Goal: Task Accomplishment & Management: Manage account settings

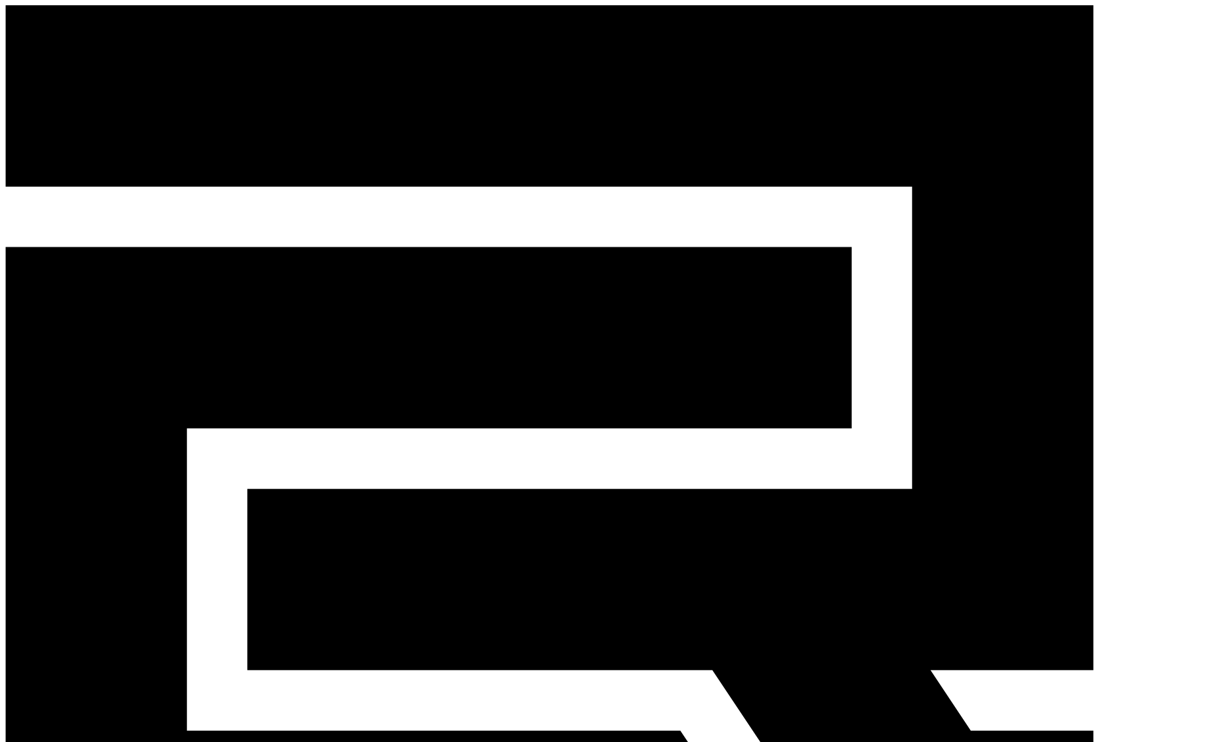
select select "**********"
drag, startPoint x: 295, startPoint y: 159, endPoint x: 309, endPoint y: 163, distance: 15.0
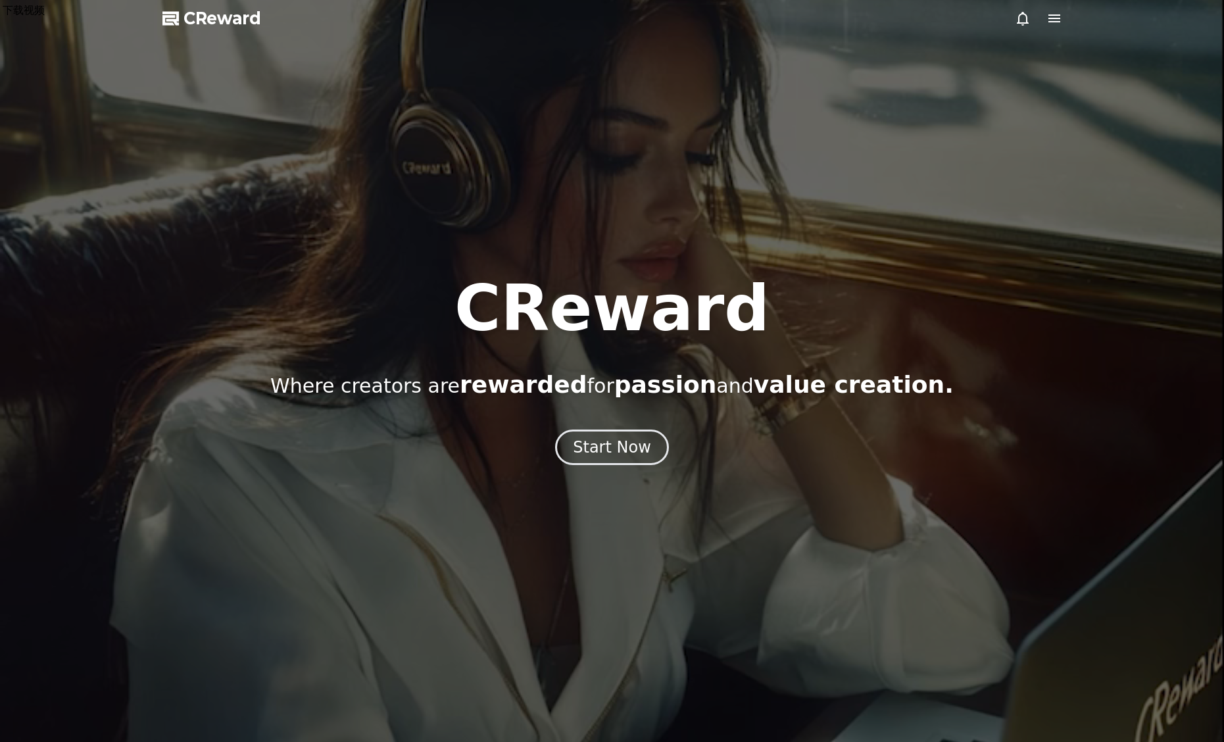
click at [1053, 16] on icon at bounding box center [1054, 19] width 16 height 16
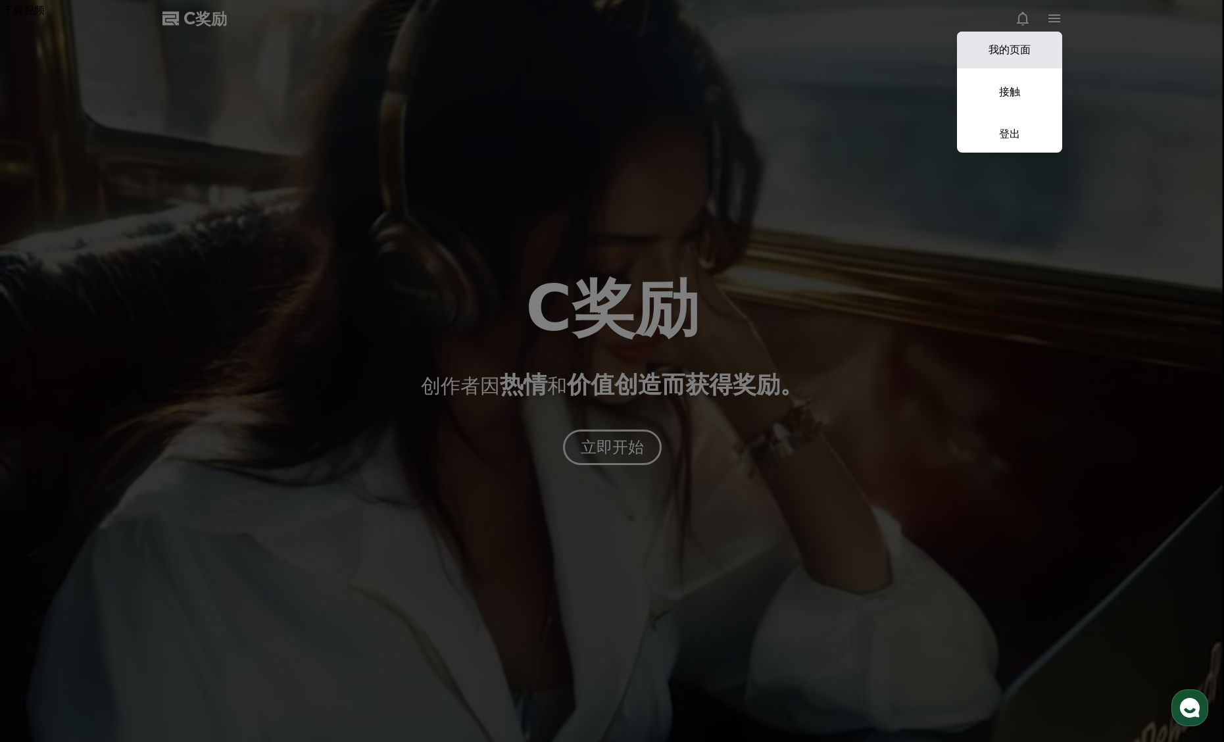
click at [1031, 51] on link "我的页面" at bounding box center [1009, 50] width 105 height 37
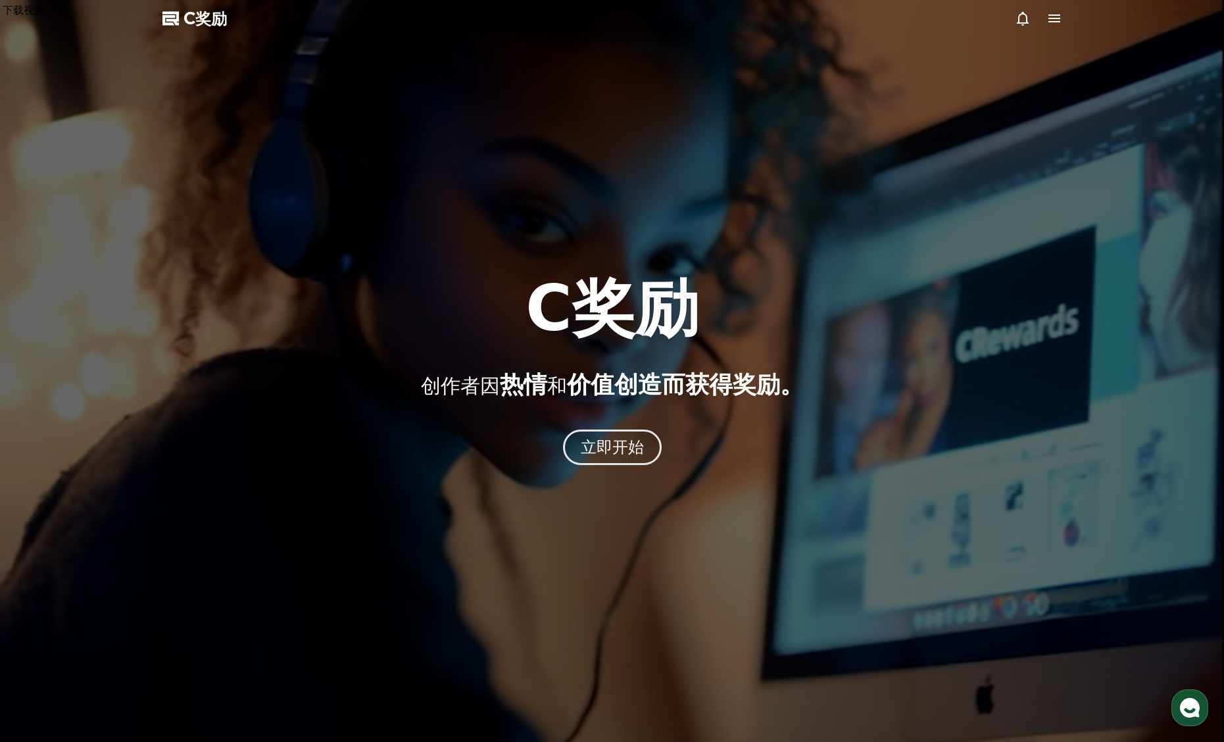
select select "**********"
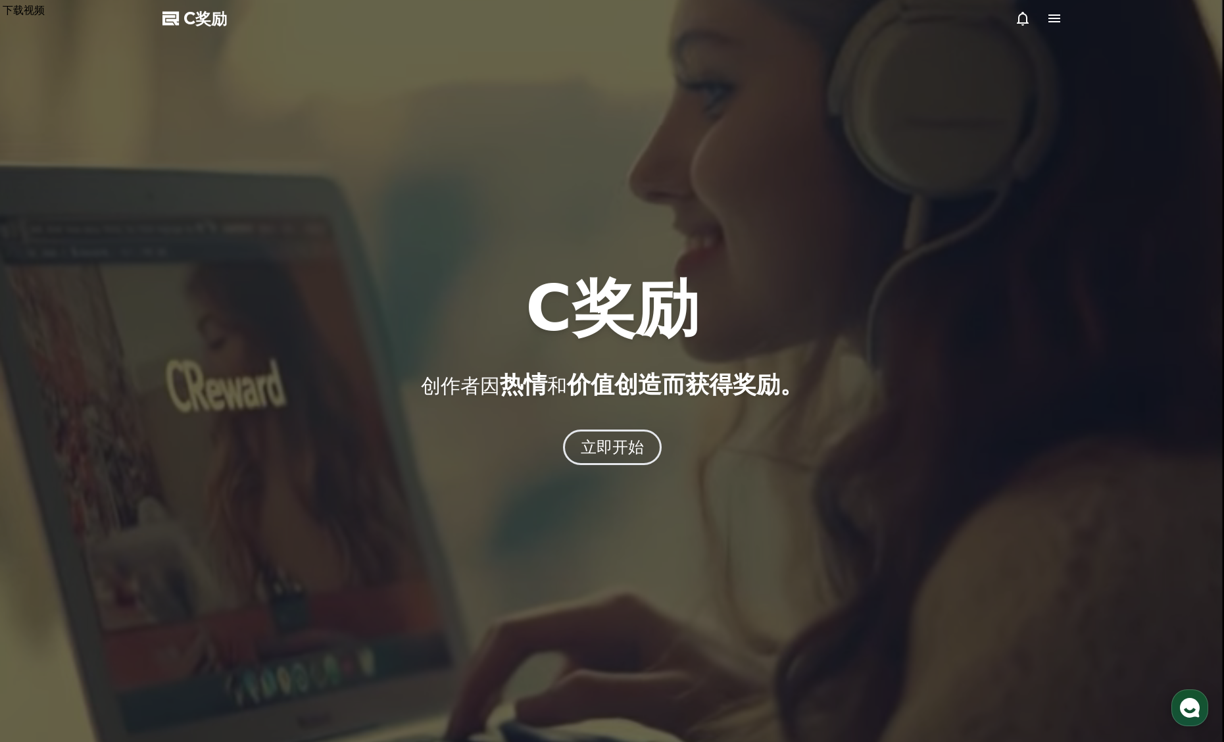
click at [1069, 18] on div at bounding box center [612, 371] width 1224 height 742
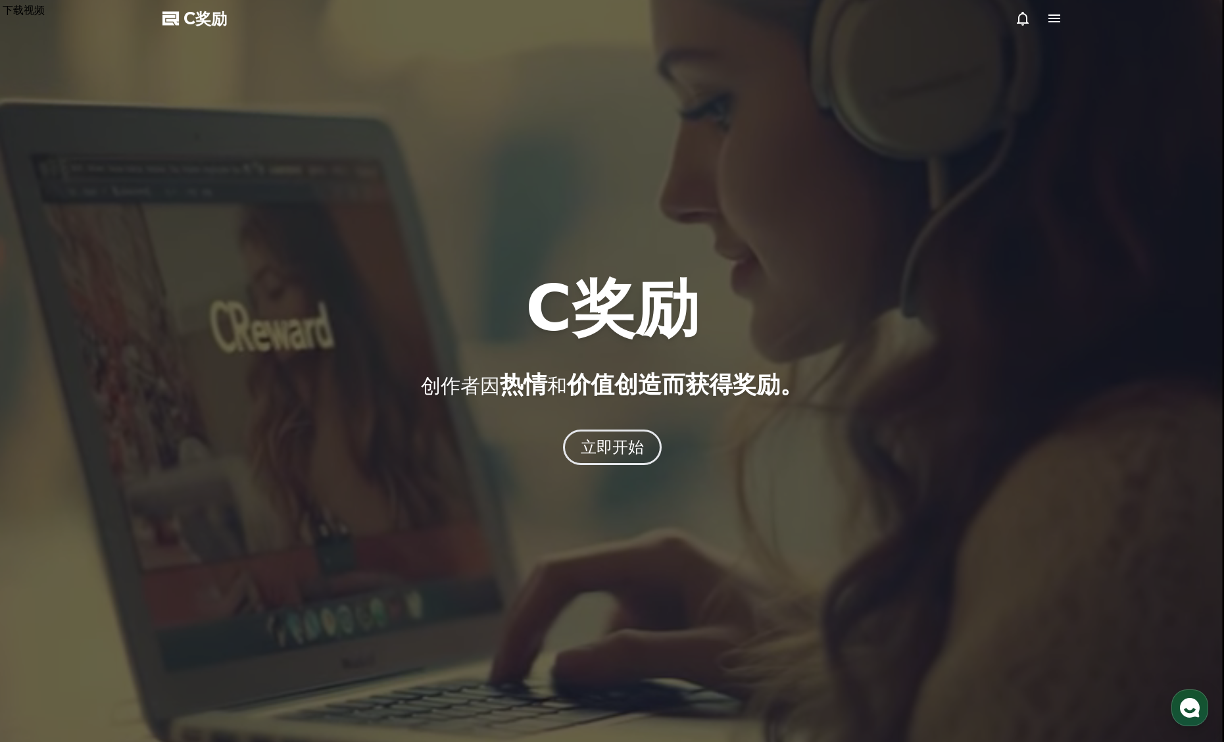
click at [1055, 17] on icon at bounding box center [1054, 19] width 16 height 16
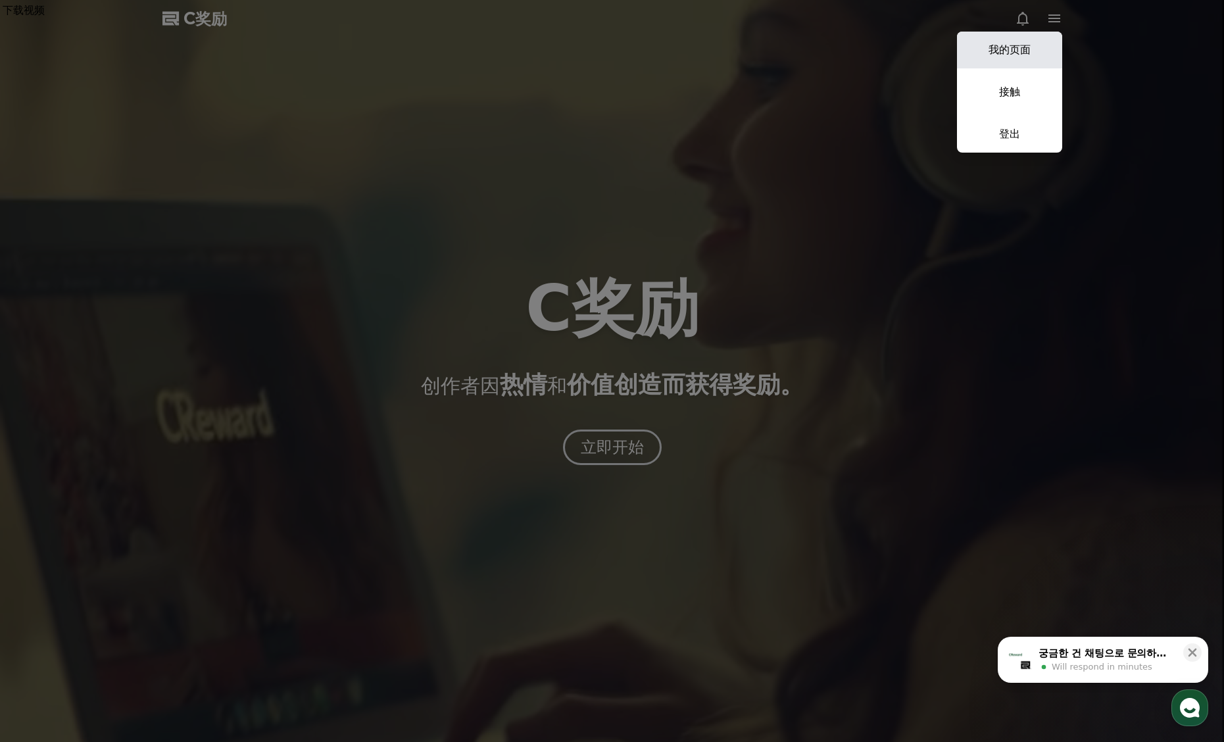
click at [1041, 45] on link "我的页面" at bounding box center [1009, 50] width 105 height 37
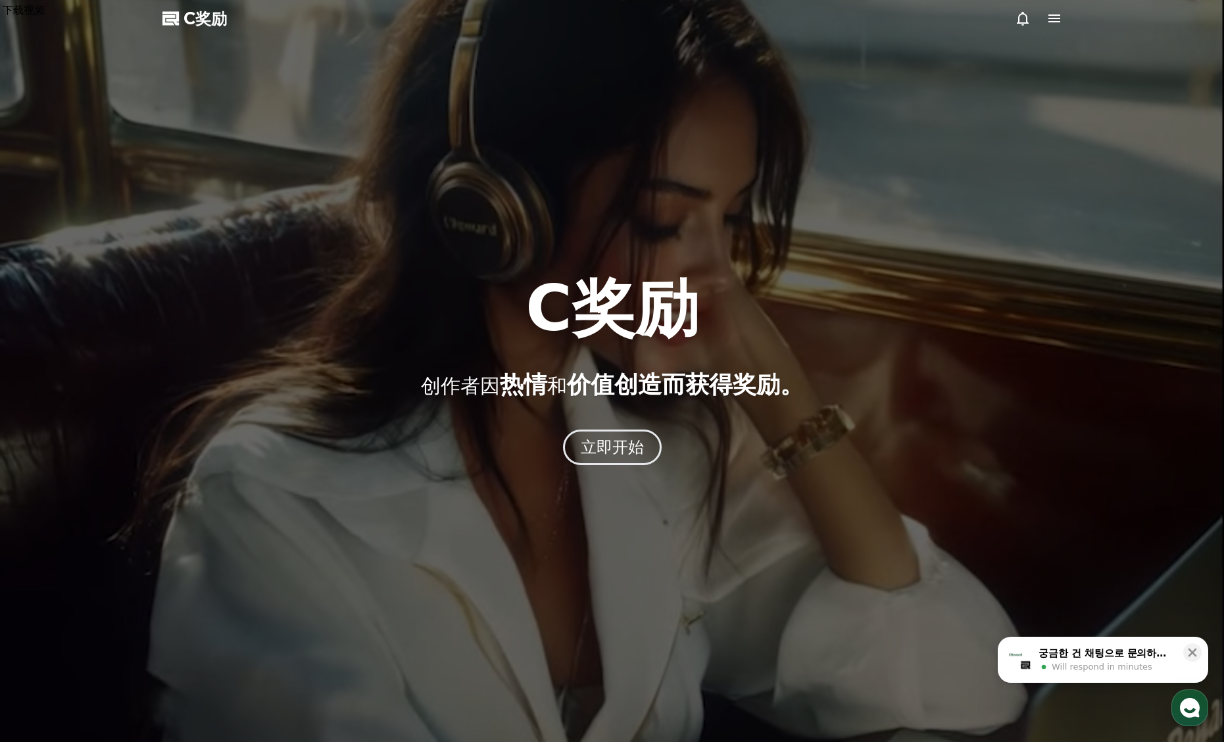
select select "**********"
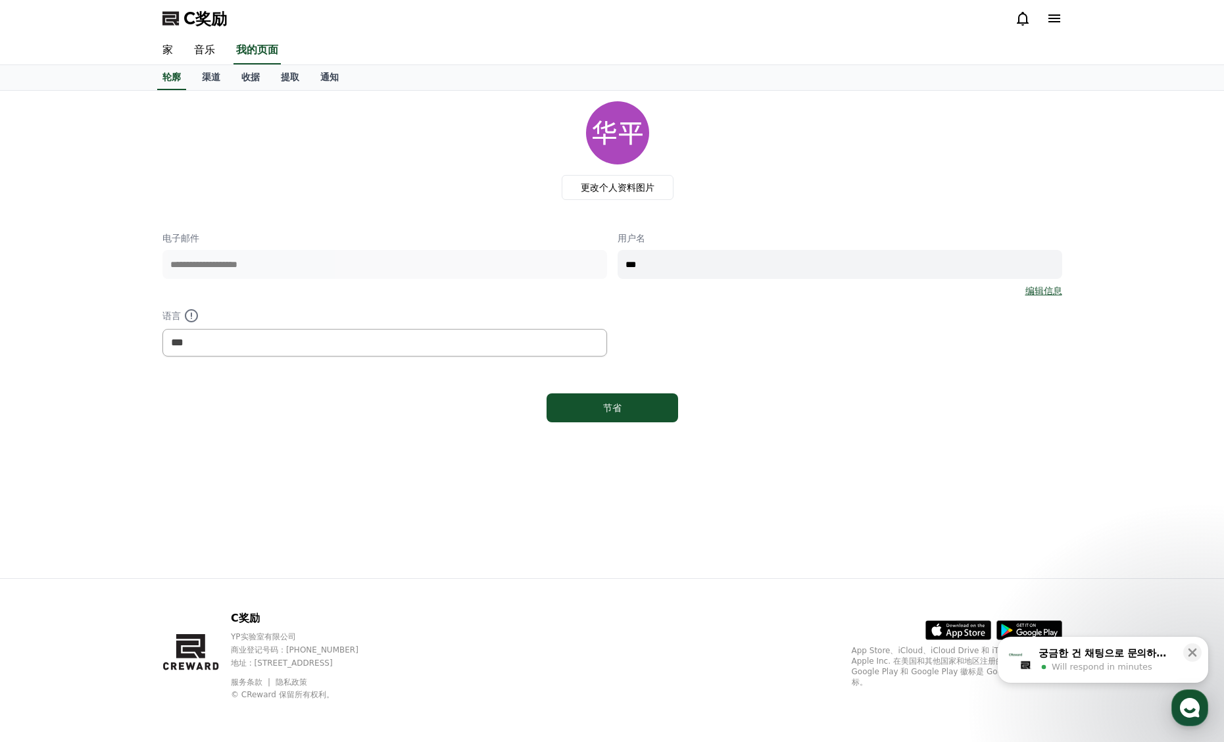
click at [1120, 664] on span "Will respond in minutes" at bounding box center [1101, 667] width 101 height 12
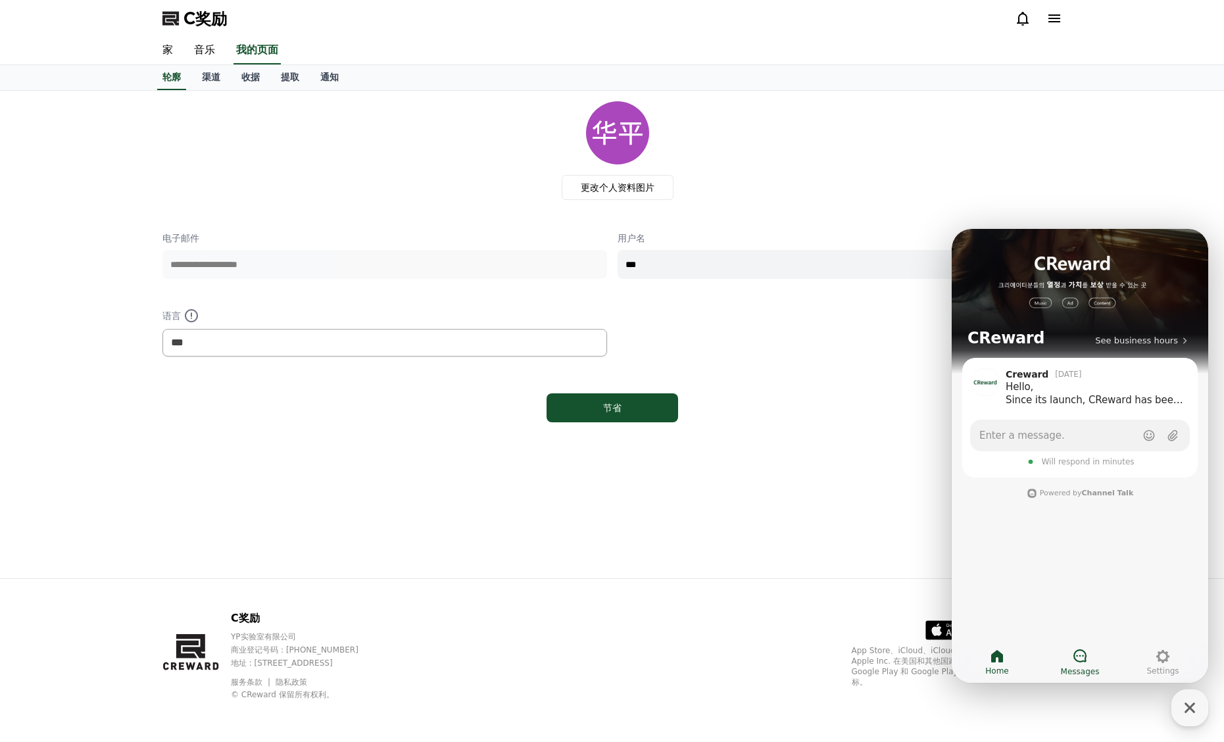
click at [1089, 664] on link "Messages" at bounding box center [1079, 662] width 83 height 33
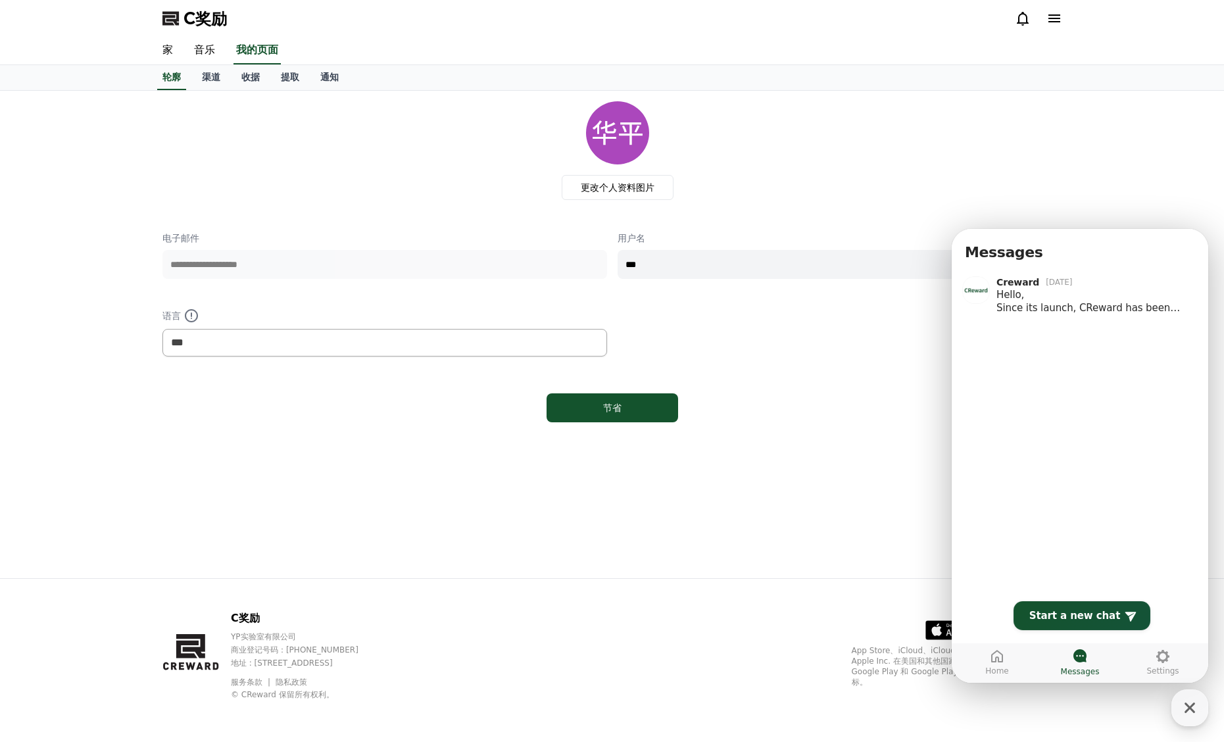
click at [879, 382] on div "**********" at bounding box center [611, 264] width 899 height 326
click at [211, 76] on font "渠道" at bounding box center [211, 77] width 18 height 11
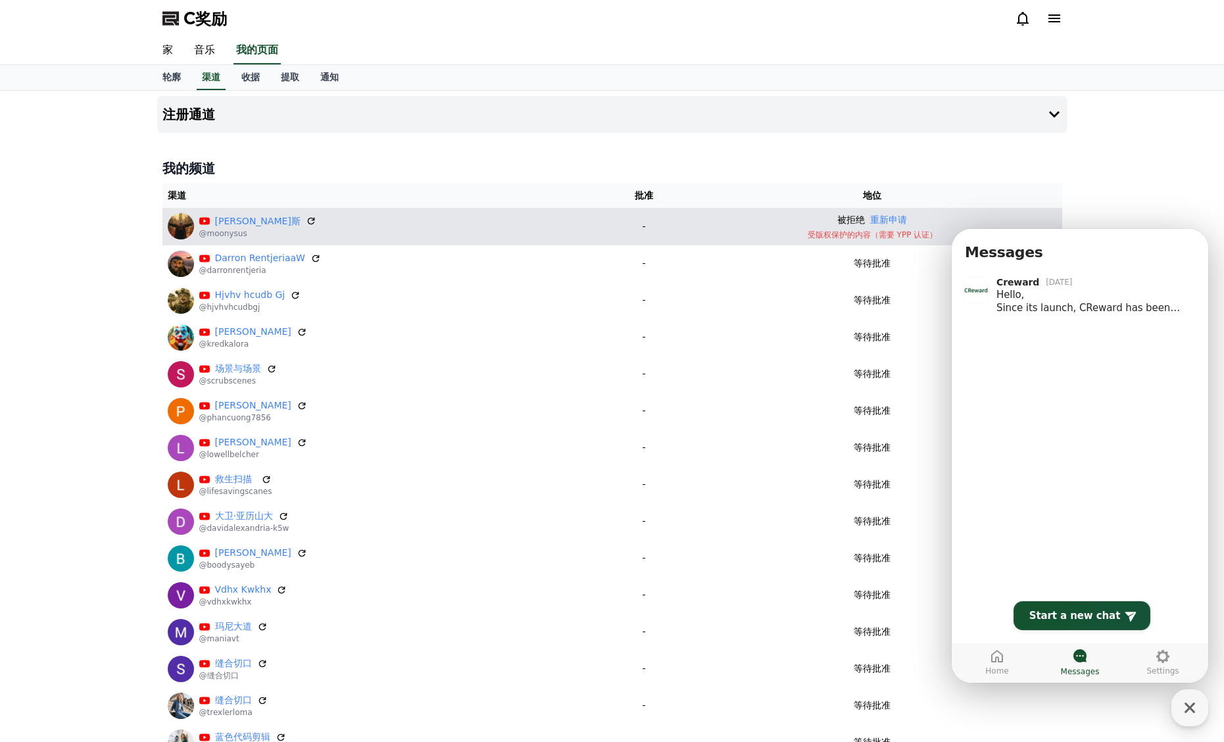
click at [559, 229] on div "穆尼·苏斯 @moonysus" at bounding box center [384, 226] width 432 height 26
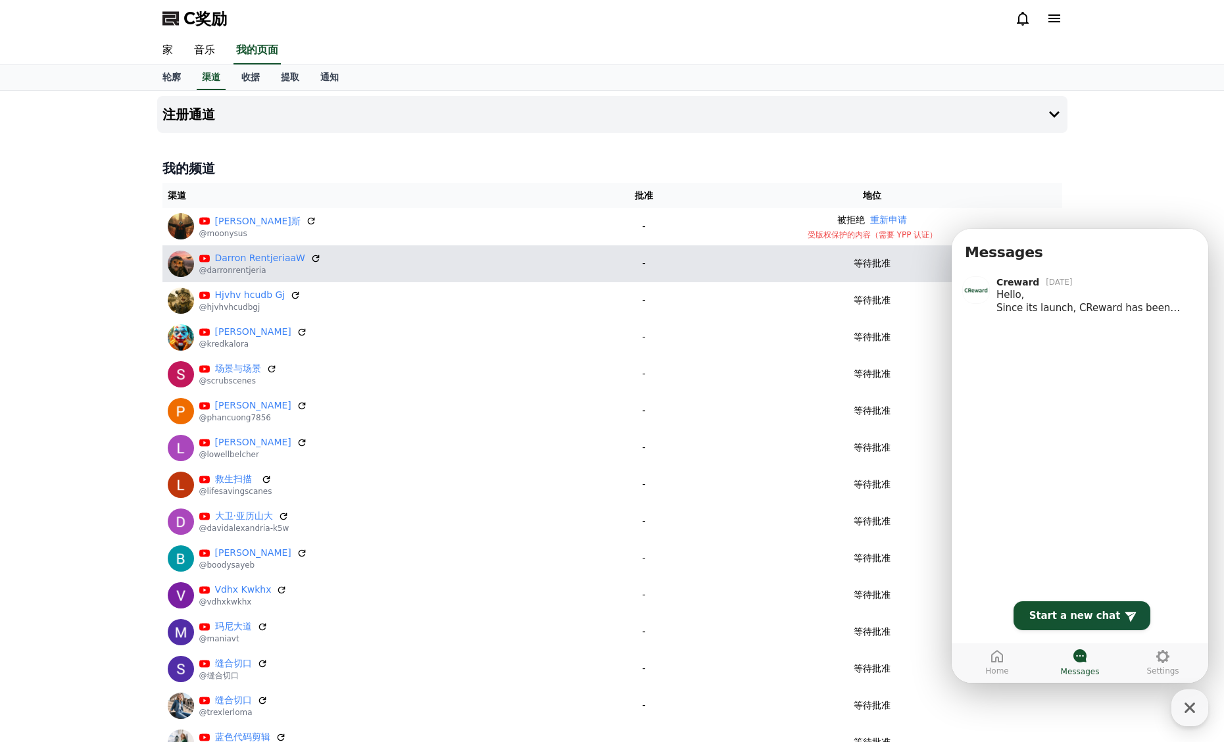
click at [385, 279] on td "Darron RentjeriaaW @darronrentjeria" at bounding box center [383, 263] width 442 height 37
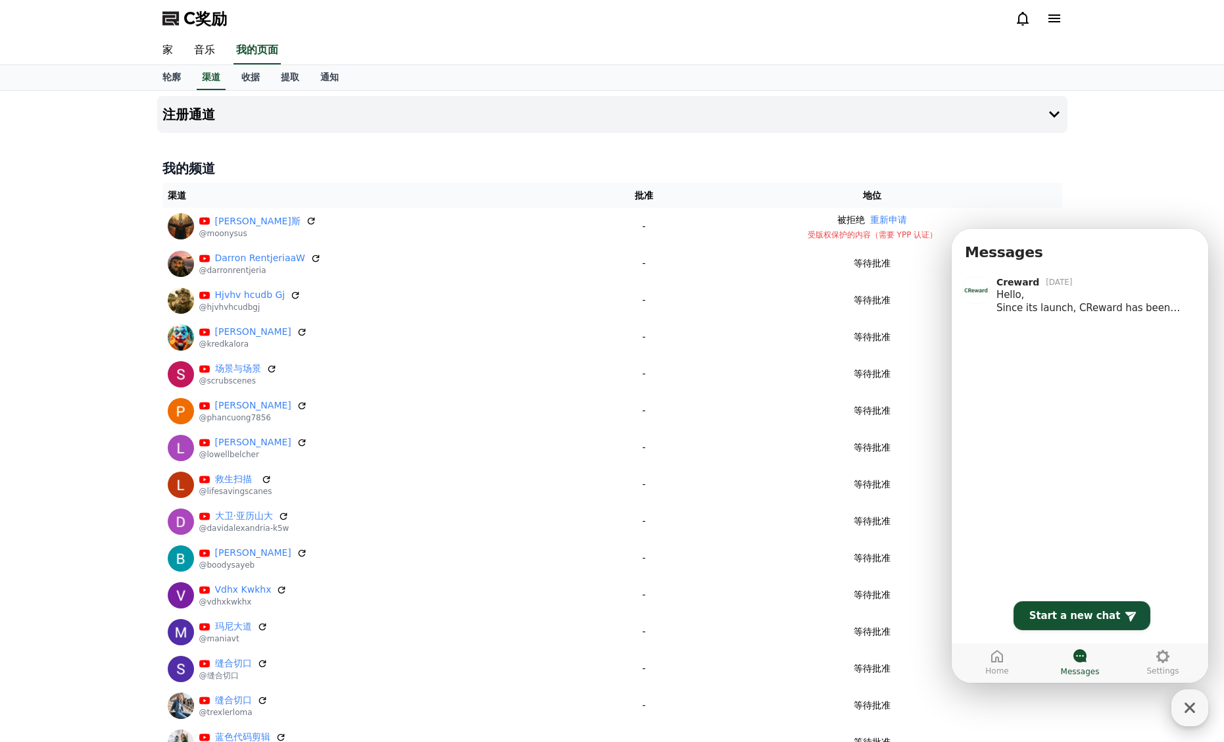
drag, startPoint x: 1184, startPoint y: 704, endPoint x: 1177, endPoint y: 705, distance: 7.4
click at [1184, 704] on icon "button" at bounding box center [1190, 708] width 24 height 24
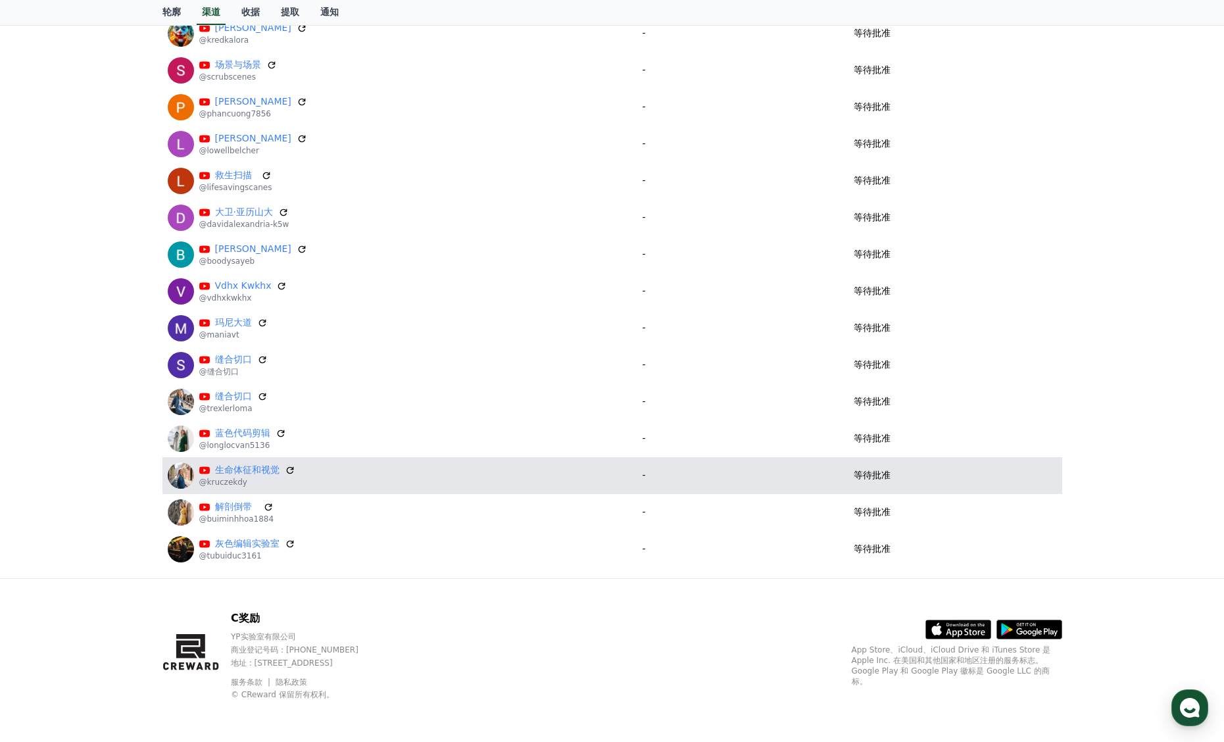
scroll to position [305, 0]
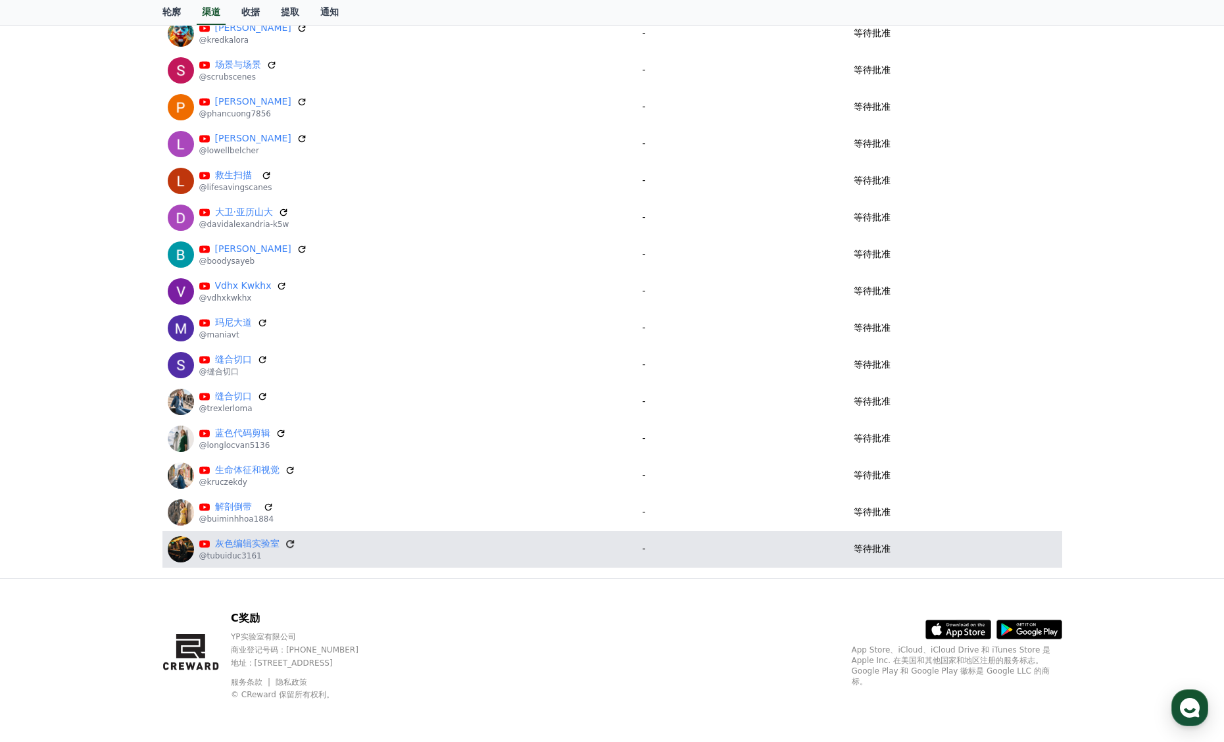
click at [293, 544] on icon at bounding box center [290, 544] width 12 height 12
click at [294, 543] on icon at bounding box center [290, 544] width 12 height 12
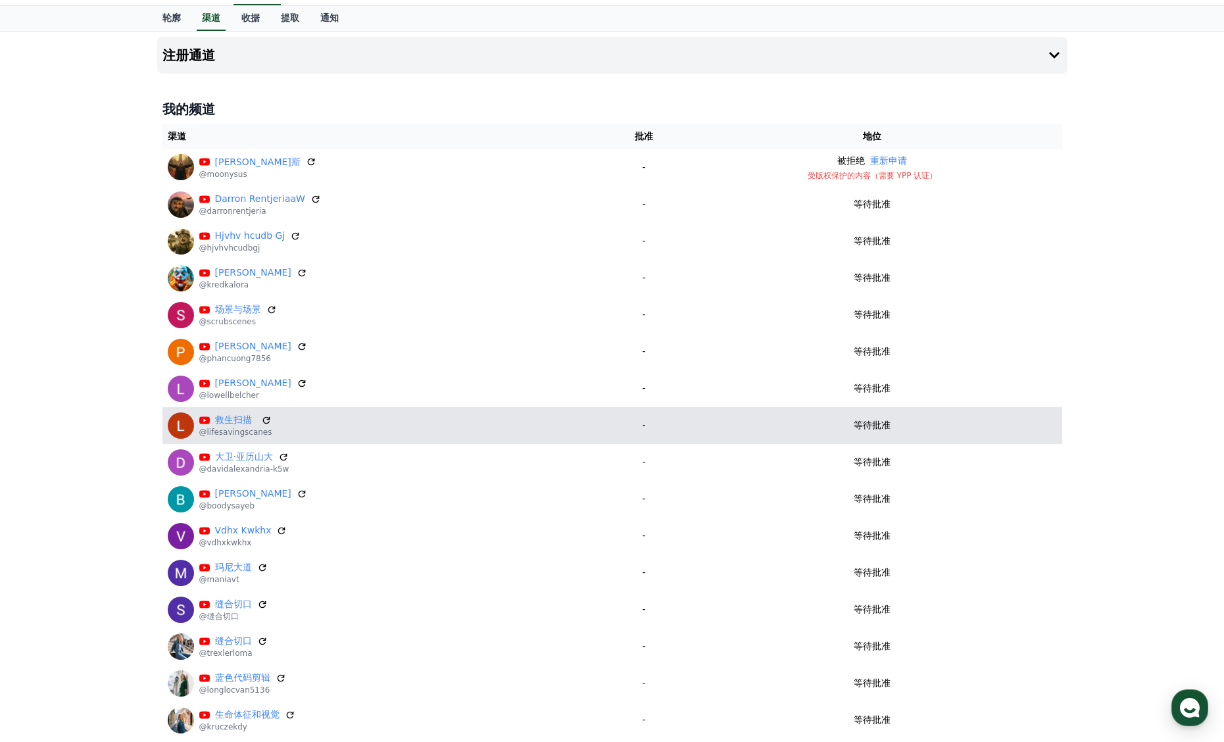
scroll to position [0, 0]
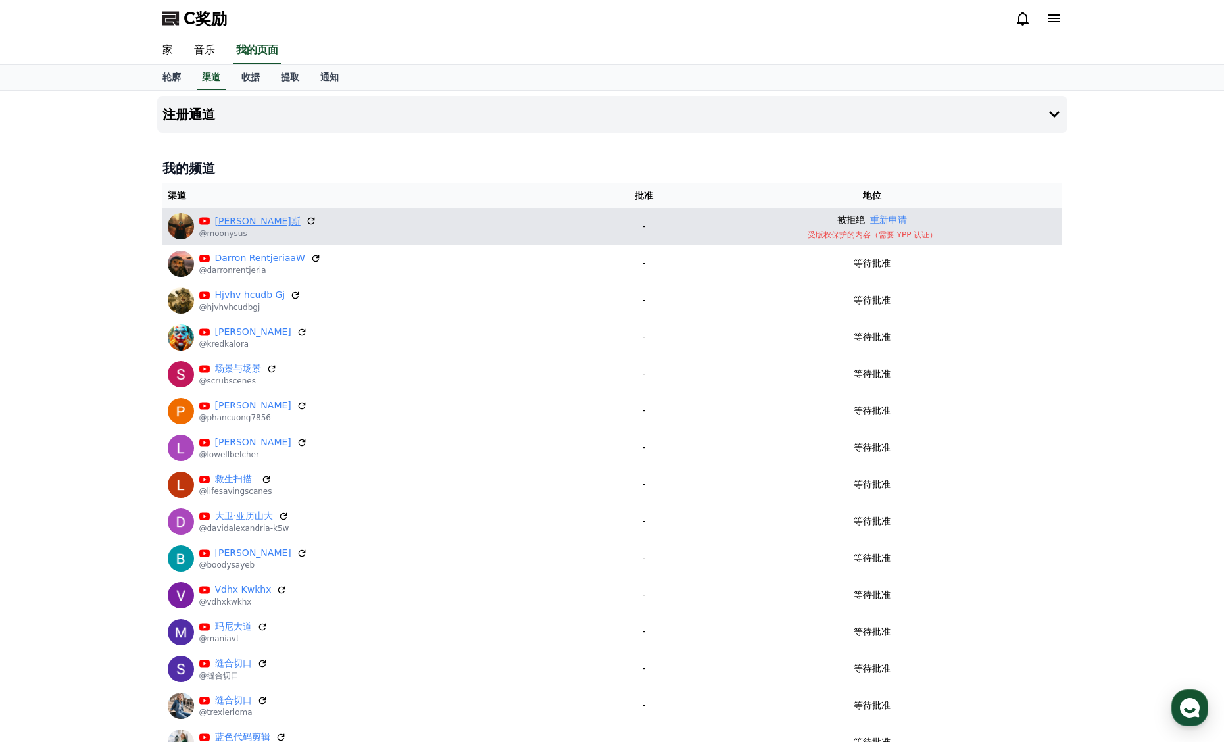
click at [236, 222] on font "穆尼·苏斯" at bounding box center [257, 221] width 85 height 11
drag, startPoint x: 836, startPoint y: 229, endPoint x: 809, endPoint y: 228, distance: 27.6
click at [809, 228] on td "被拒绝 重新申请 受版权保护的内容（需要 YPP 认证）" at bounding box center [871, 226] width 379 height 37
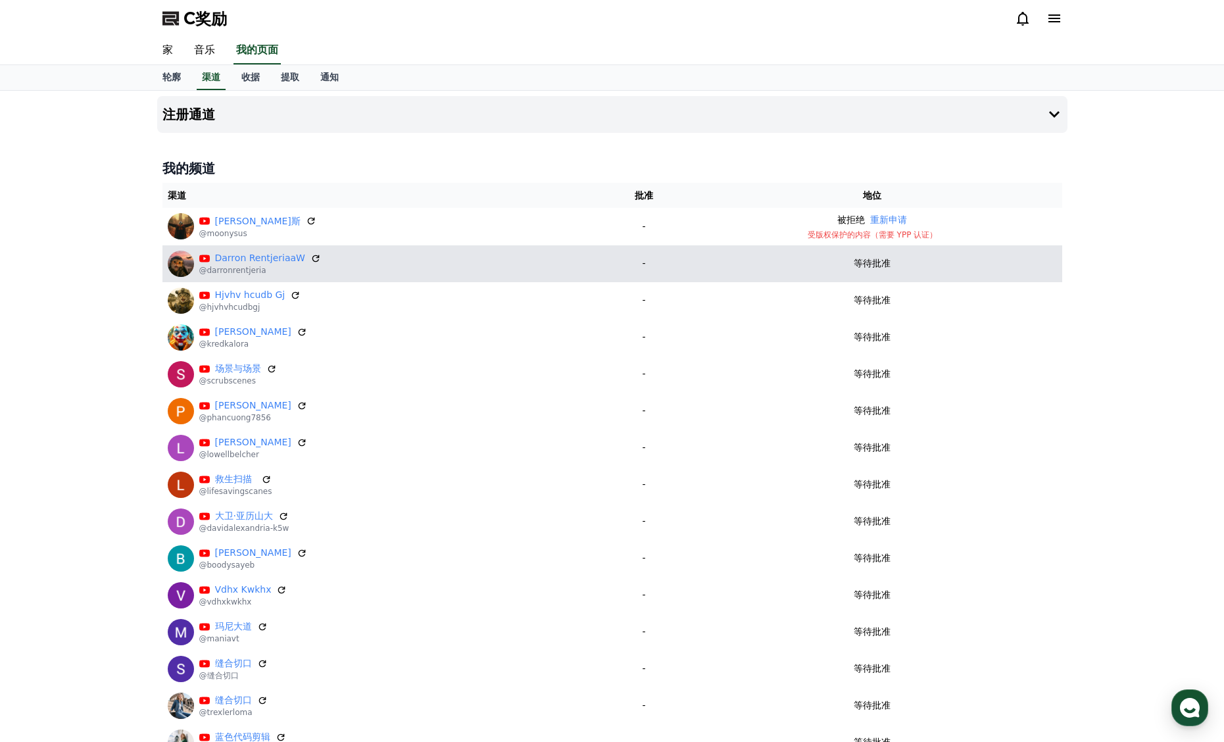
click at [893, 252] on td "等待批准" at bounding box center [871, 263] width 379 height 37
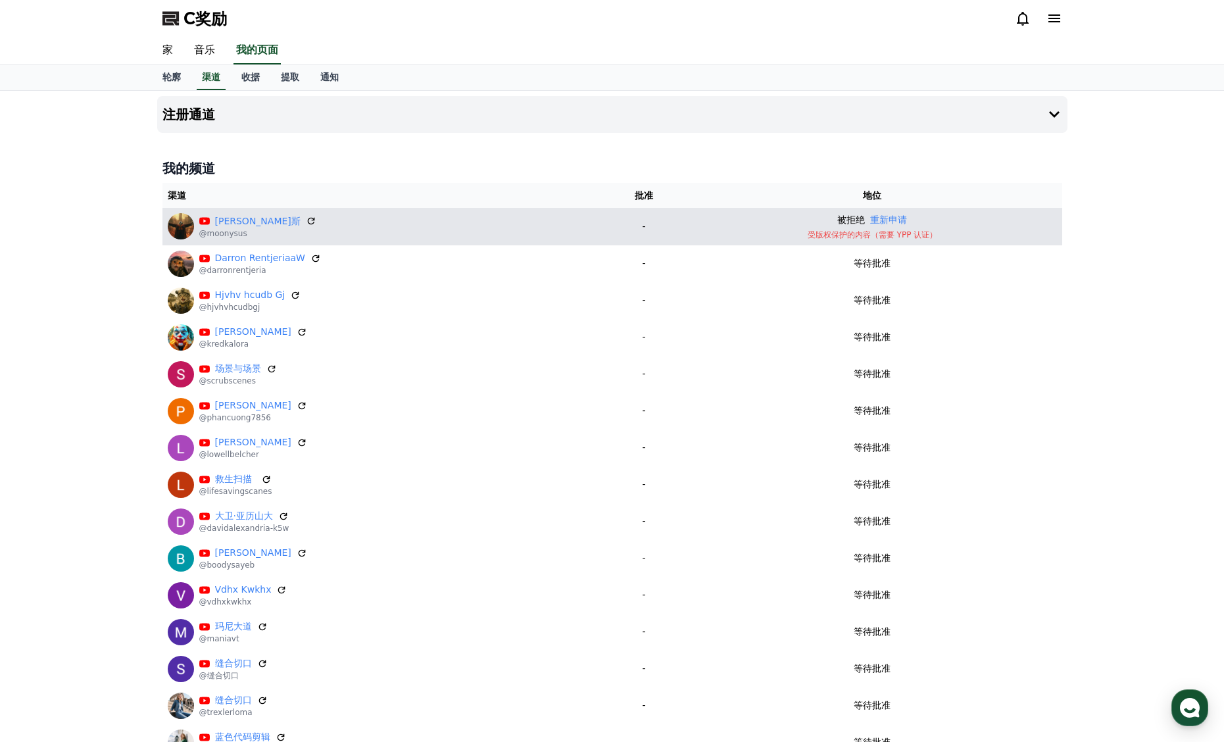
drag, startPoint x: 922, startPoint y: 239, endPoint x: 879, endPoint y: 235, distance: 43.6
click at [865, 232] on font "受版权保护的内容（需要 YPP 认证）" at bounding box center [872, 234] width 130 height 9
click at [891, 221] on font "重新申请" at bounding box center [888, 219] width 37 height 11
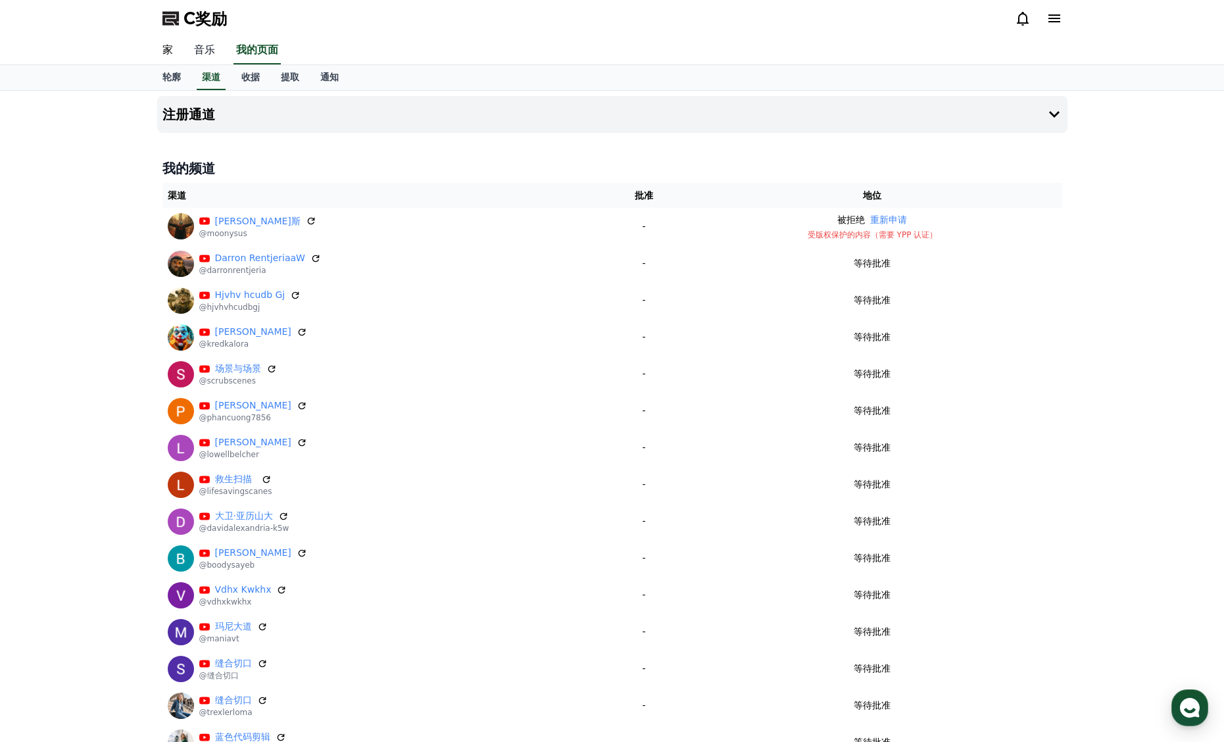
click at [204, 52] on font "音乐" at bounding box center [204, 49] width 21 height 12
click at [172, 49] on font "家" at bounding box center [167, 49] width 11 height 12
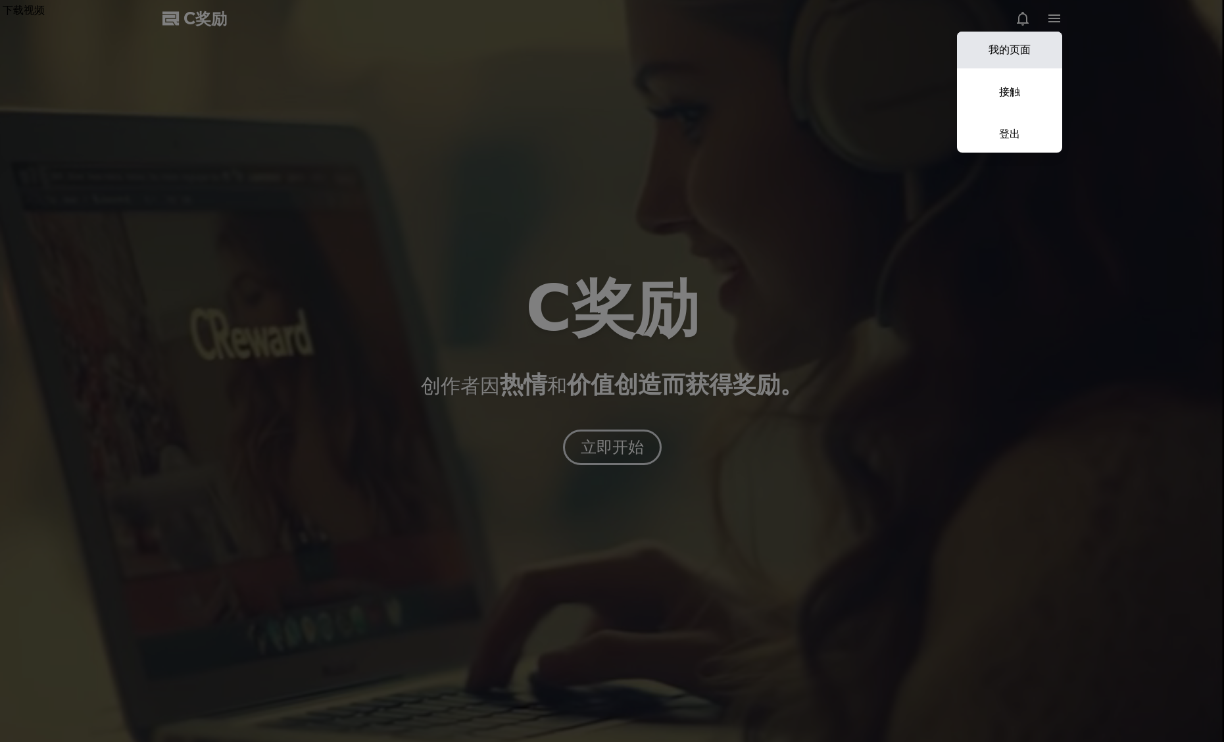
click at [1028, 41] on link "我的页面" at bounding box center [1009, 50] width 105 height 37
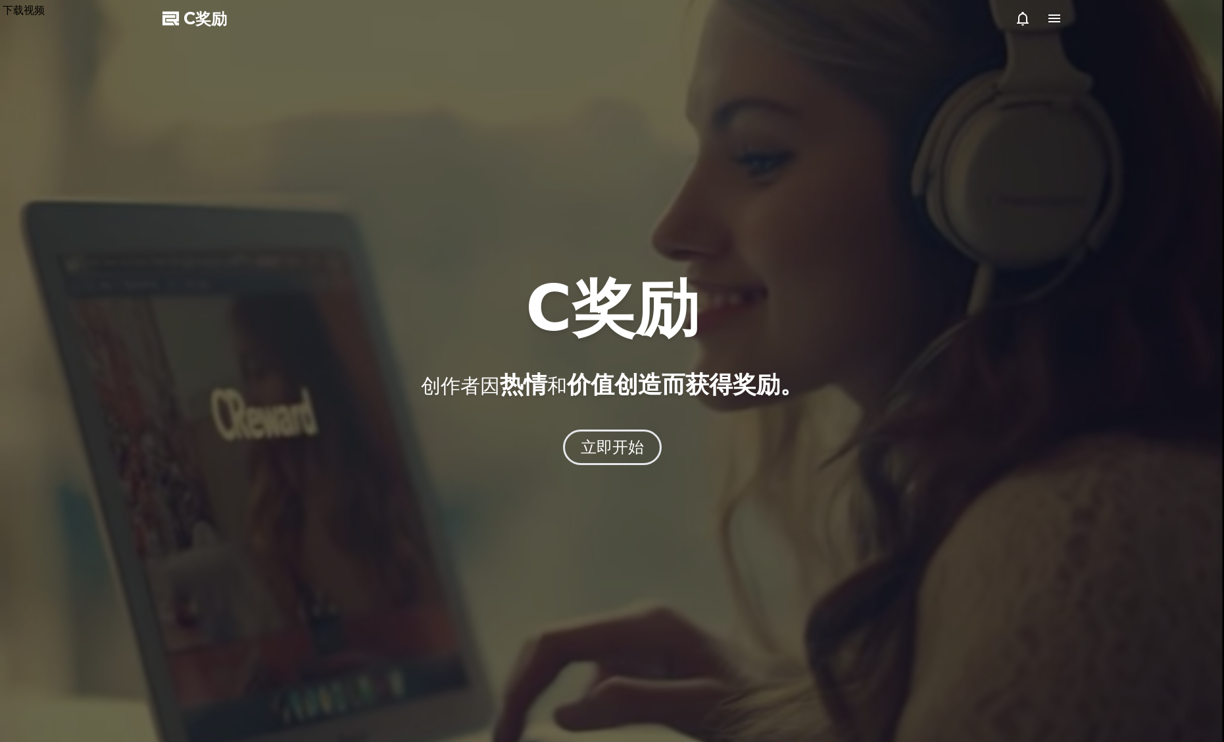
select select "**********"
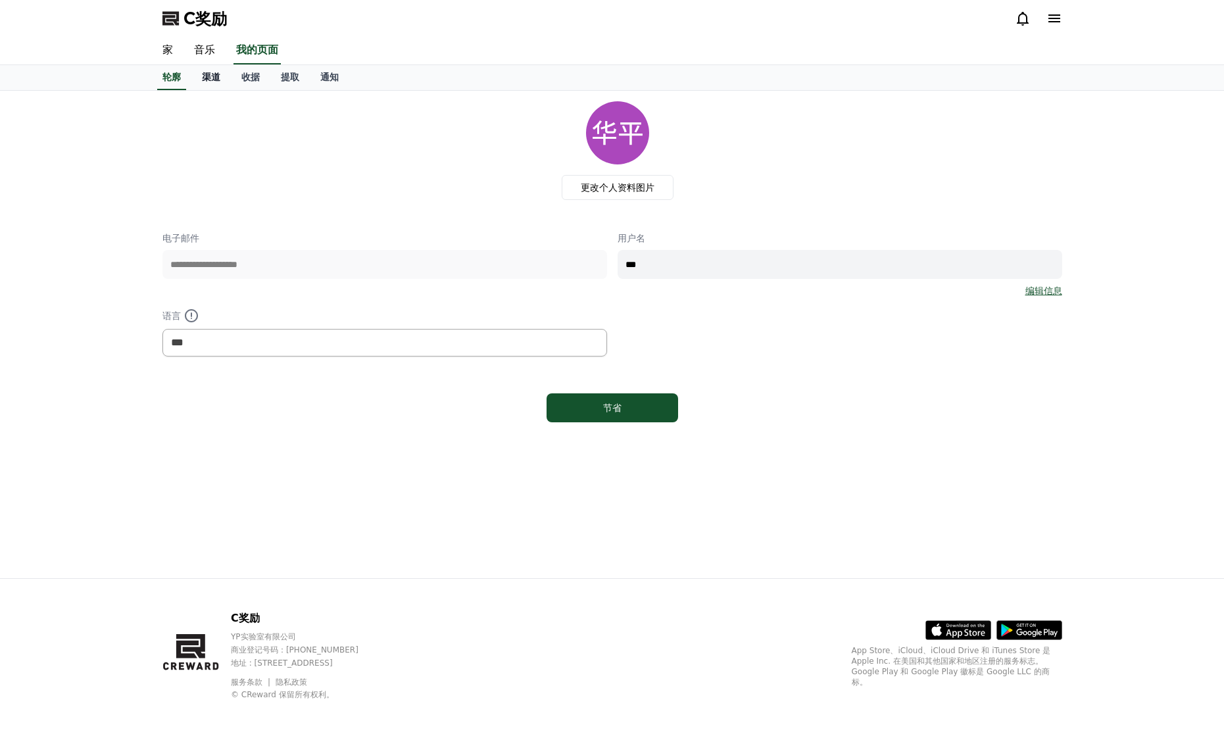
click at [204, 76] on font "渠道" at bounding box center [211, 77] width 18 height 11
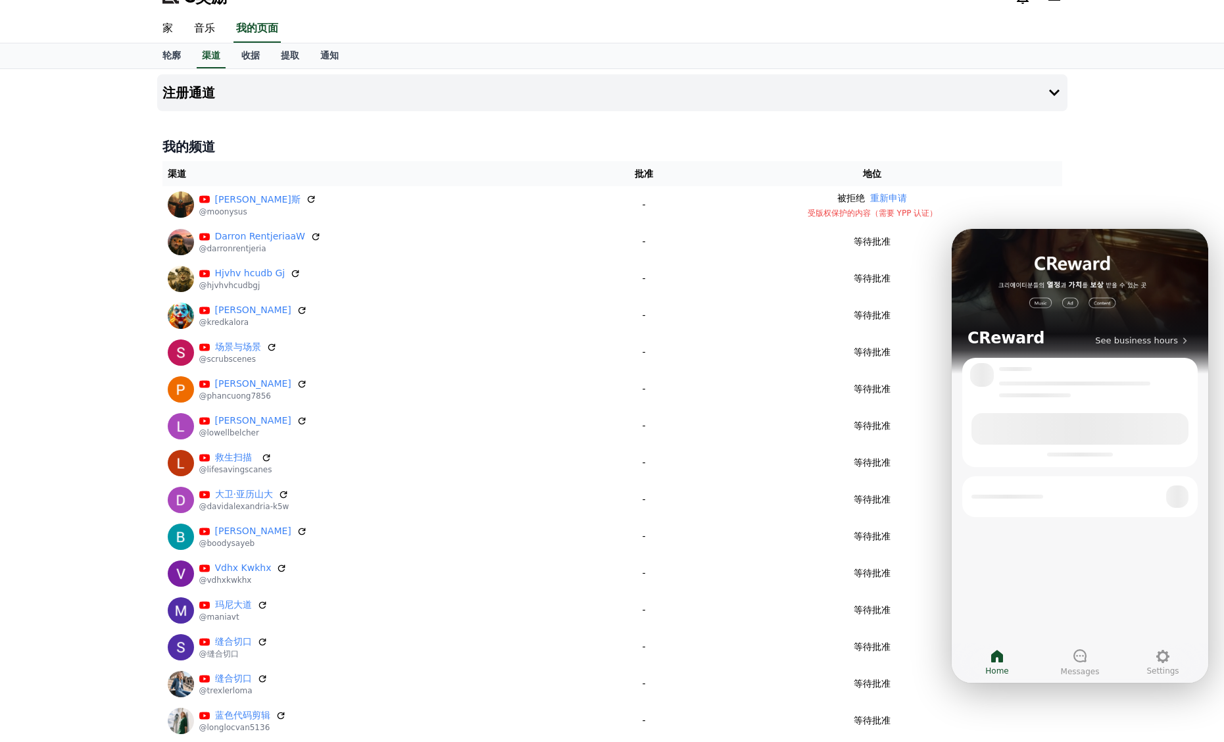
scroll to position [22, 0]
click at [1086, 665] on div at bounding box center [1080, 656] width 16 height 17
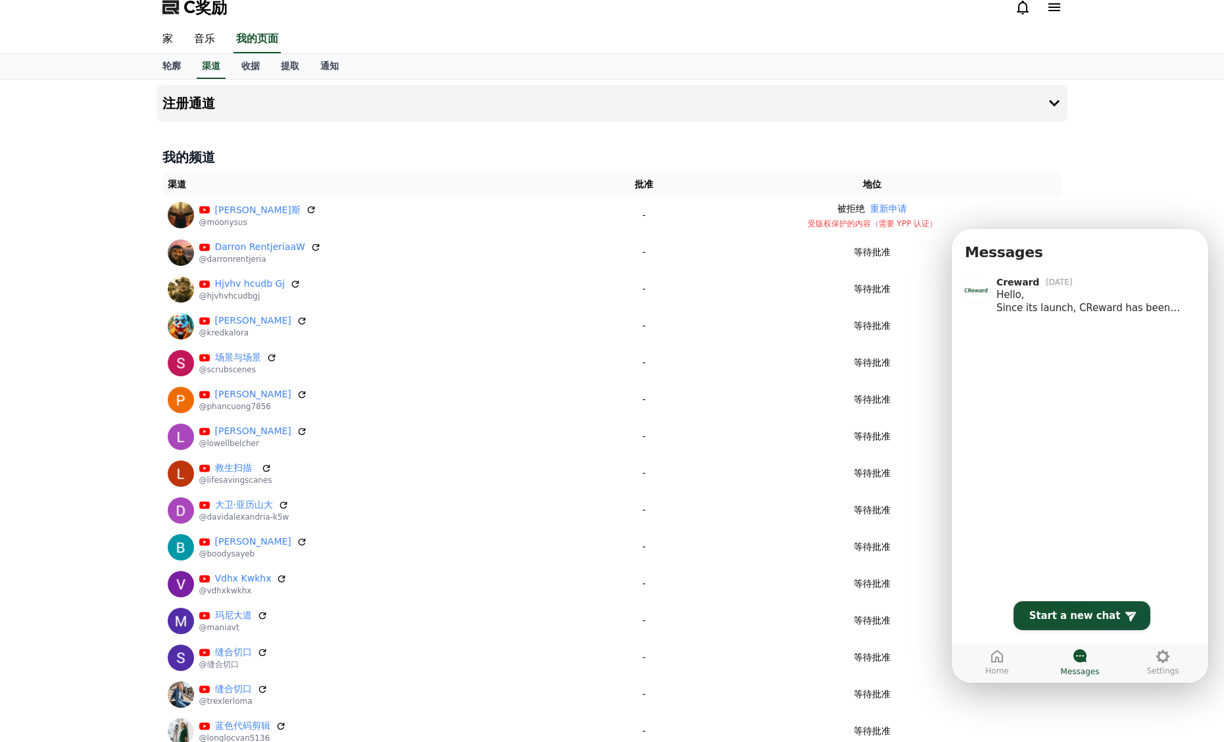
scroll to position [0, 0]
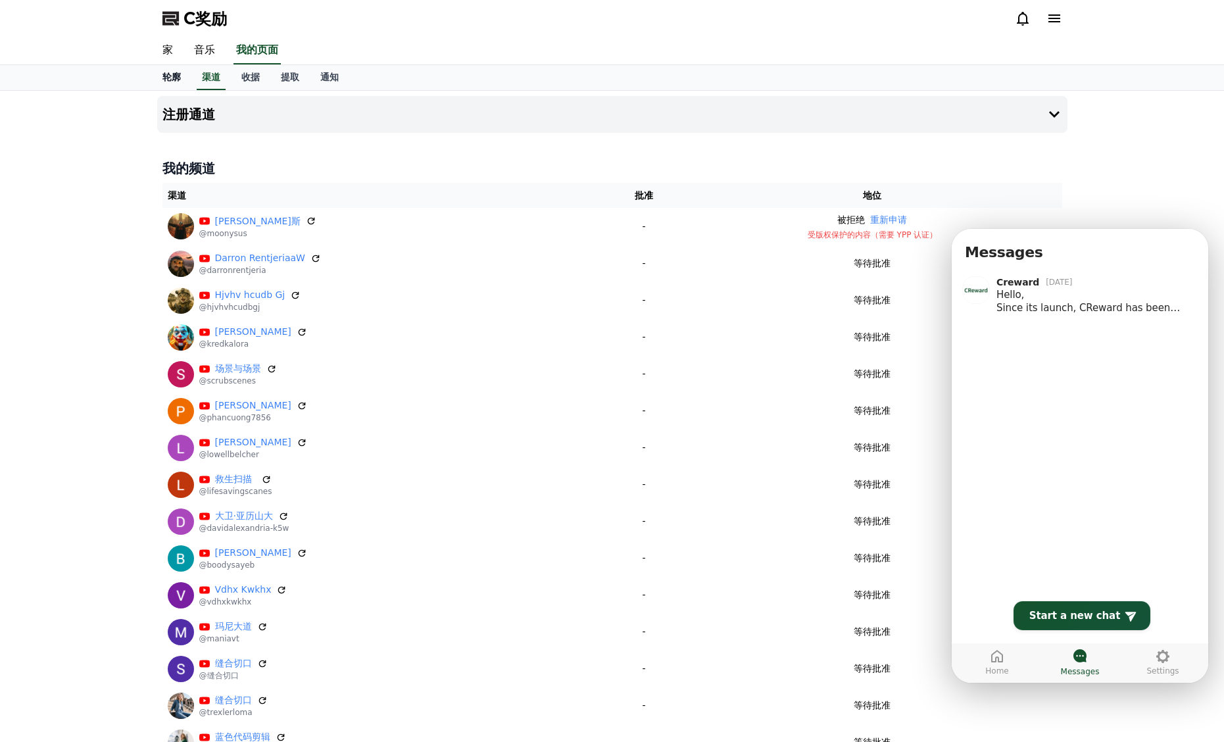
click at [176, 50] on link "家" at bounding box center [168, 51] width 32 height 28
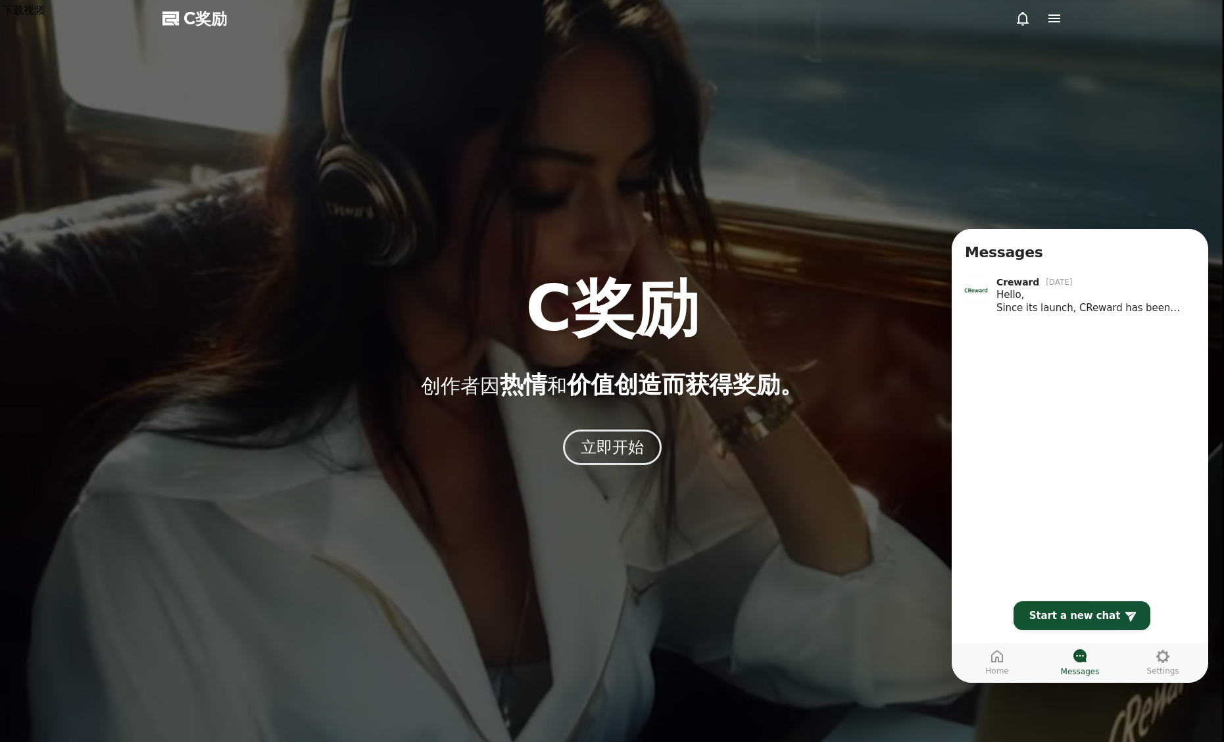
drag, startPoint x: 623, startPoint y: 188, endPoint x: 540, endPoint y: 169, distance: 85.0
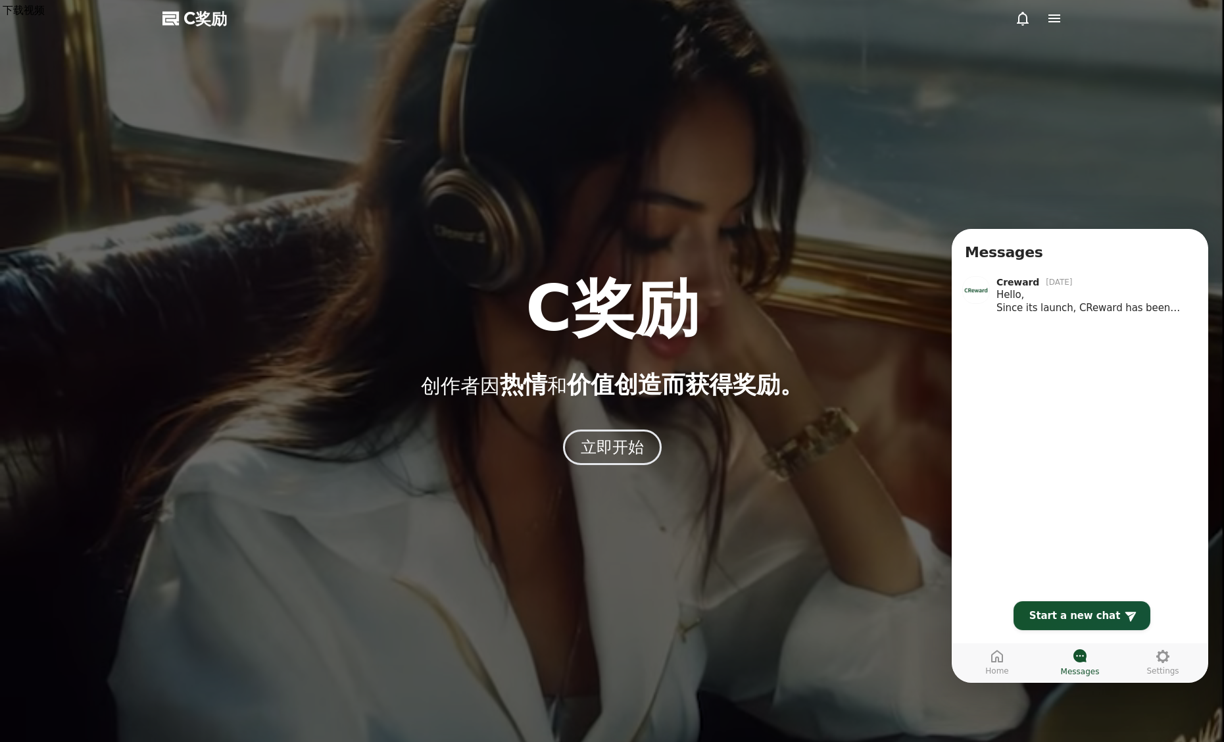
click at [567, 175] on div at bounding box center [612, 371] width 1224 height 742
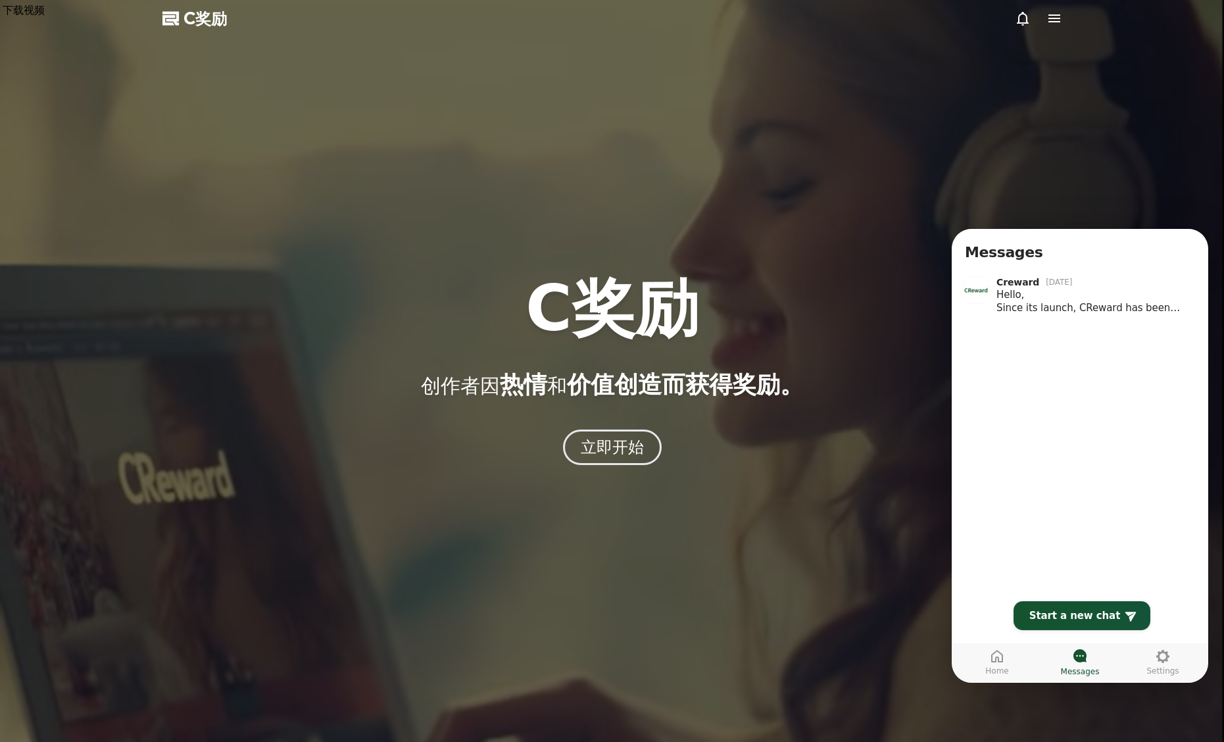
click at [217, 15] on font "C奖励" at bounding box center [204, 18] width 43 height 18
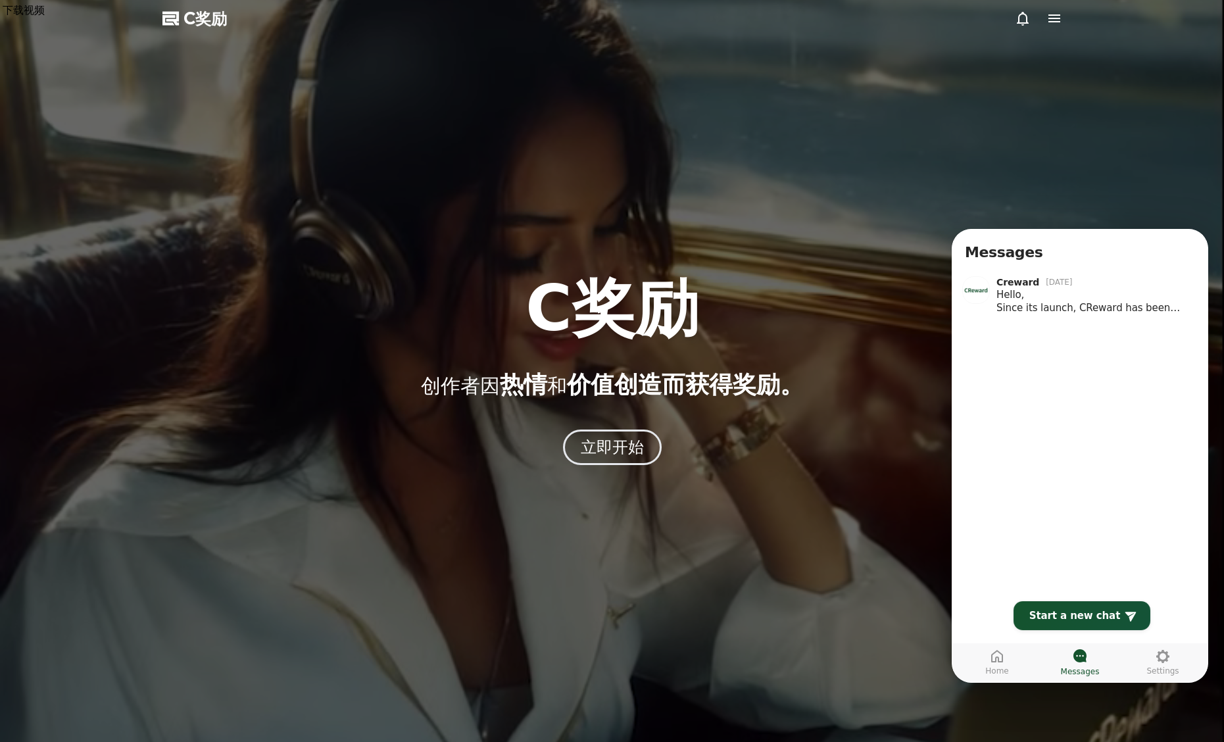
click at [1052, 19] on icon at bounding box center [1054, 19] width 16 height 16
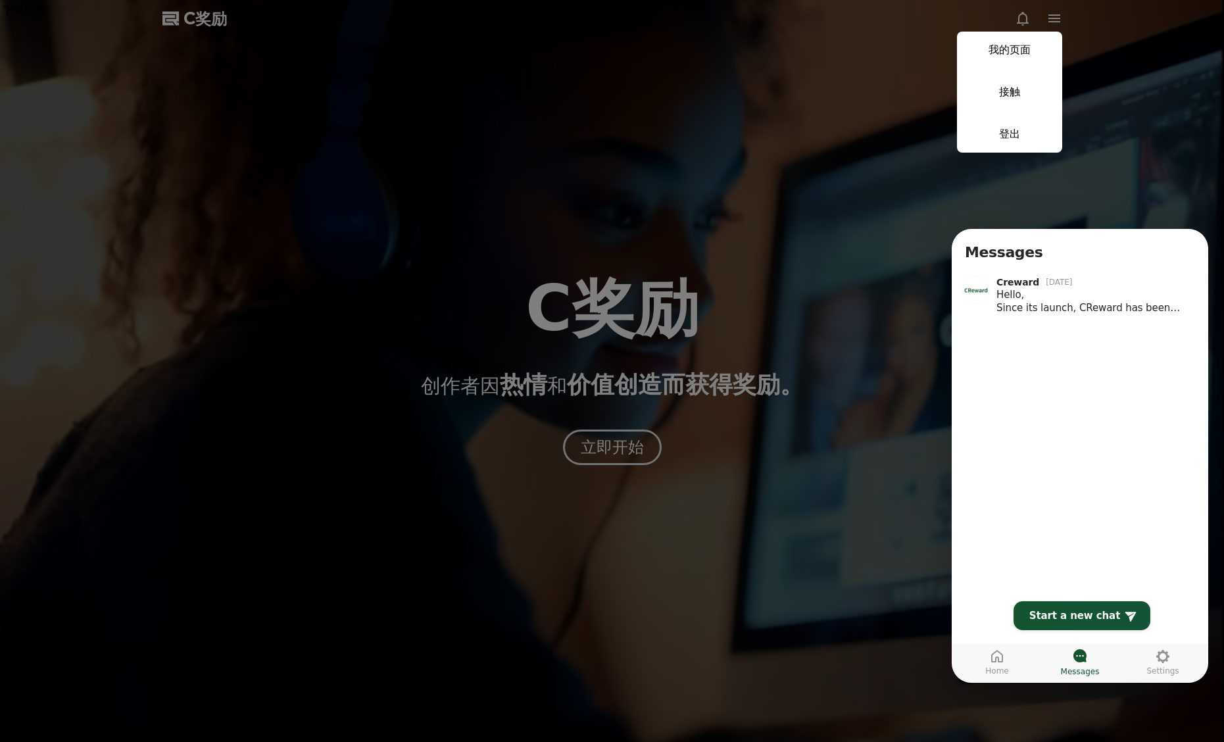
click at [1048, 43] on link "我的页面" at bounding box center [1009, 50] width 105 height 37
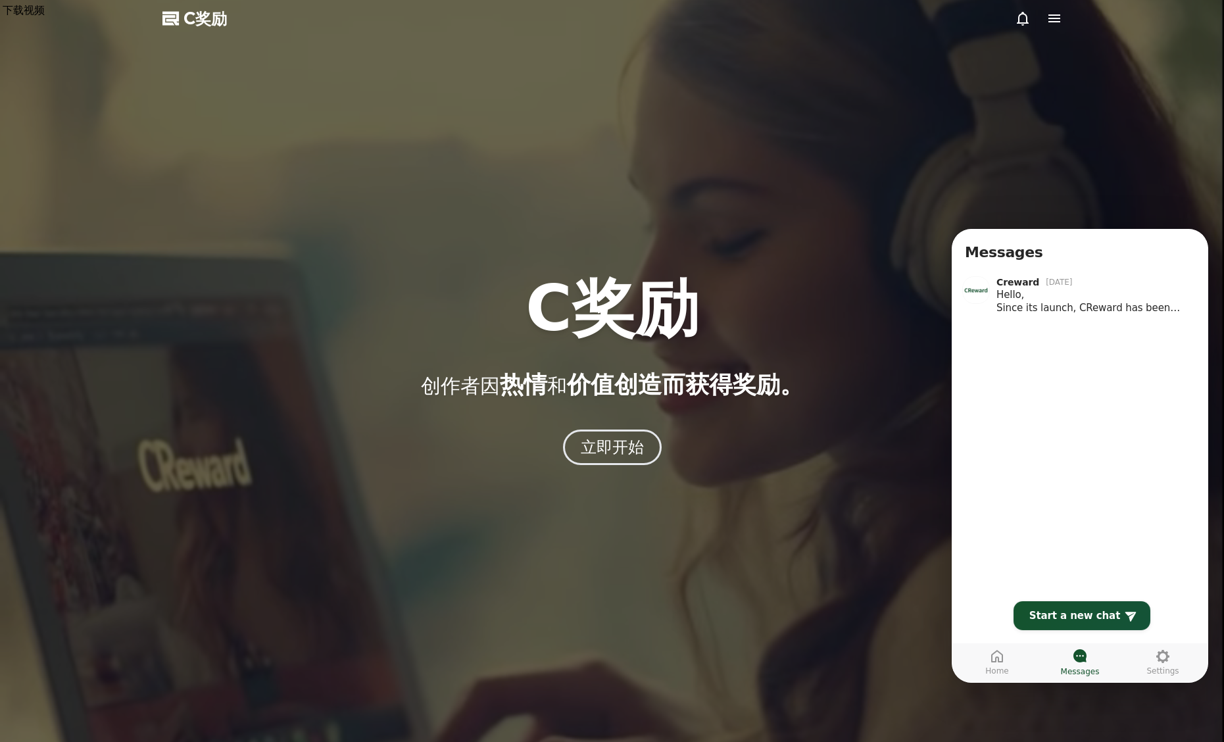
select select "**********"
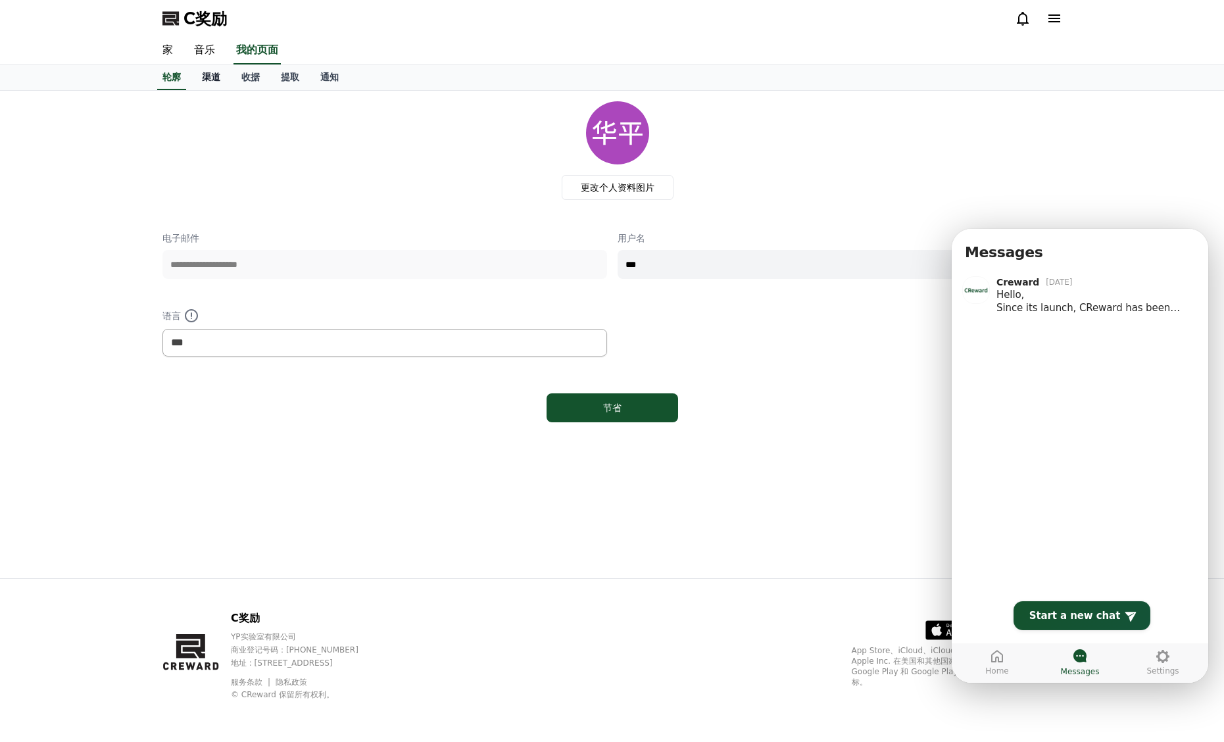
click at [195, 72] on link "渠道" at bounding box center [210, 77] width 39 height 25
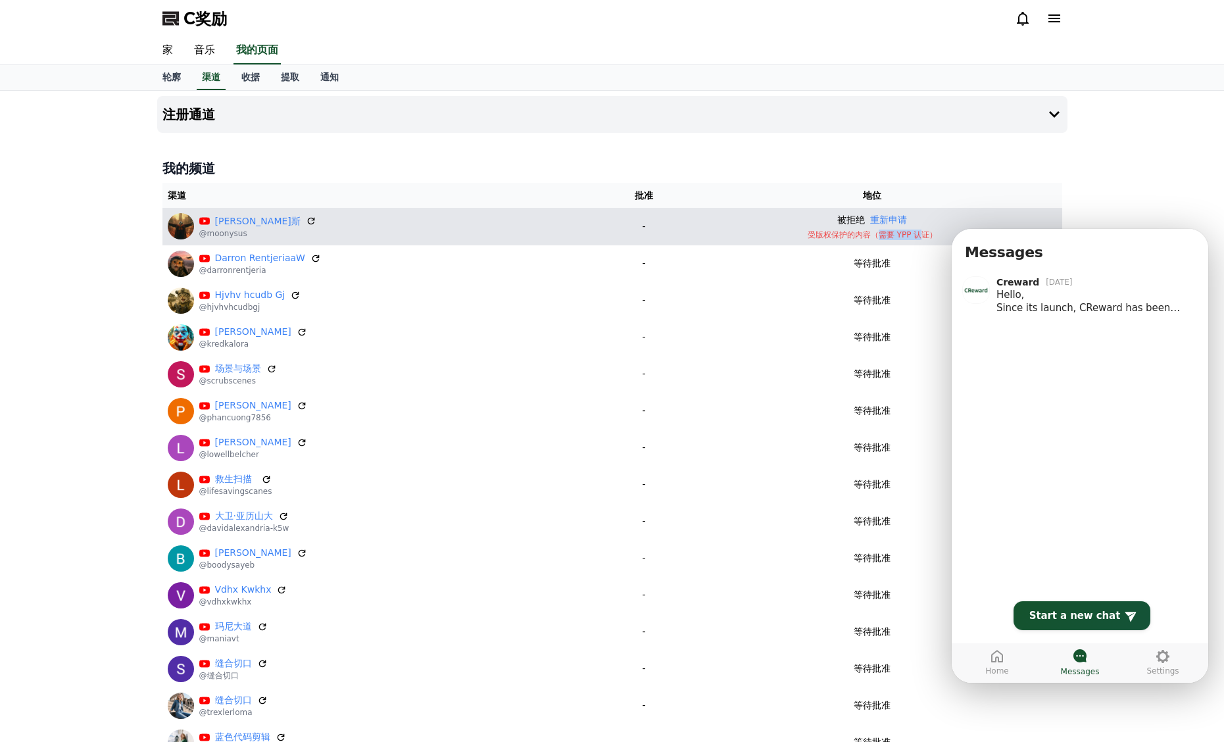
drag, startPoint x: 890, startPoint y: 239, endPoint x: 917, endPoint y: 237, distance: 27.6
click at [917, 237] on font "受版权保护的内容（需要 YPP 认证）" at bounding box center [872, 234] width 130 height 9
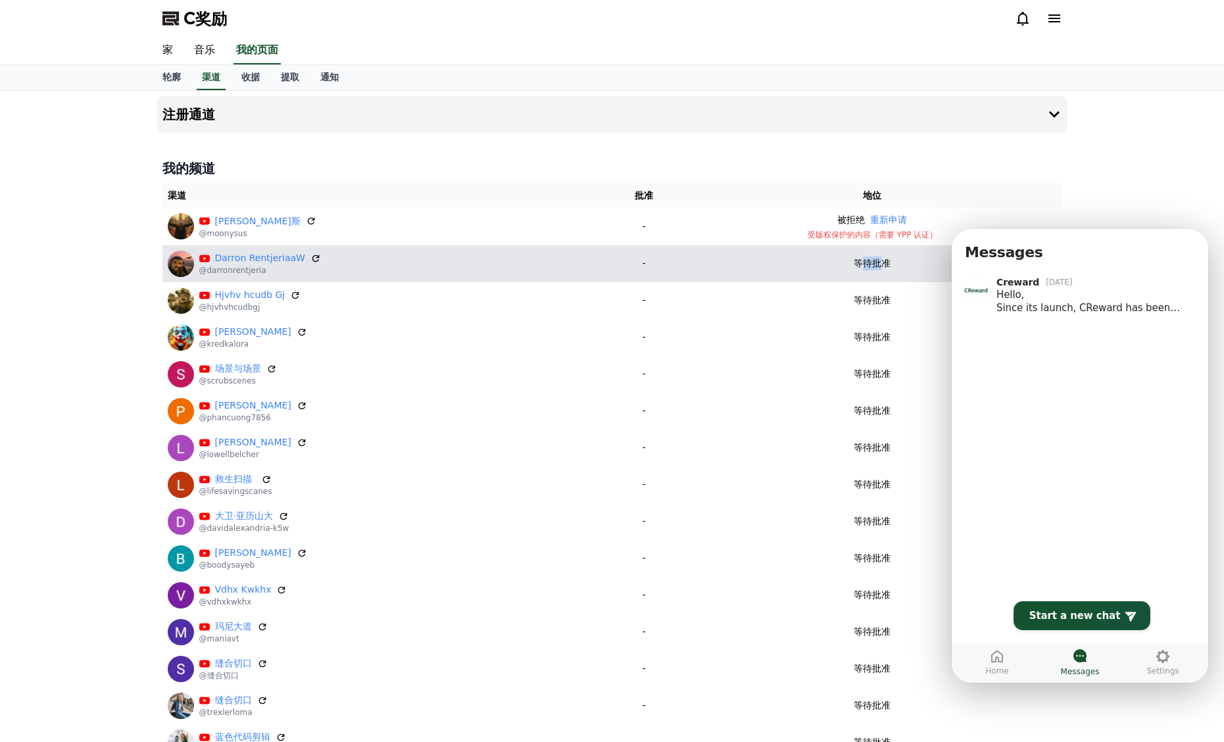
drag, startPoint x: 857, startPoint y: 264, endPoint x: 889, endPoint y: 262, distance: 31.7
click at [884, 260] on font "等待批准" at bounding box center [871, 263] width 37 height 11
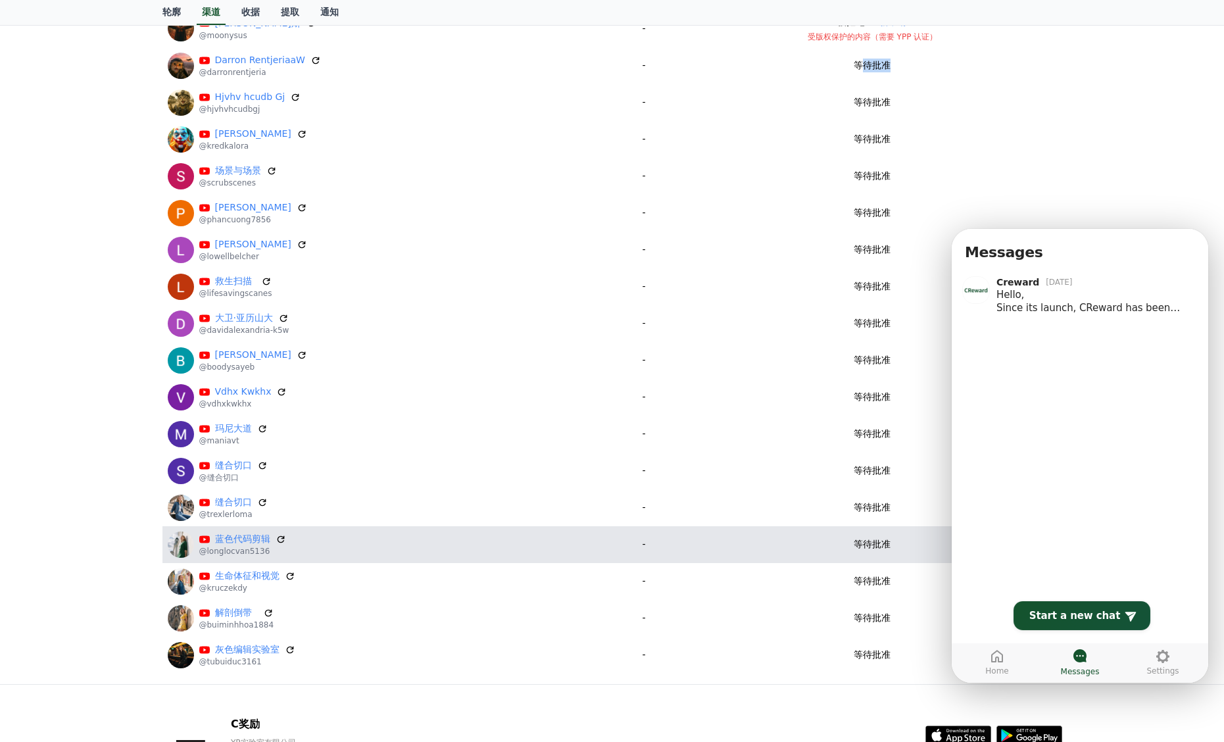
scroll to position [305, 0]
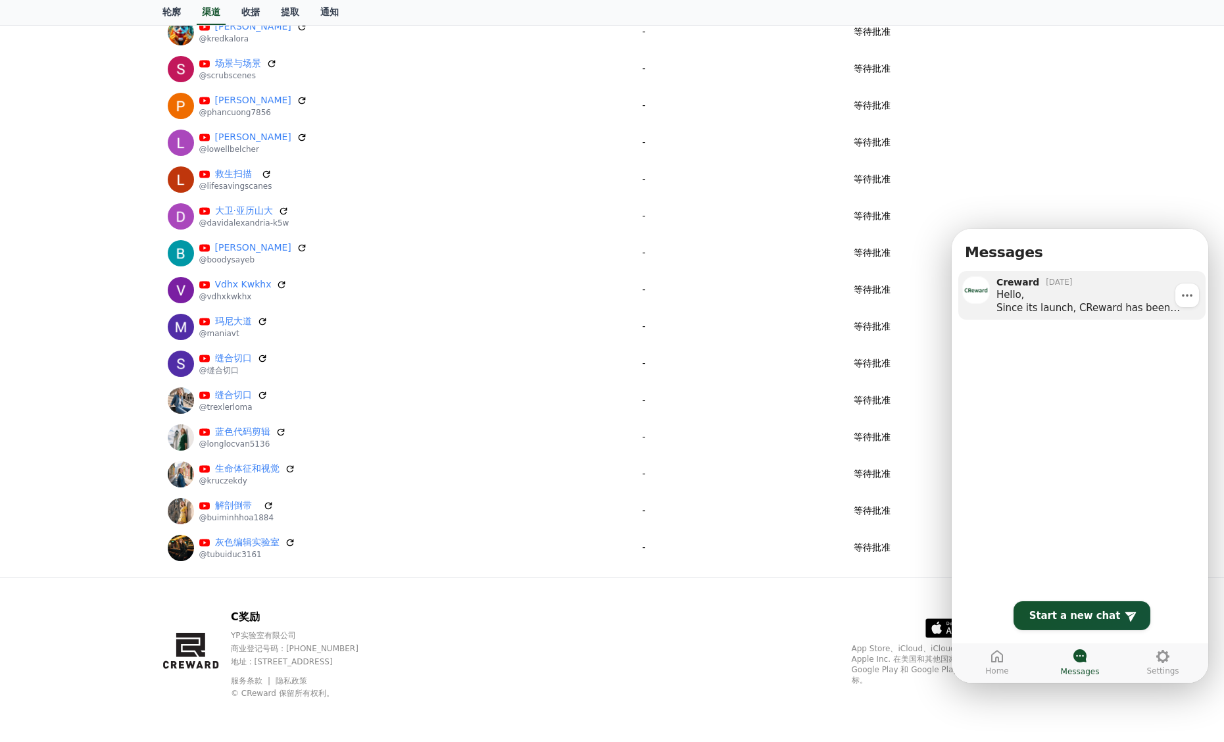
click at [1076, 300] on div "Hello, Since its launch, CReward has been reviewing all uploaded content to ens…" at bounding box center [1096, 301] width 200 height 26
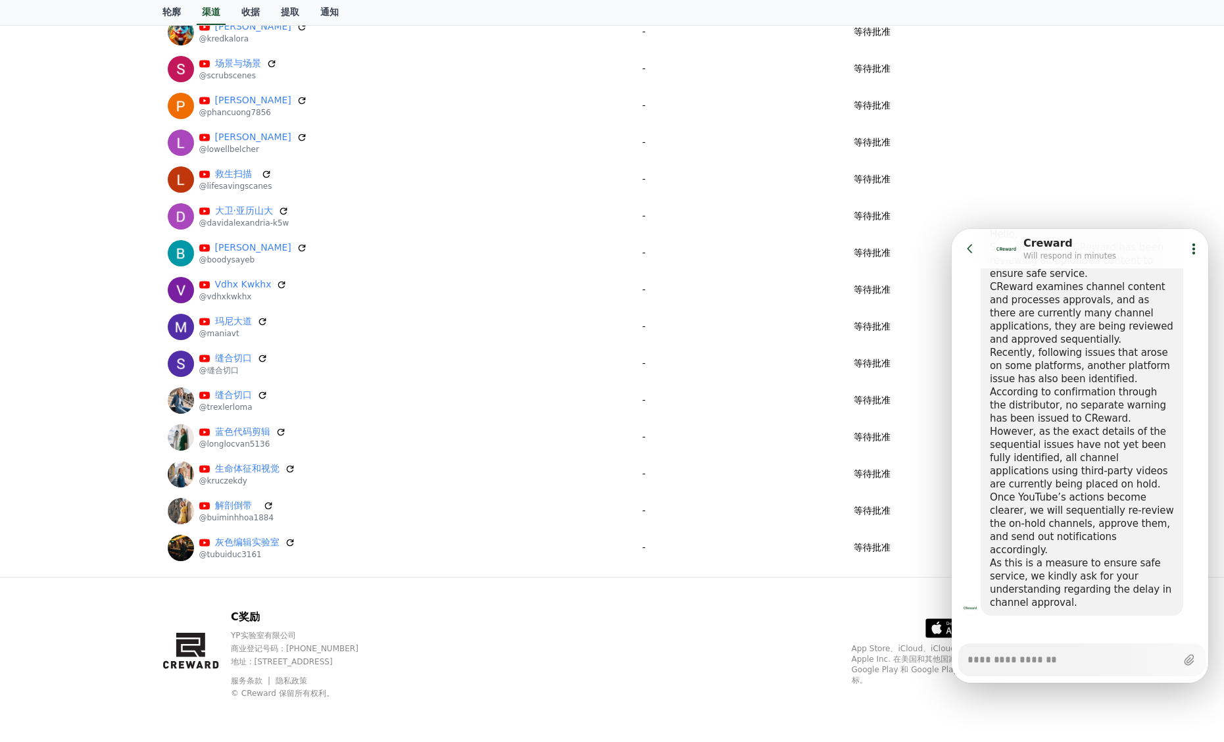
click at [1063, 655] on textarea "Messenger Input Textarea" at bounding box center [1071, 655] width 208 height 22
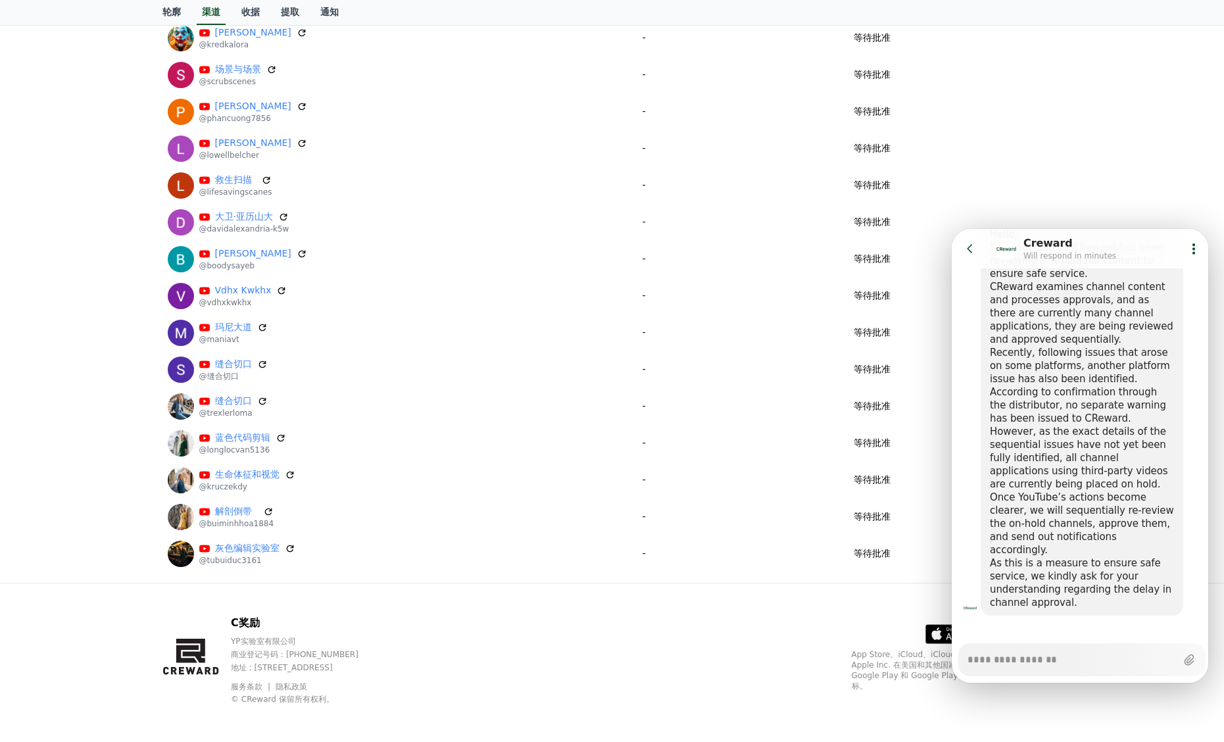
scroll to position [0, 0]
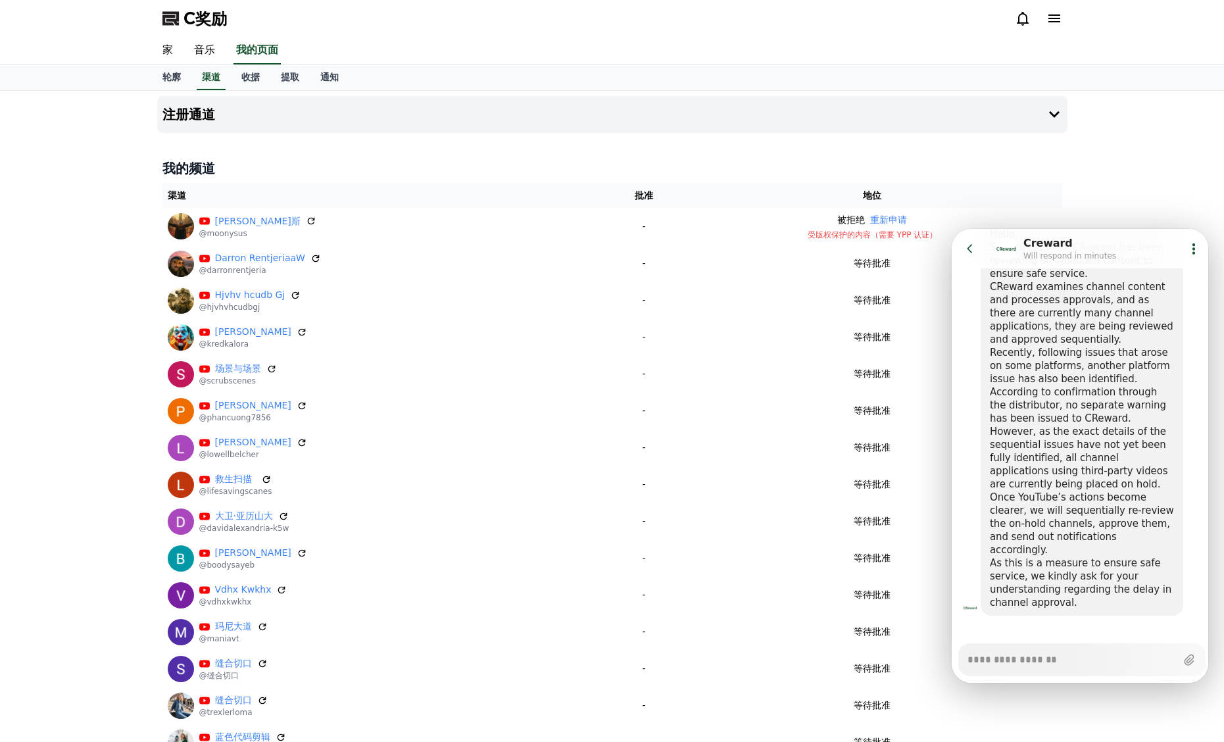
drag, startPoint x: 609, startPoint y: 143, endPoint x: 698, endPoint y: 163, distance: 90.4
click at [610, 143] on div "注册通道 我的频道 渠道 批准 地位 穆尼·苏斯 @moonysus - 被拒绝 重新申请 受版权保护的内容（需要 YPP 认证） Darron Rentje…" at bounding box center [612, 486] width 920 height 791
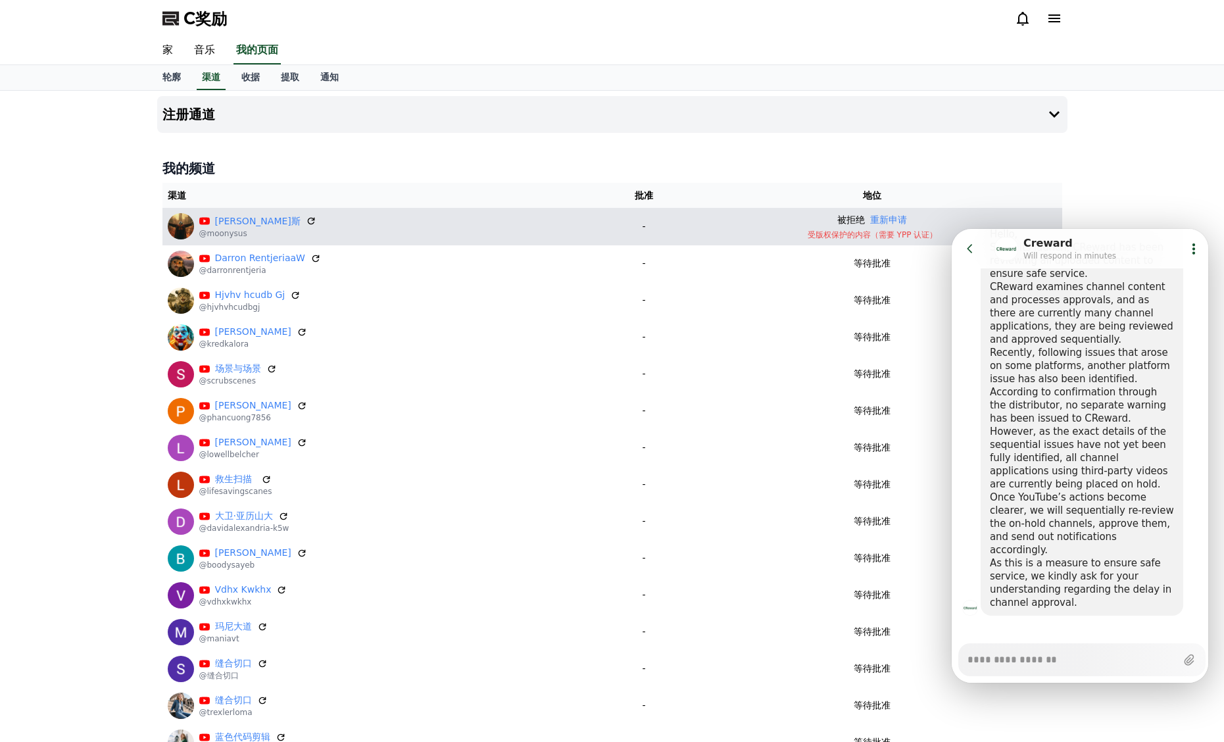
click at [297, 239] on div "穆尼·苏斯 @moonysus" at bounding box center [384, 226] width 432 height 26
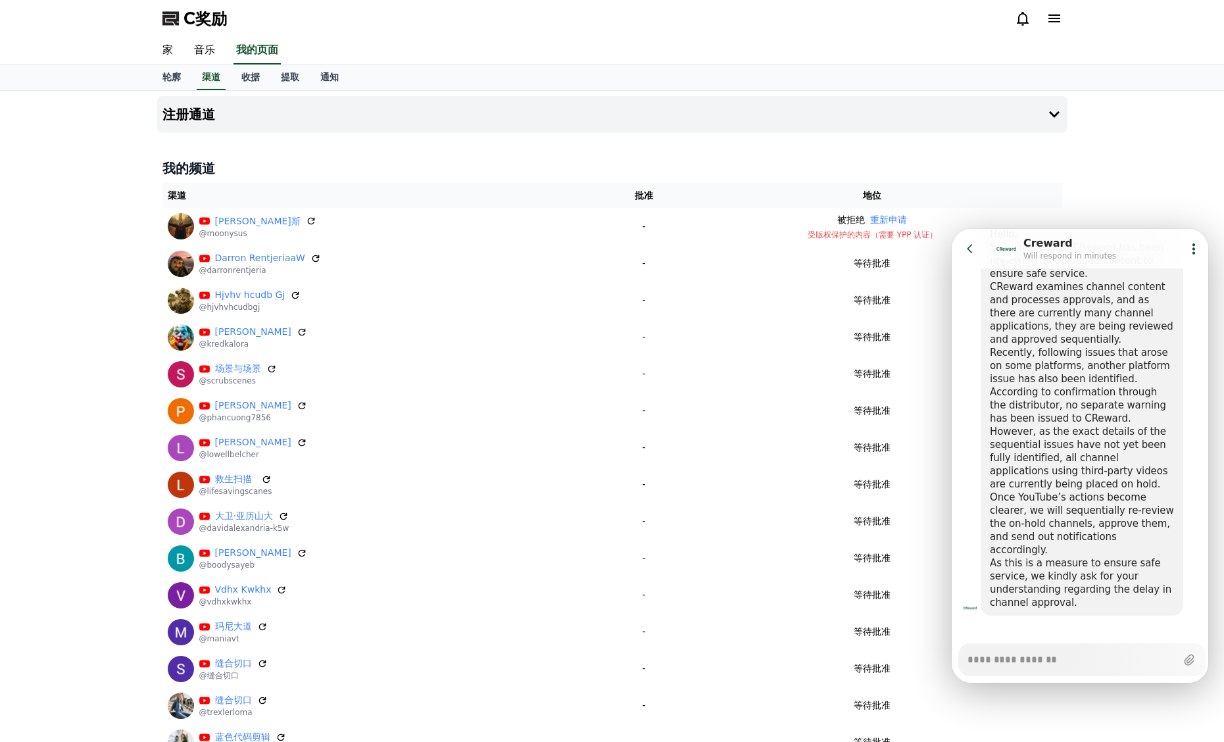
click at [1022, 174] on h4 "我的频道" at bounding box center [611, 168] width 899 height 18
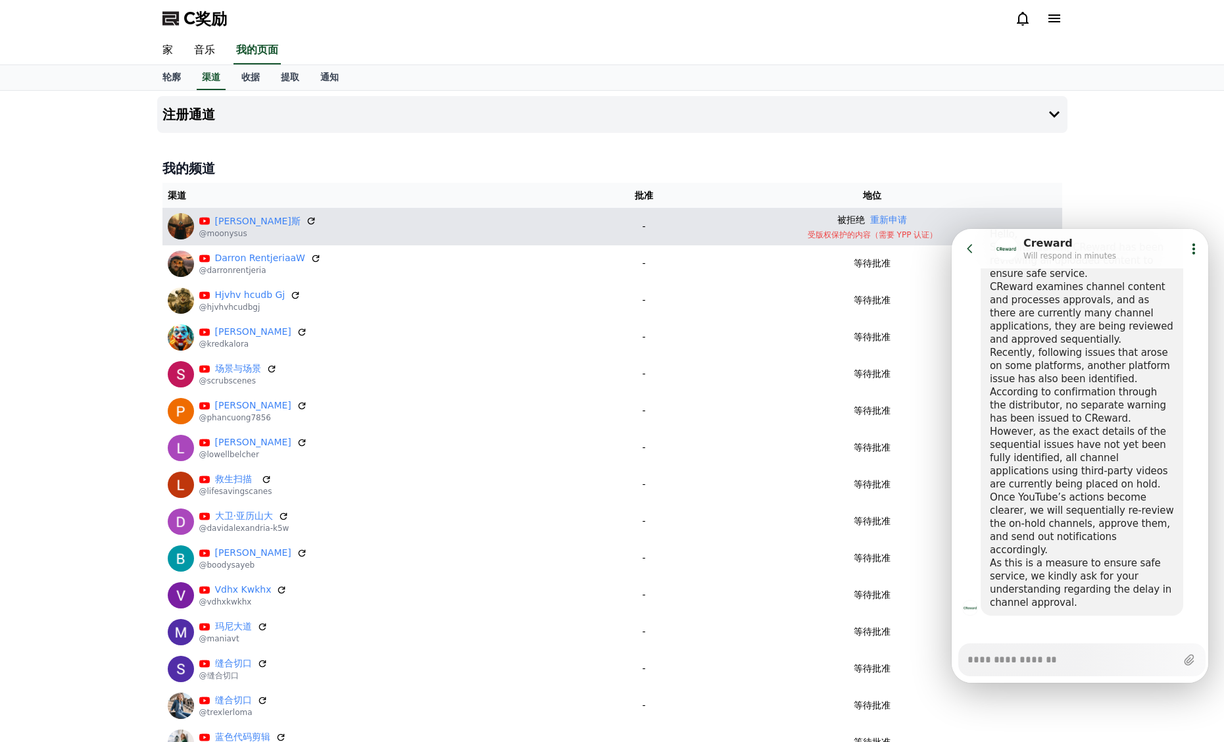
click at [944, 211] on td "被拒绝 重新申请 受版权保护的内容（需要 YPP 认证）" at bounding box center [871, 226] width 379 height 37
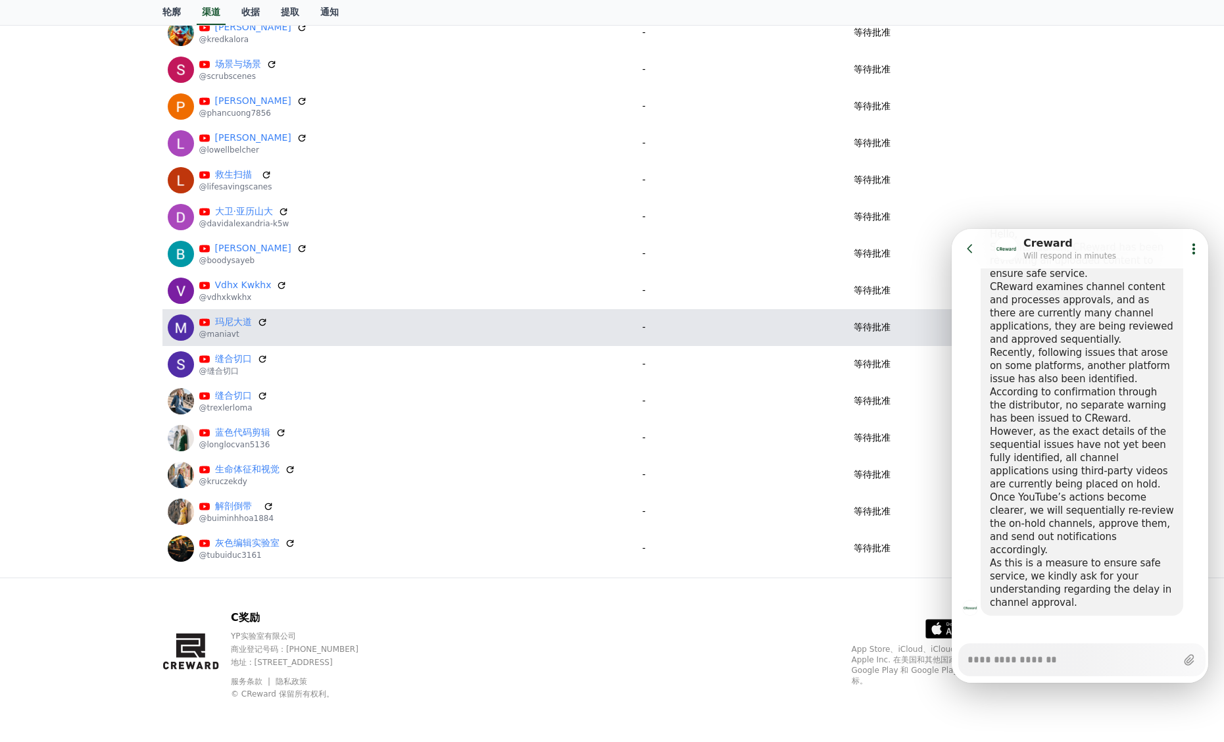
scroll to position [305, 0]
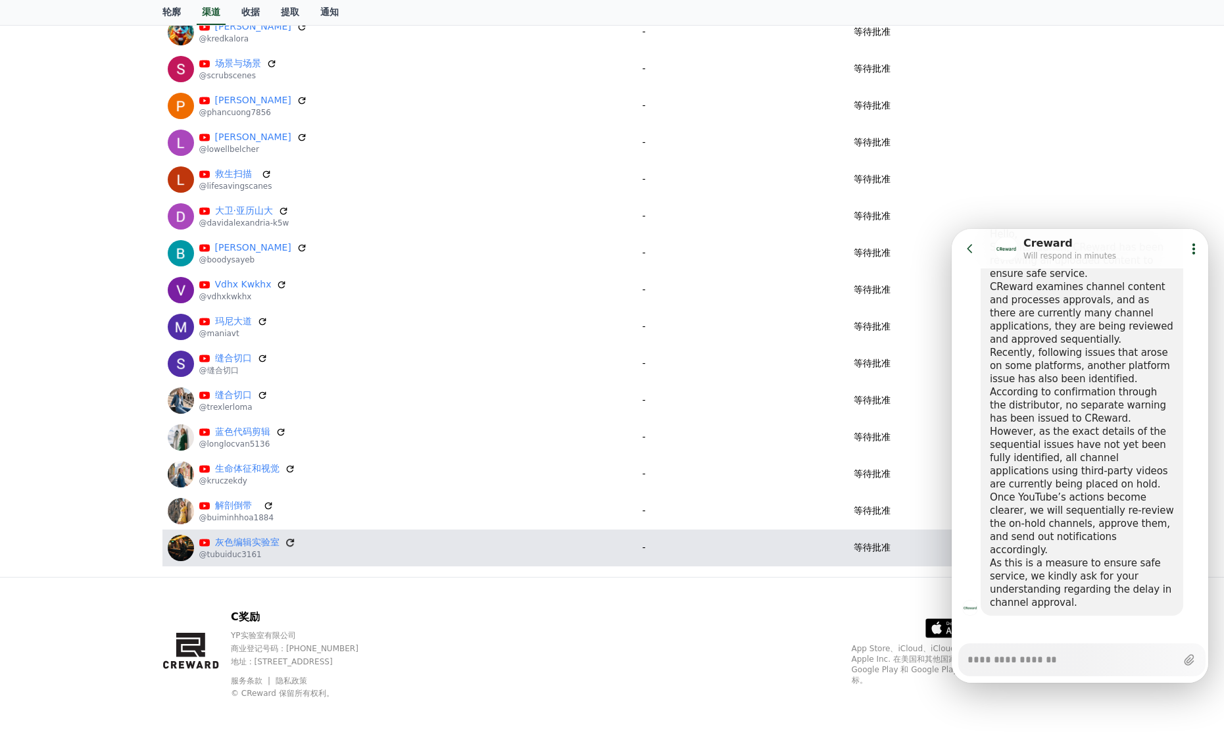
click at [289, 541] on icon at bounding box center [290, 543] width 12 height 12
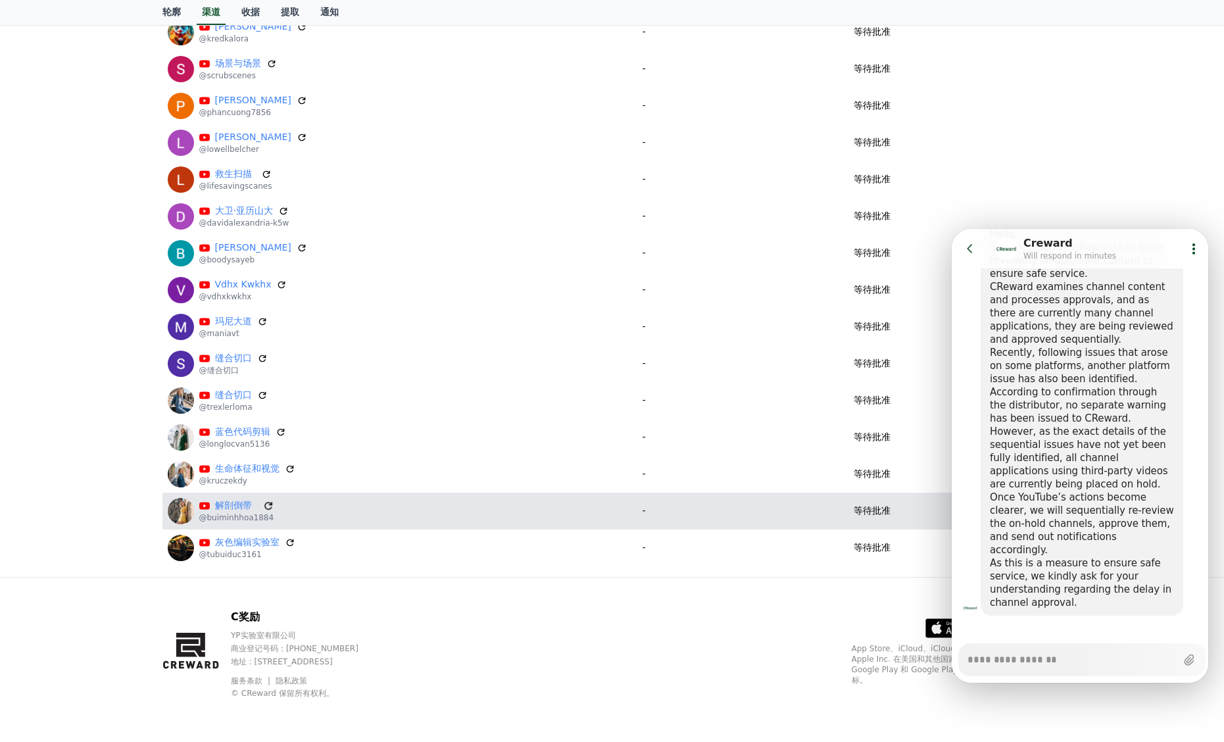
click at [265, 504] on icon at bounding box center [268, 506] width 8 height 8
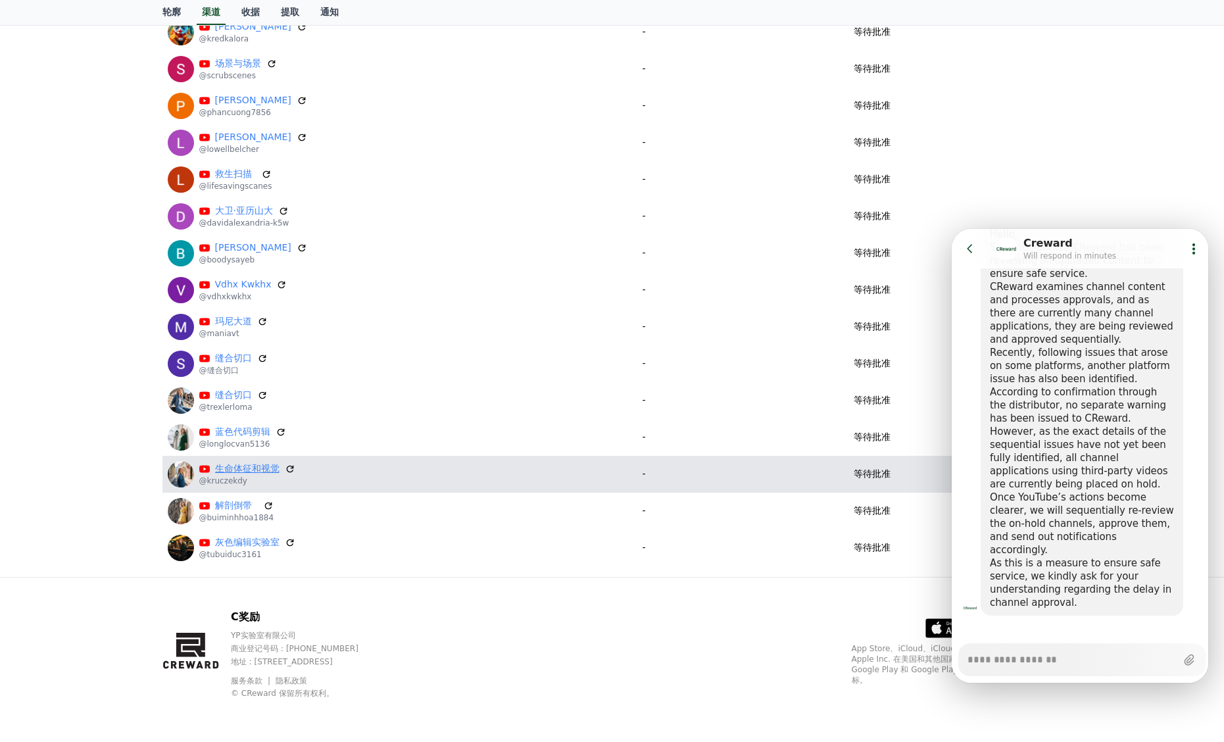
click at [258, 467] on font "生命体征和视觉" at bounding box center [247, 468] width 64 height 11
type textarea "*"
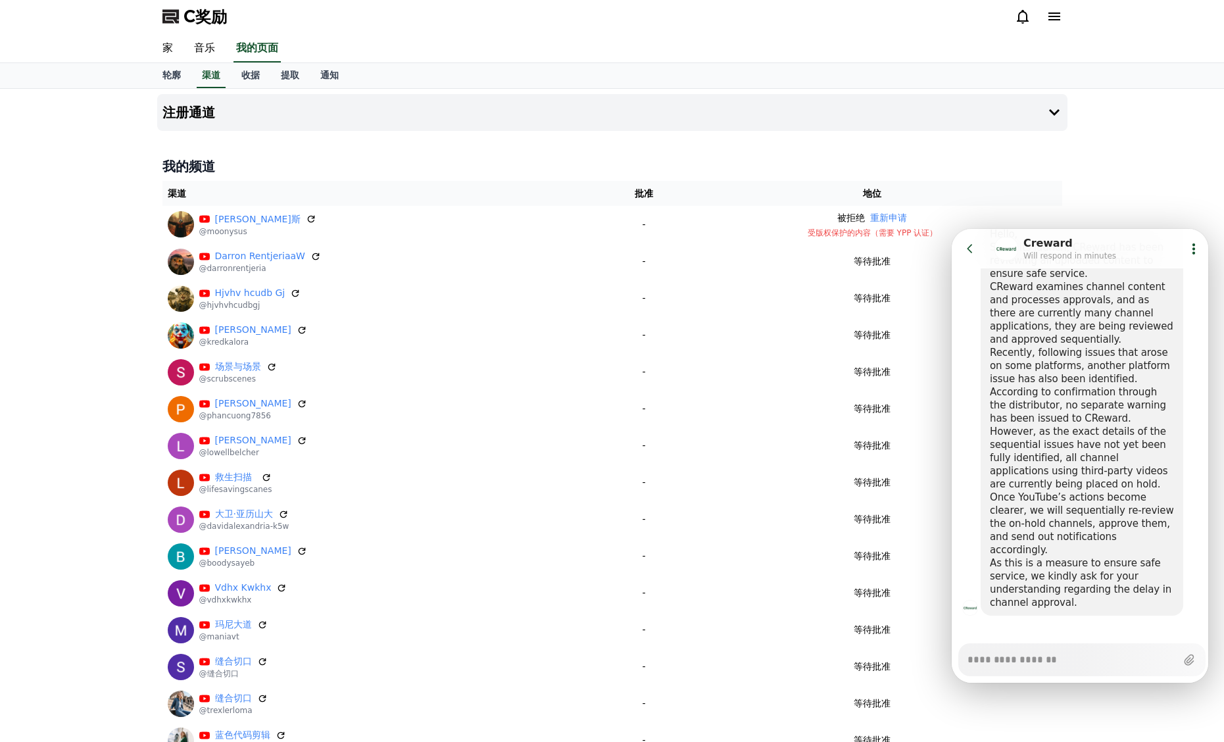
scroll to position [0, 0]
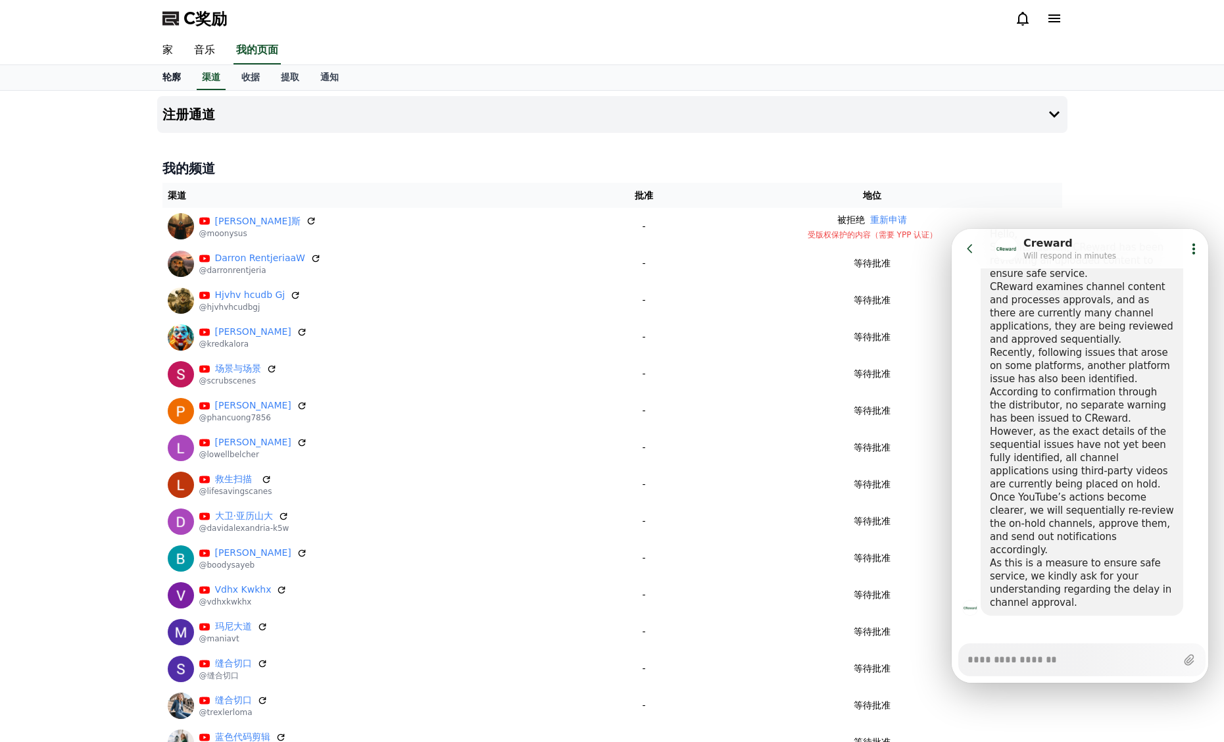
click at [172, 80] on font "轮廓" at bounding box center [171, 77] width 18 height 11
select select "**********"
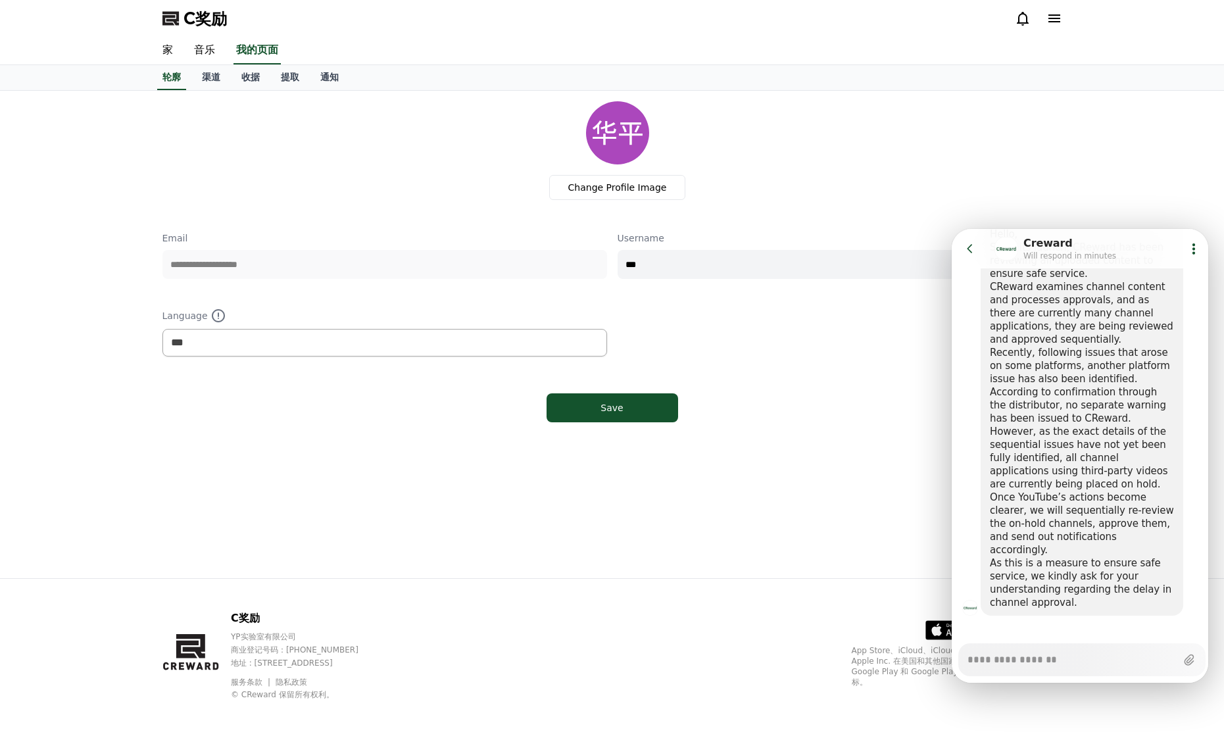
drag, startPoint x: 211, startPoint y: 81, endPoint x: 246, endPoint y: 110, distance: 45.3
click at [212, 81] on font "渠道" at bounding box center [211, 77] width 18 height 11
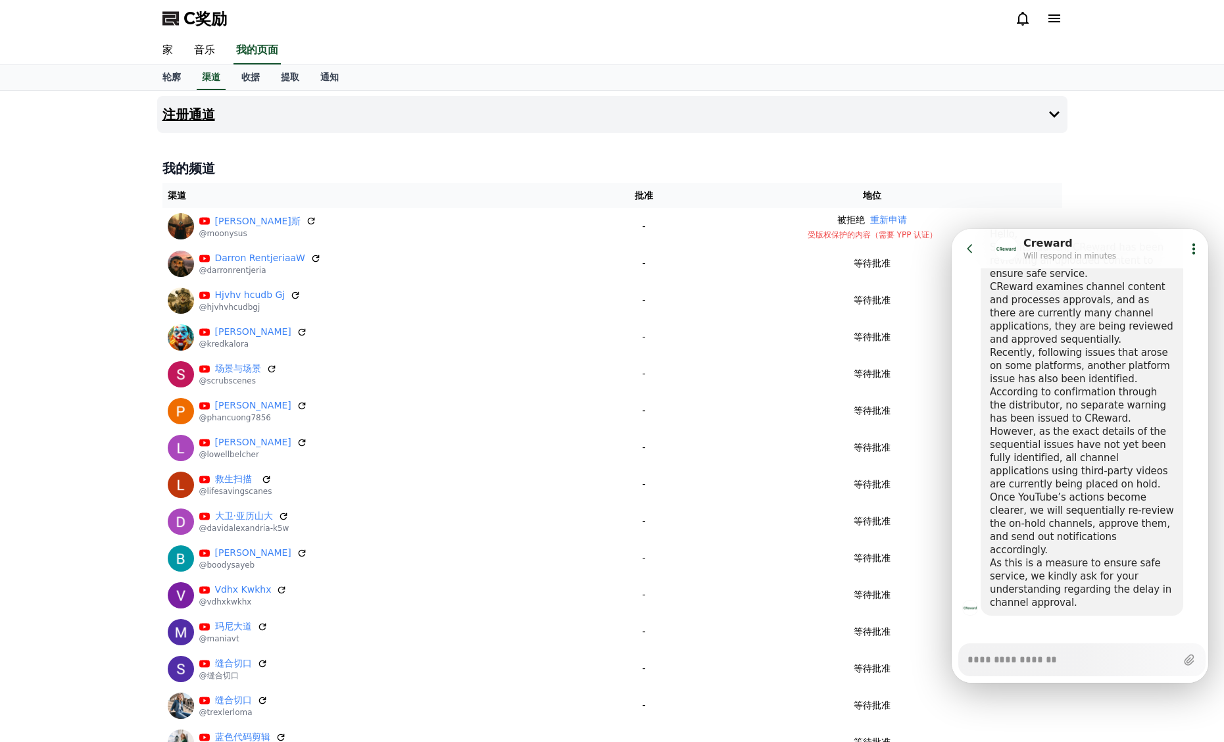
click at [214, 108] on font "注册通道" at bounding box center [188, 115] width 53 height 16
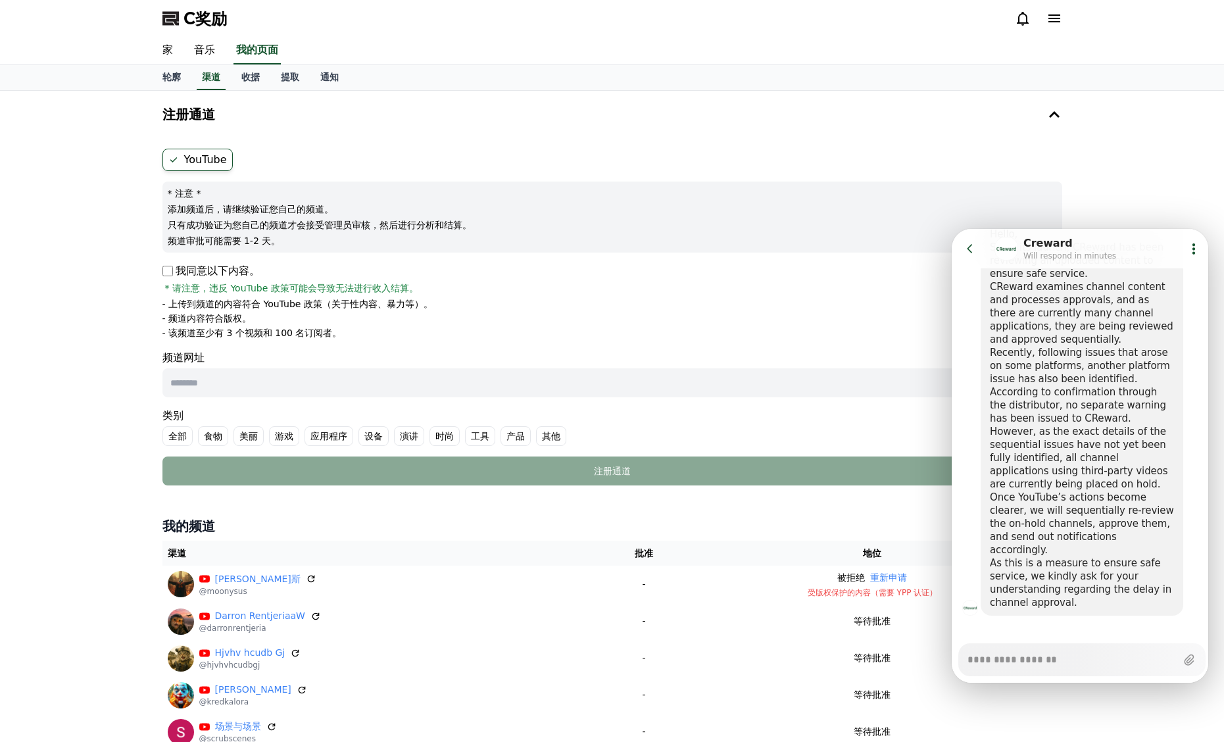
drag, startPoint x: 217, startPoint y: 320, endPoint x: 235, endPoint y: 323, distance: 18.1
click at [227, 322] on font "- 频道内容符合版权。" at bounding box center [206, 318] width 89 height 11
click at [292, 333] on font "- 该频道至少有 3 个视频和 100 名订阅者。" at bounding box center [251, 332] width 179 height 11
drag, startPoint x: 339, startPoint y: 333, endPoint x: 270, endPoint y: 339, distance: 68.6
click at [270, 339] on li "- 该频道至少有 3 个视频和 100 名订阅者。" at bounding box center [611, 332] width 899 height 13
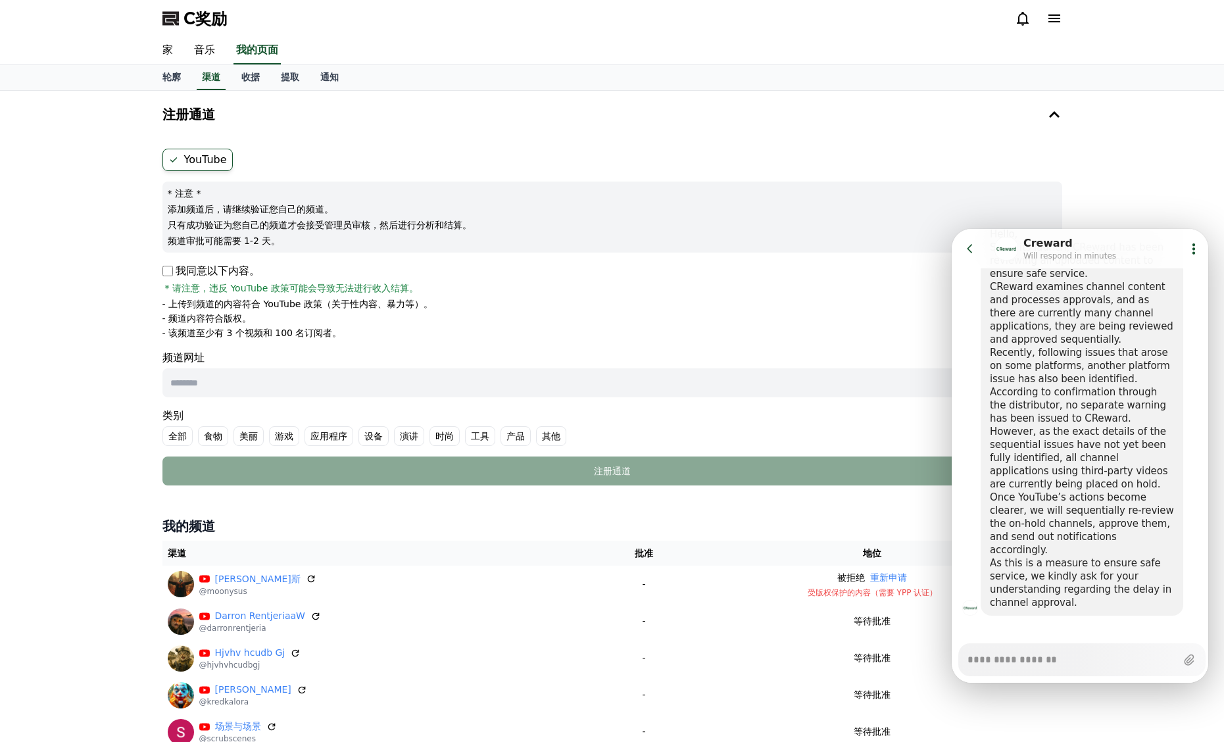
click at [551, 398] on form "YouTube * 注意 * 添加频道后，请继续验证您自己的频道。 只有成功验证为您自己的频道才会接受管理员审核，然后进行分析和结算。 频道审批可能需要 1-…" at bounding box center [611, 317] width 899 height 337
click at [556, 437] on font "其他" at bounding box center [551, 436] width 18 height 11
click at [553, 431] on label "其他" at bounding box center [559, 436] width 46 height 20
click at [190, 434] on label "全部" at bounding box center [177, 436] width 30 height 20
click at [341, 389] on input "text" at bounding box center [583, 382] width 842 height 29
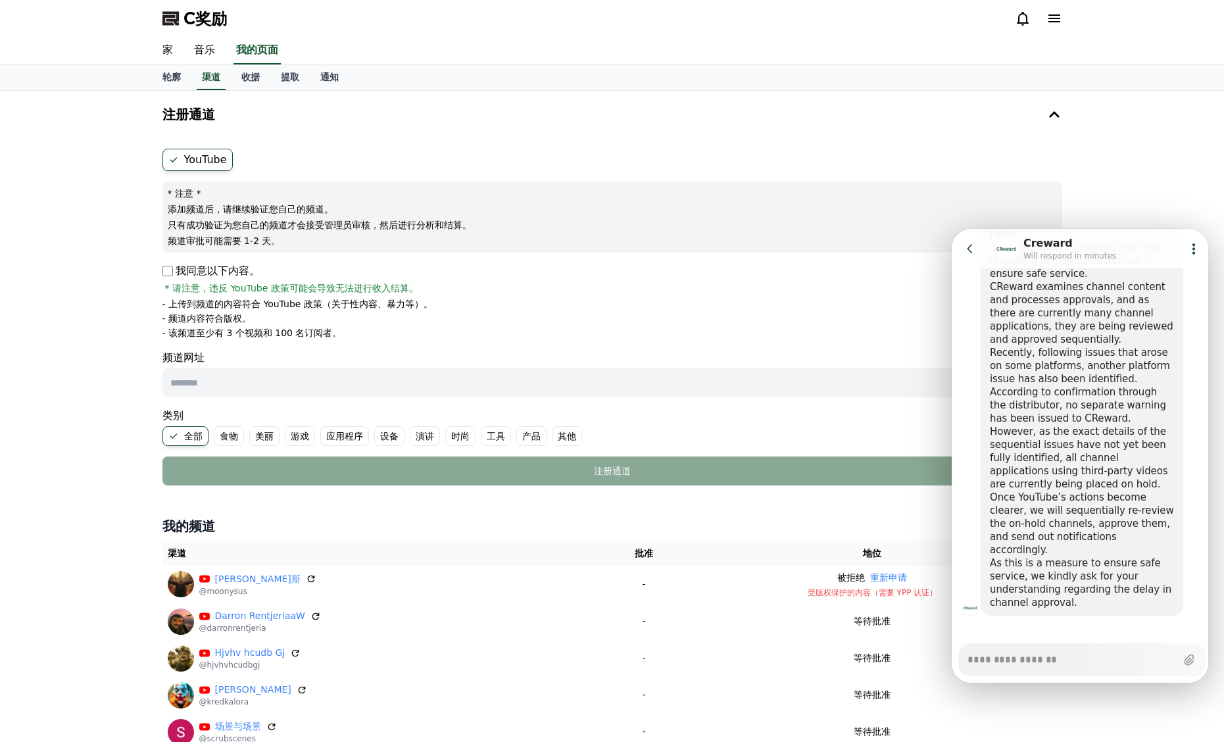
click at [423, 348] on form "YouTube * 注意 * 添加频道后，请继续验证您自己的频道。 只有成功验证为您自己的频道才会接受管理员审核，然后进行分析和结算。 频道审批可能需要 1-…" at bounding box center [611, 317] width 899 height 337
click at [968, 247] on icon at bounding box center [969, 248] width 5 height 9
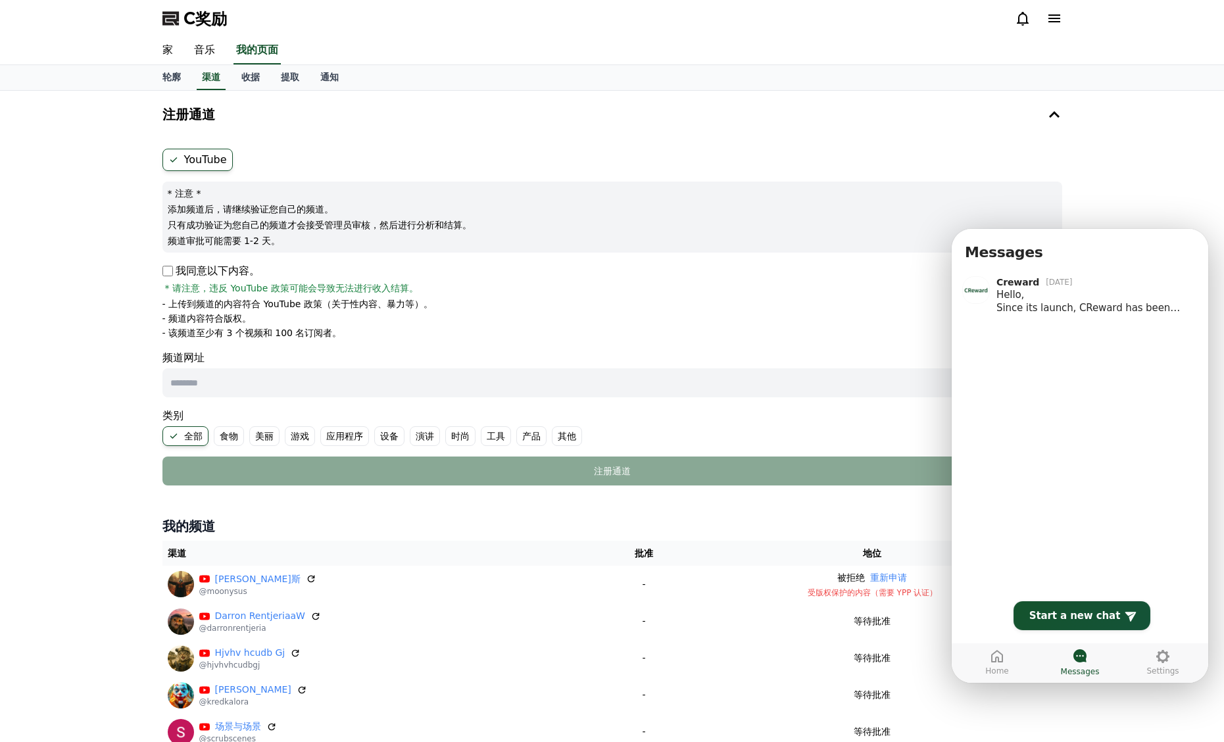
click at [1091, 213] on div "注册通道 YouTube * 注意 * 添加频道后，请继续验证您自己的频道。 只有成功验证为您自己的频道才会接受管理员审核，然后进行分析和结算。 频道审批可能…" at bounding box center [612, 665] width 1224 height 1149
click at [882, 498] on div "注册通道 YouTube * 注意 * 添加频道后，请继续验证您自己的频道。 只有成功验证为您自己的频道才会接受管理员审核，然后进行分析和结算。 频道审批可能…" at bounding box center [612, 665] width 920 height 1149
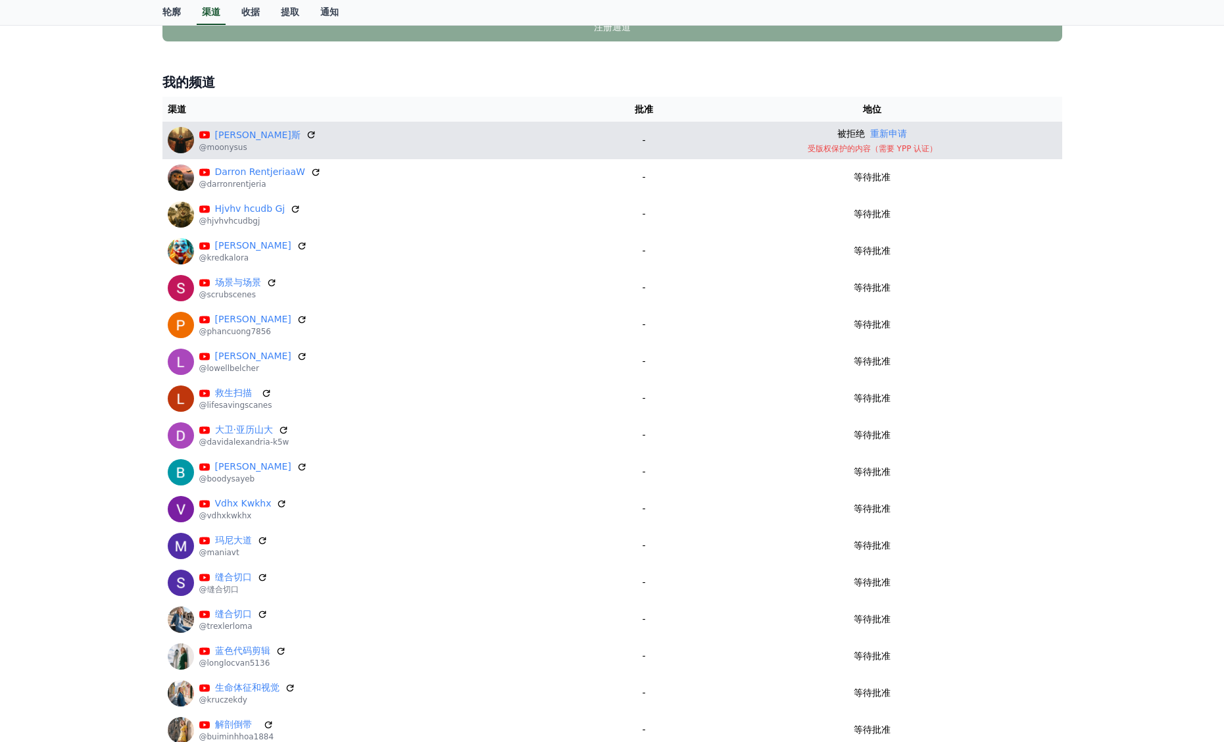
scroll to position [20, 0]
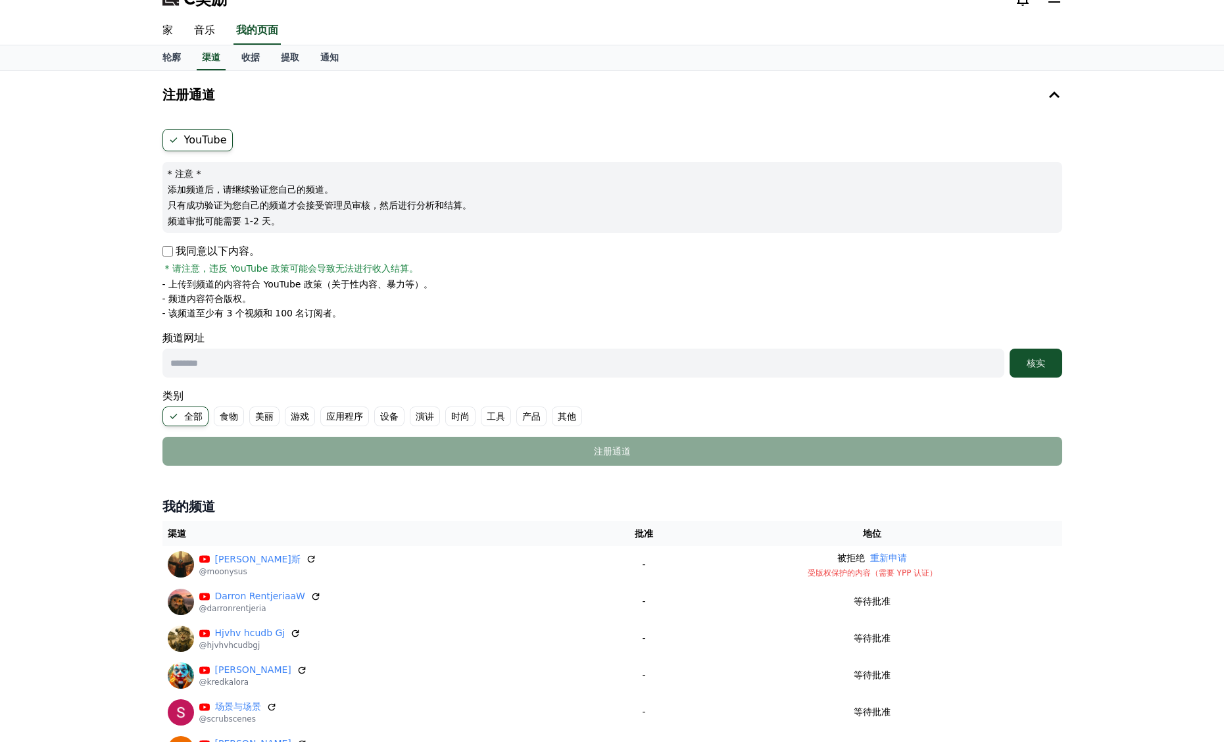
drag, startPoint x: 338, startPoint y: 208, endPoint x: 402, endPoint y: 212, distance: 63.9
click at [354, 210] on font "只有成功验证为您自己的频道才会接受管理员审核，然后进行分析和结算。" at bounding box center [320, 205] width 304 height 11
click at [458, 235] on form "YouTube * 注意 * 添加频道后，请继续验证您自己的频道。 只有成功验证为您自己的频道才会接受管理员审核，然后进行分析和结算。 频道审批可能需要 1-…" at bounding box center [611, 297] width 899 height 337
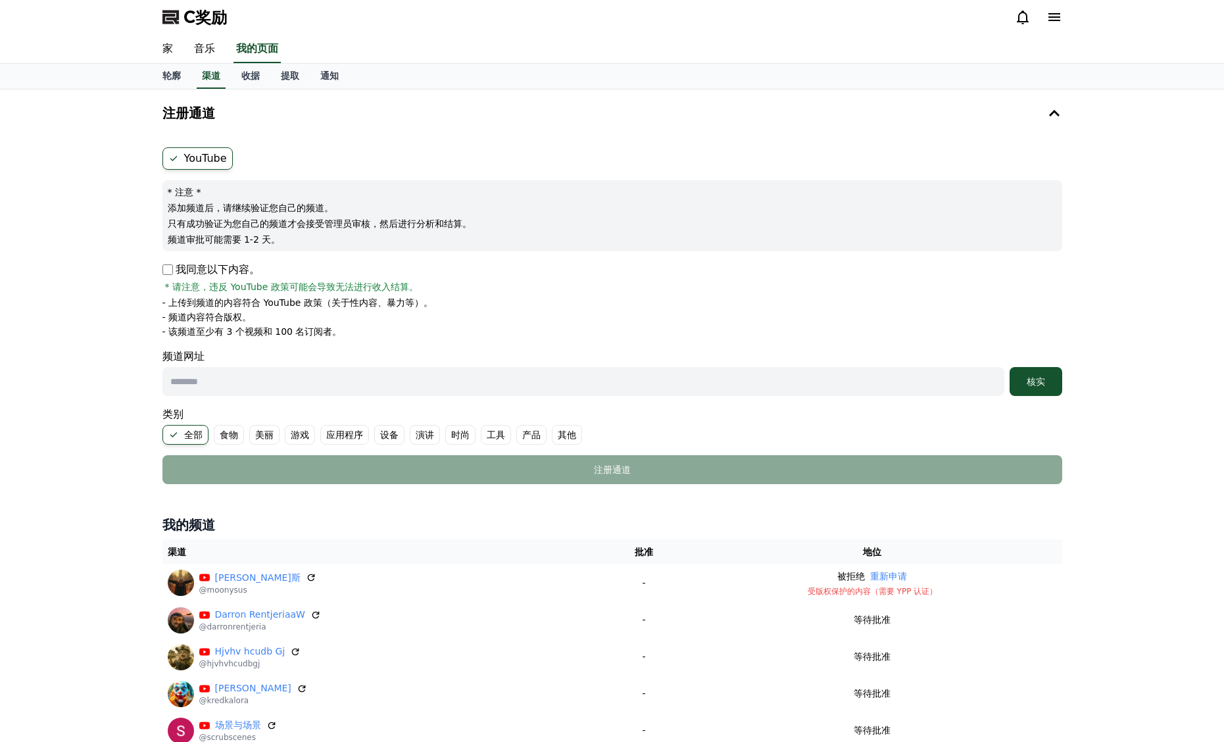
scroll to position [0, 0]
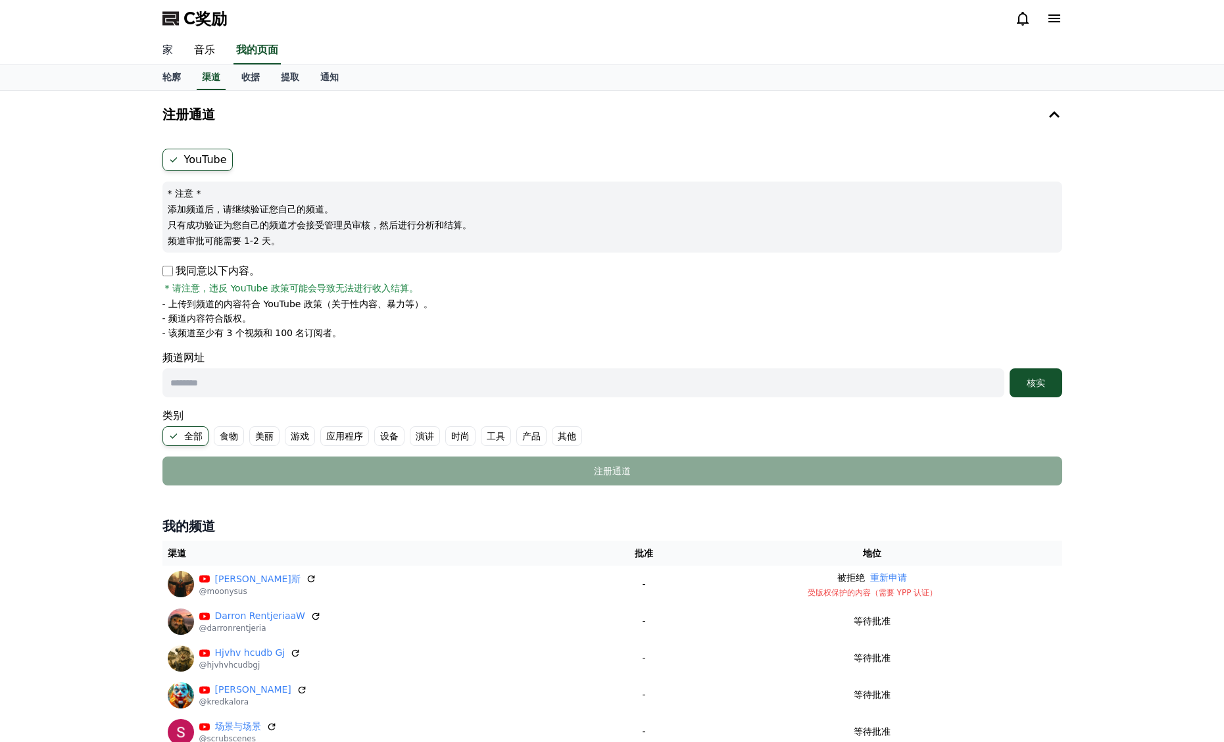
click at [165, 47] on font "家" at bounding box center [167, 49] width 11 height 12
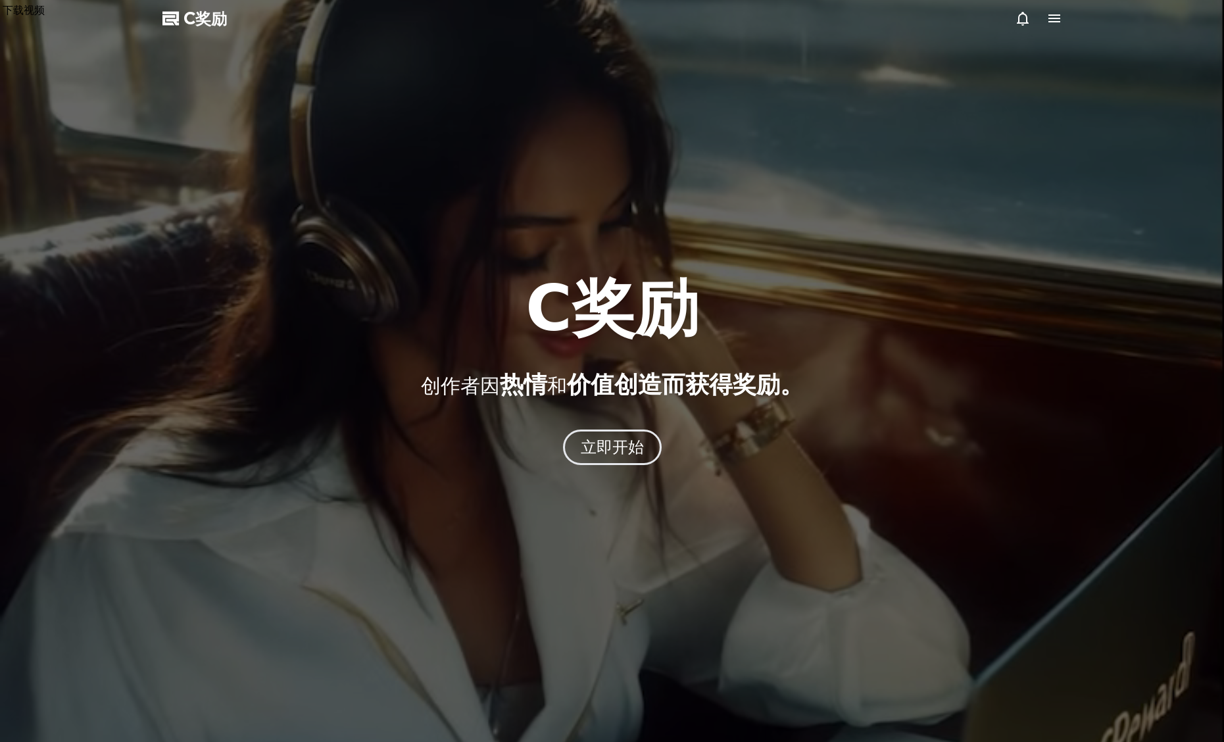
click at [1064, 16] on div at bounding box center [612, 371] width 1224 height 742
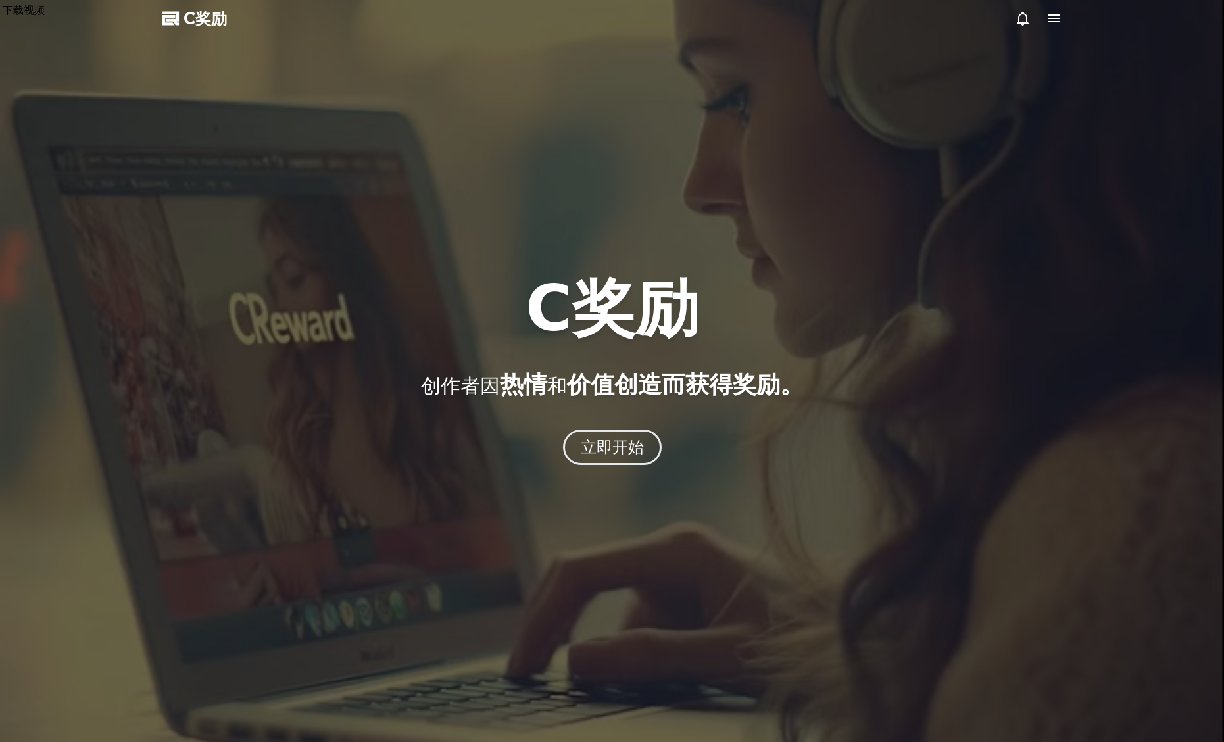
click at [1057, 17] on icon at bounding box center [1054, 19] width 16 height 16
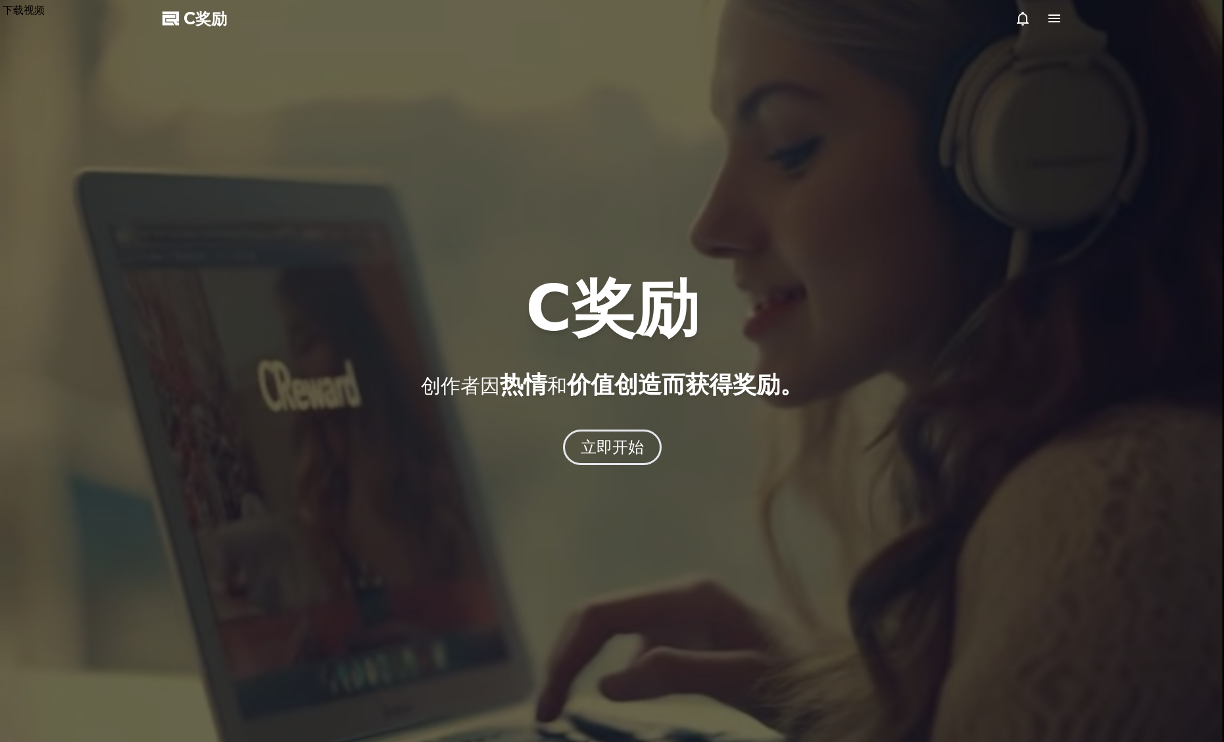
select select "**********"
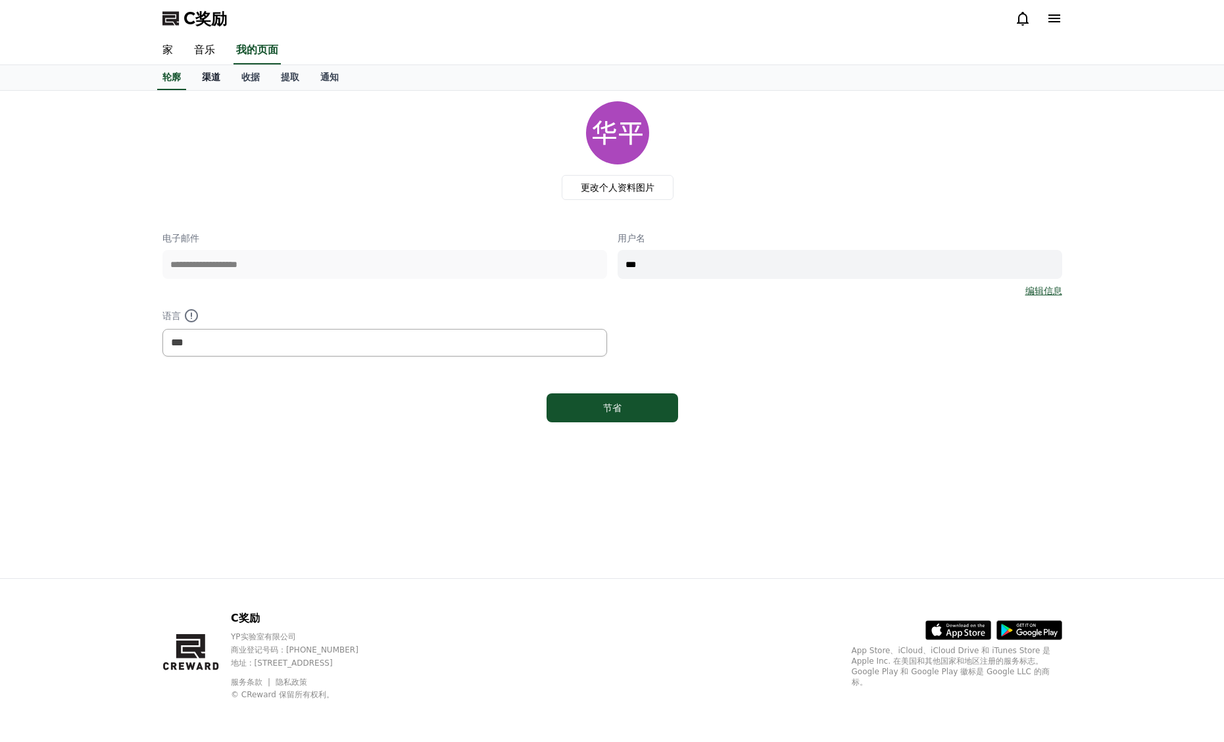
click at [203, 78] on font "渠道" at bounding box center [211, 77] width 18 height 11
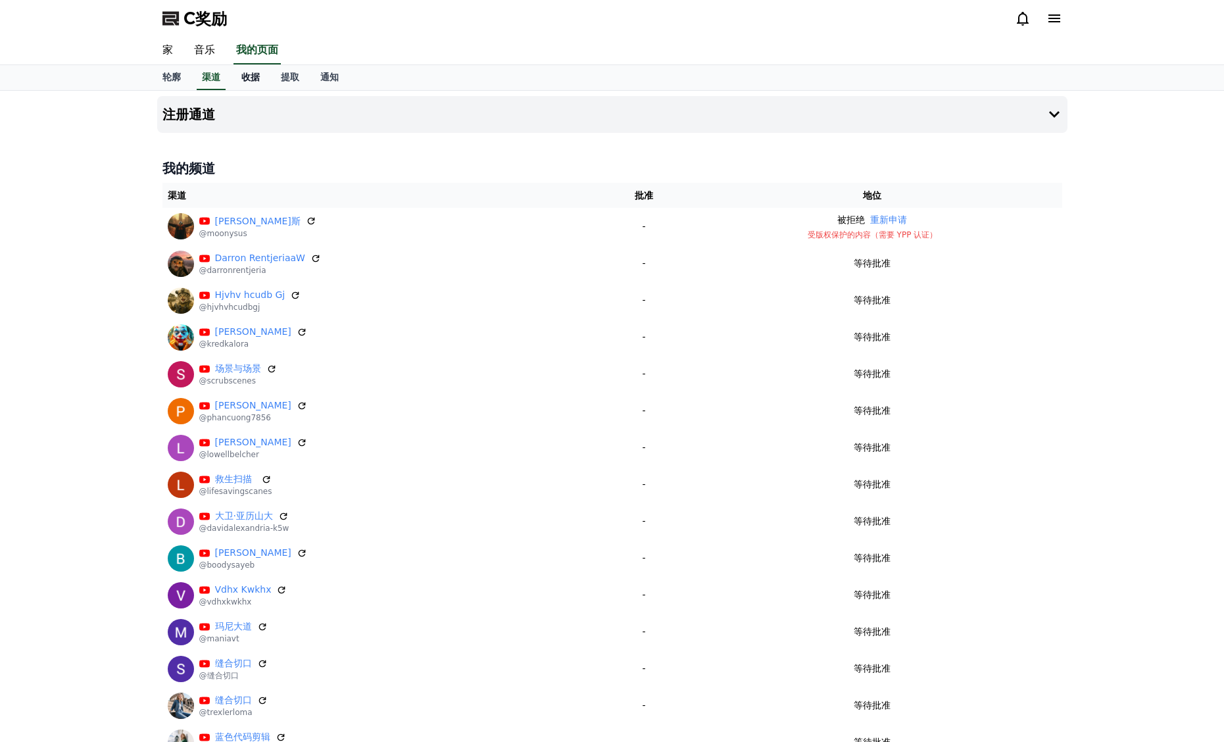
click at [256, 83] on link "收据" at bounding box center [250, 77] width 39 height 25
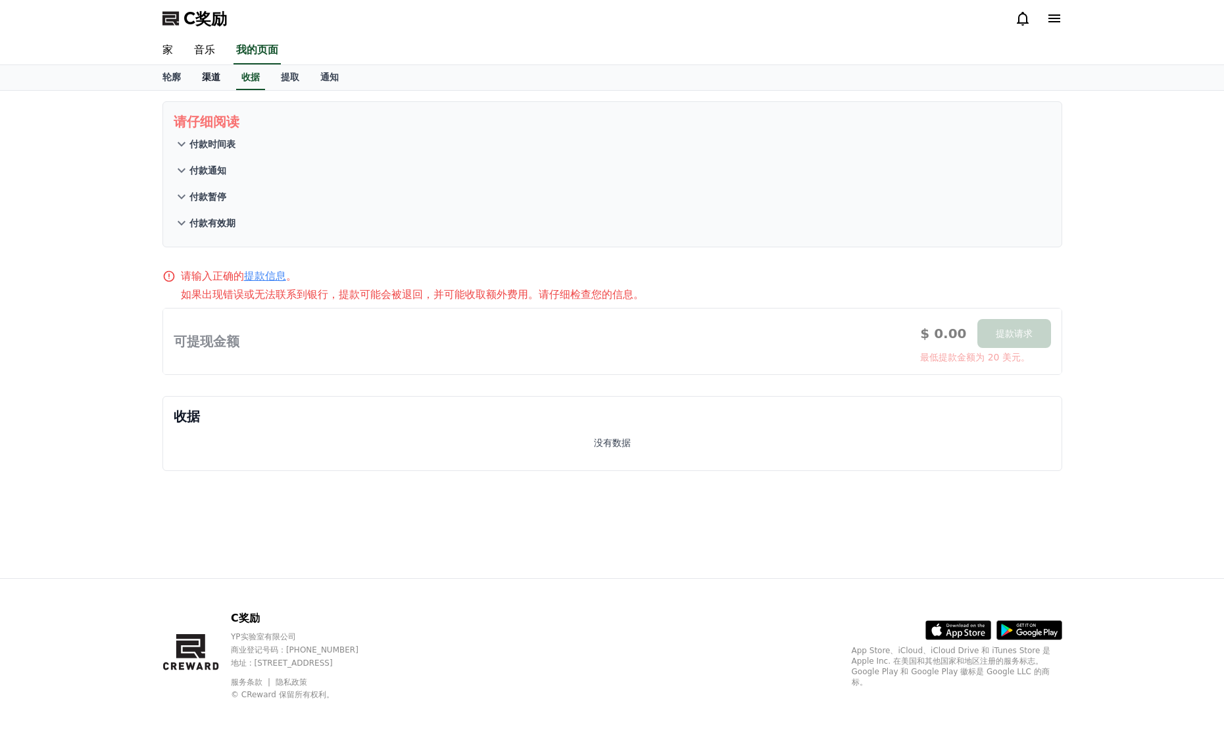
click at [221, 85] on link "渠道" at bounding box center [210, 77] width 39 height 25
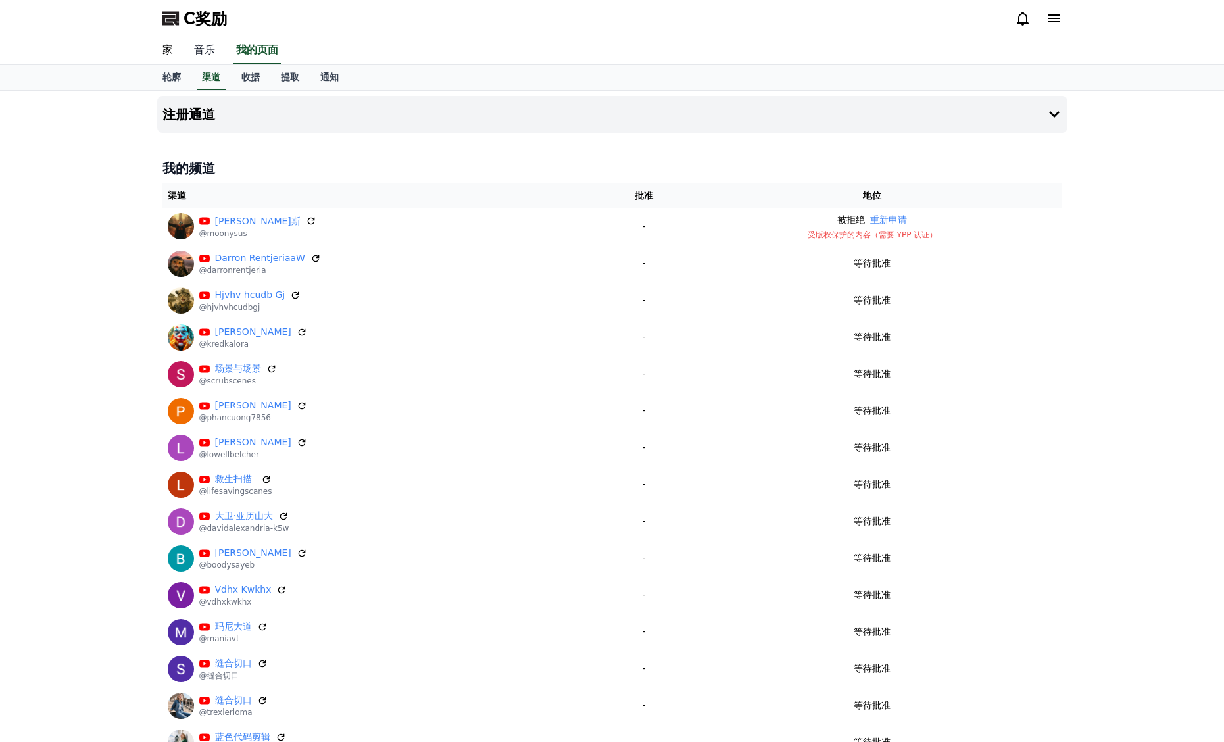
click at [207, 52] on font "音乐" at bounding box center [204, 49] width 21 height 12
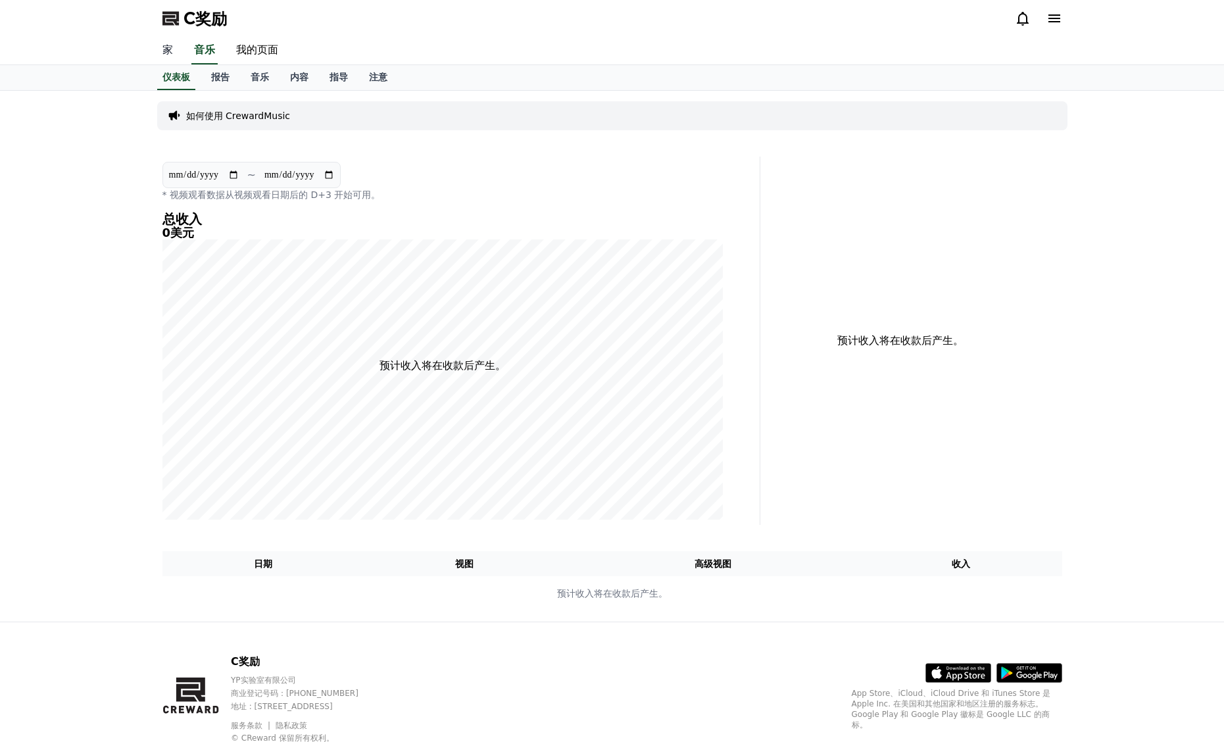
click at [166, 50] on font "家" at bounding box center [167, 49] width 11 height 12
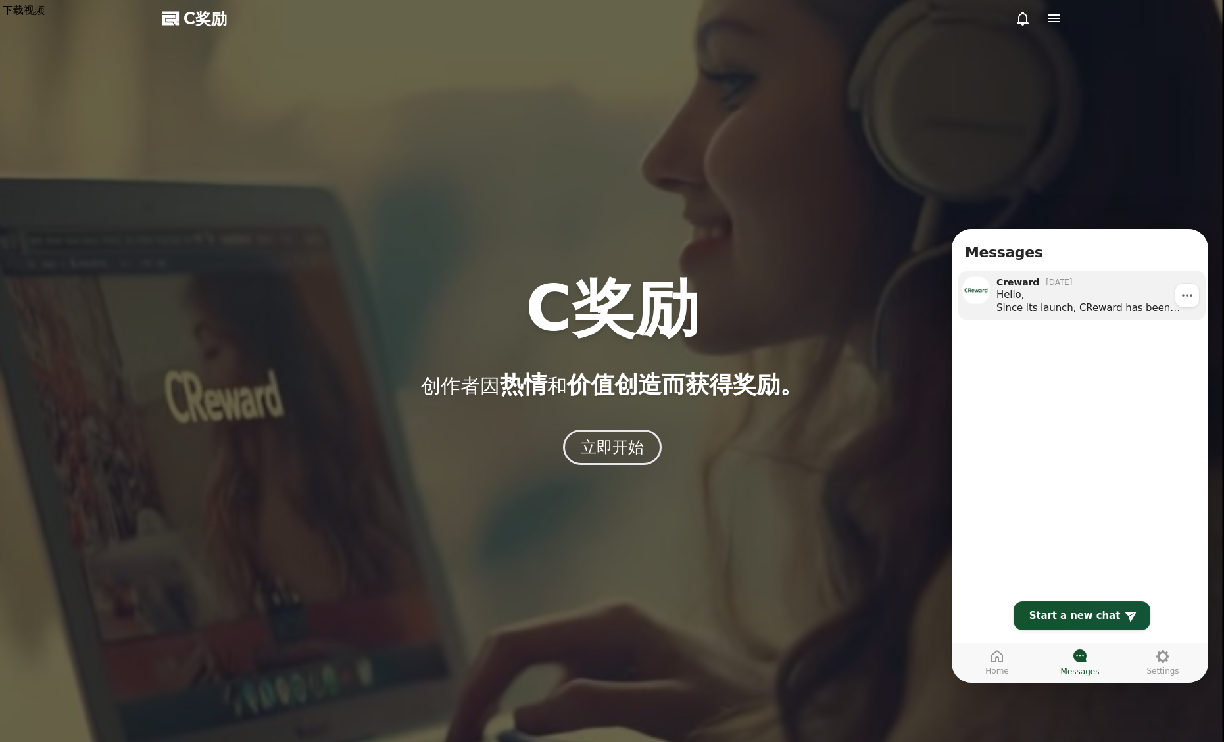
click at [1060, 302] on div "Hello, Since its launch, CReward has been reviewing all uploaded content to ens…" at bounding box center [1096, 301] width 200 height 26
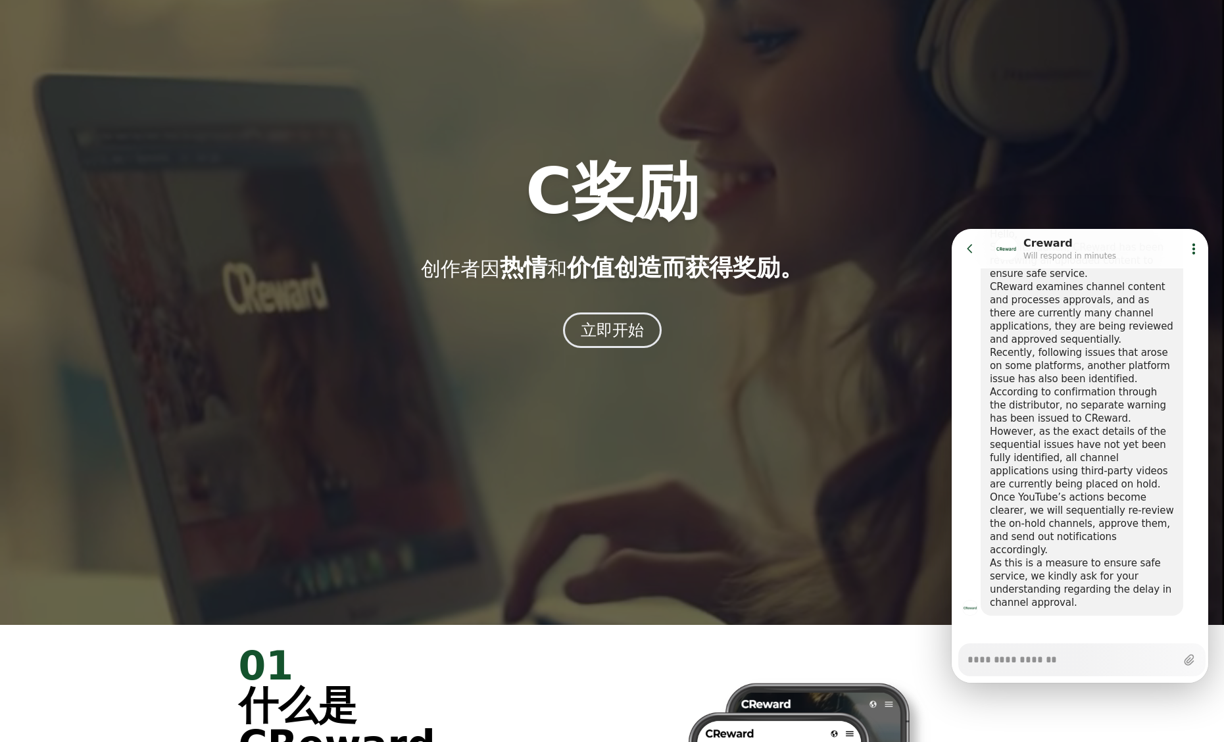
scroll to position [118, 0]
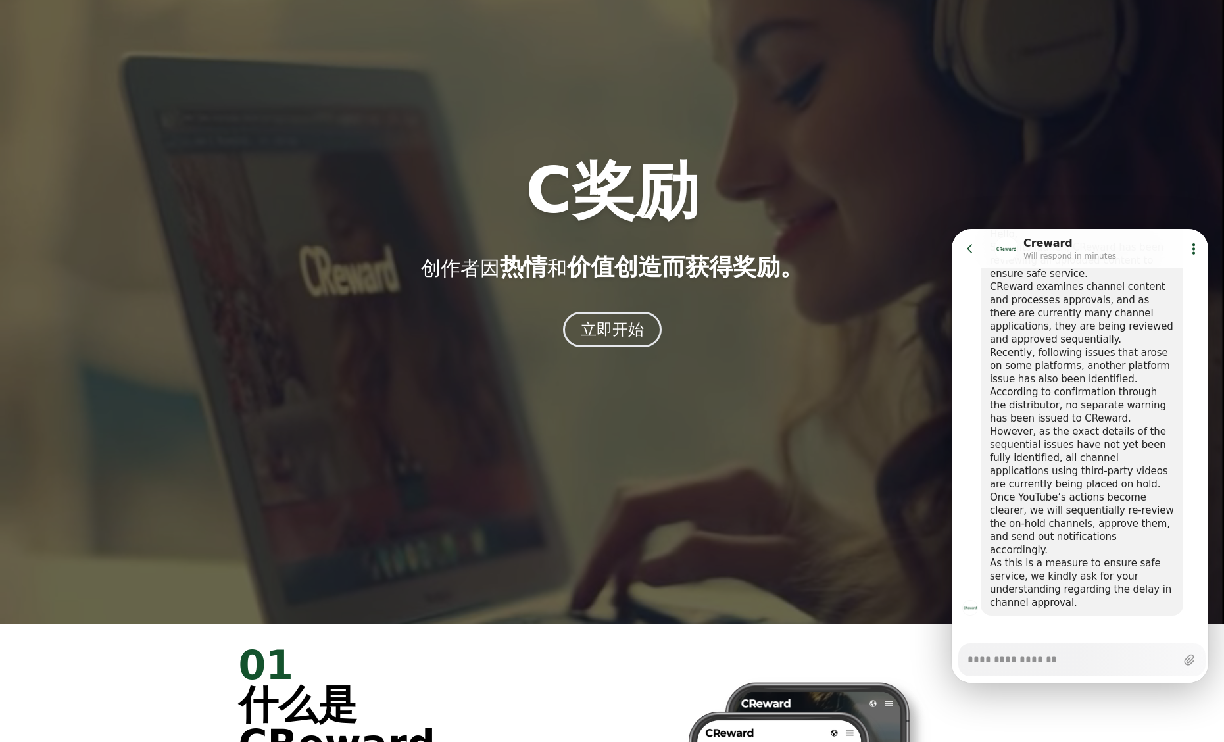
type textarea "*"
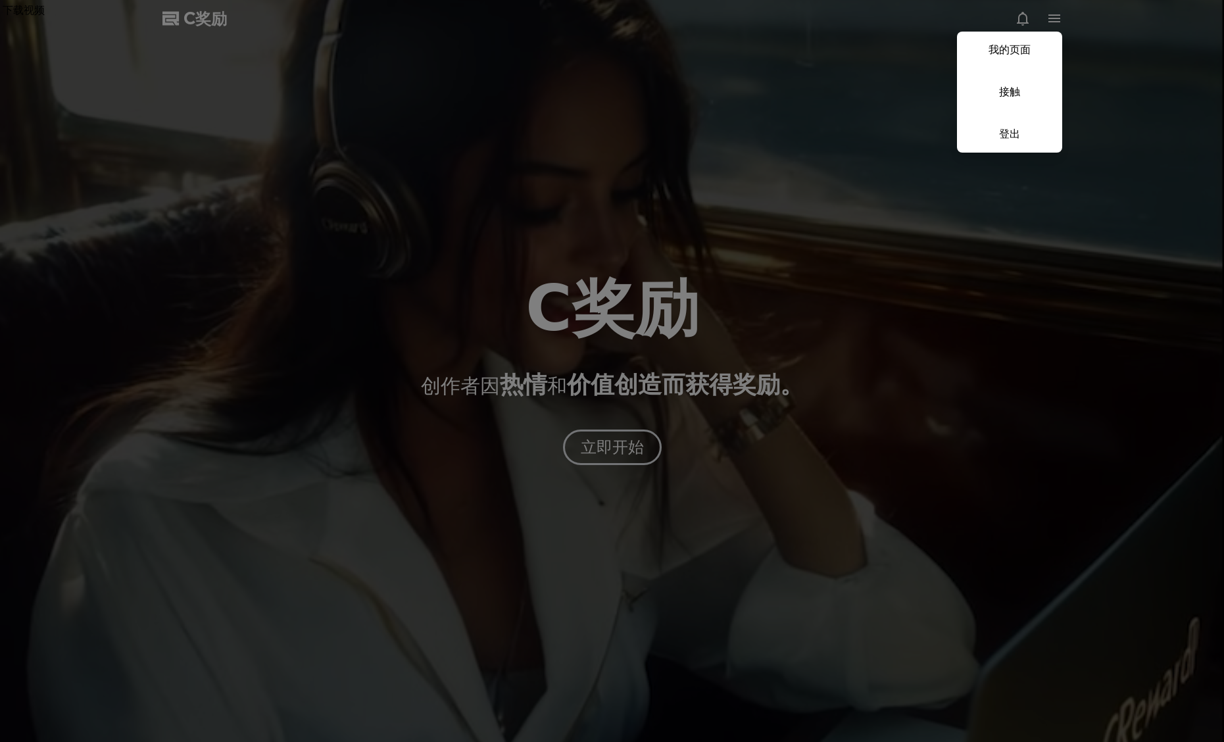
click at [988, 56] on link "我的页面" at bounding box center [1009, 50] width 105 height 37
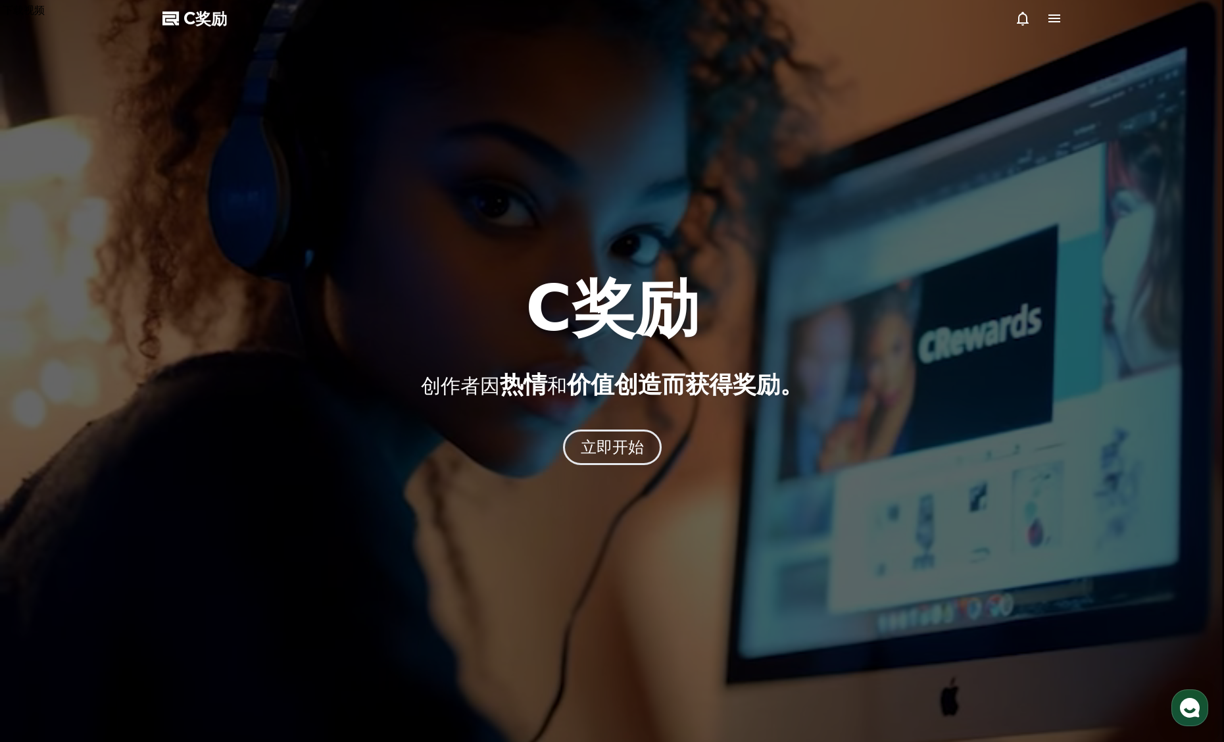
select select "**********"
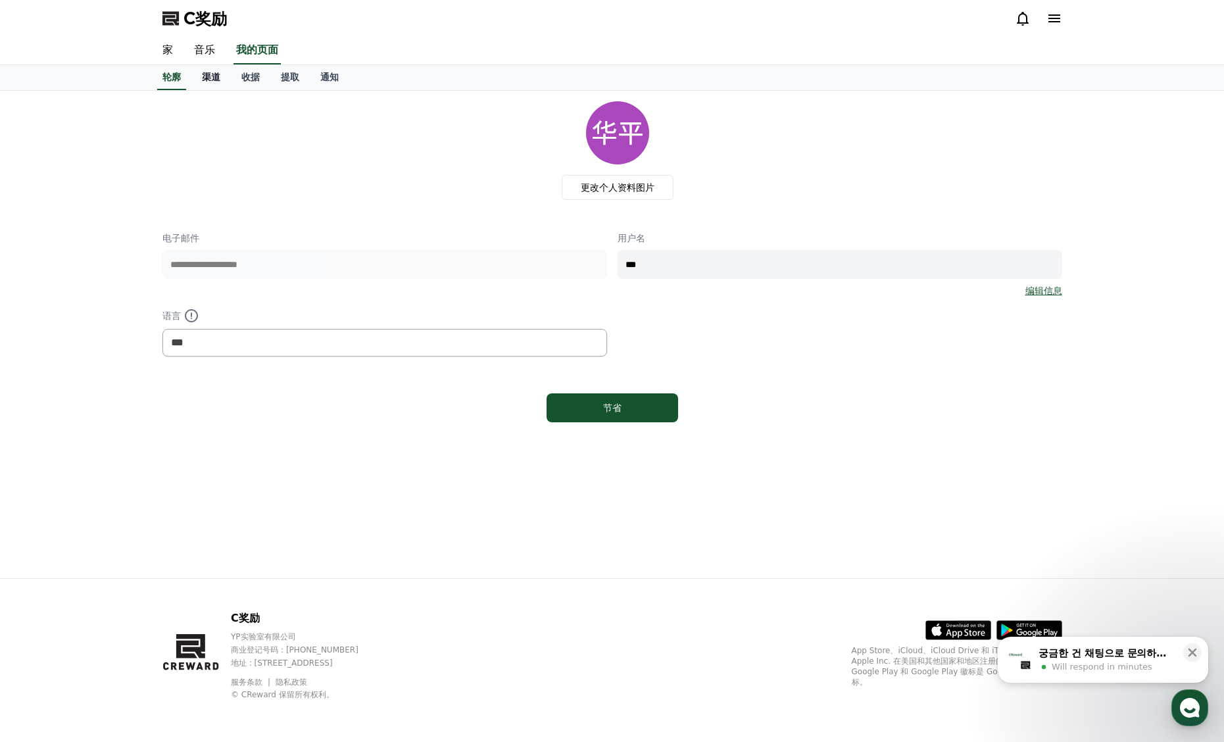
click at [218, 81] on font "渠道" at bounding box center [211, 77] width 18 height 11
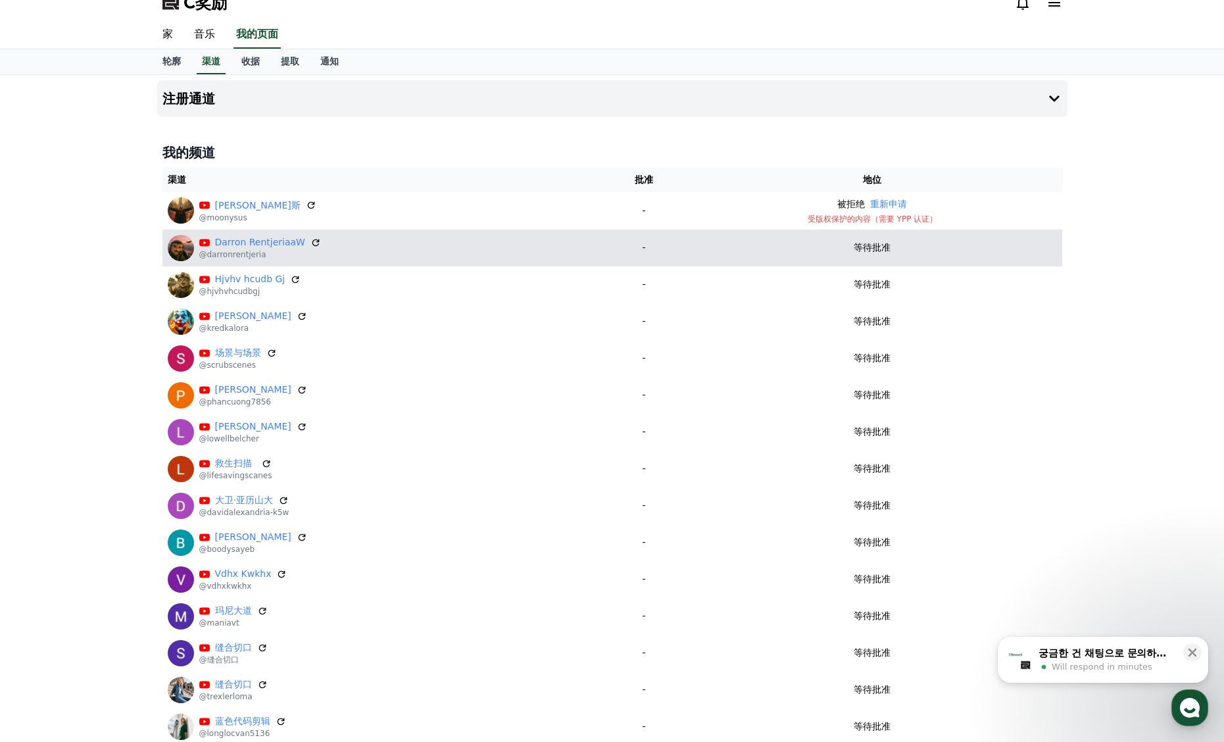
click at [855, 247] on font "等待批准" at bounding box center [871, 247] width 37 height 11
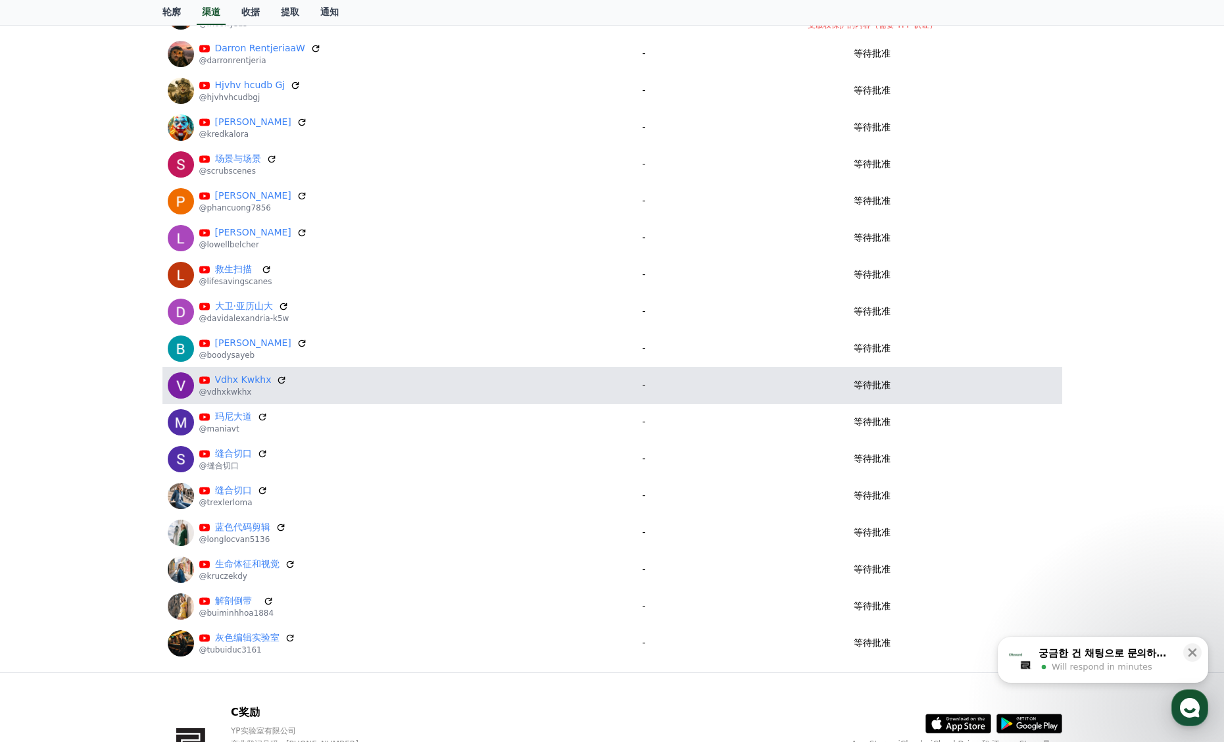
scroll to position [305, 0]
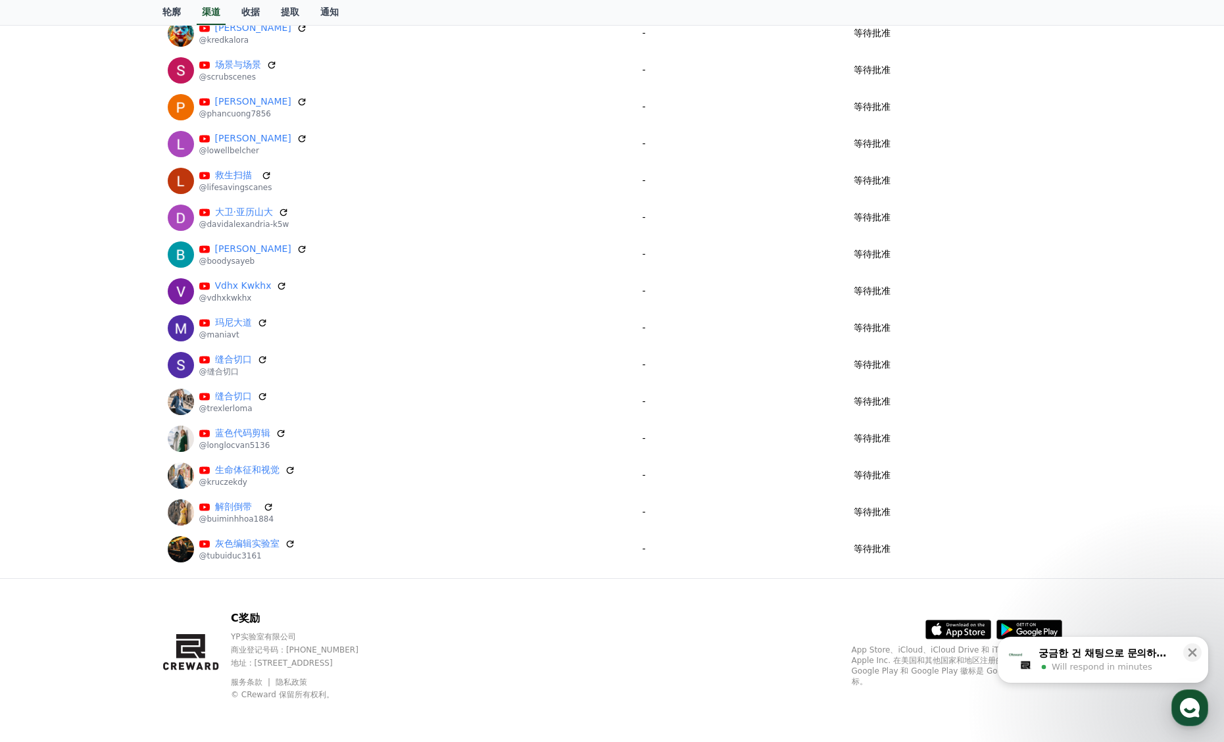
click at [1105, 665] on span "Will respond in minutes" at bounding box center [1101, 667] width 101 height 12
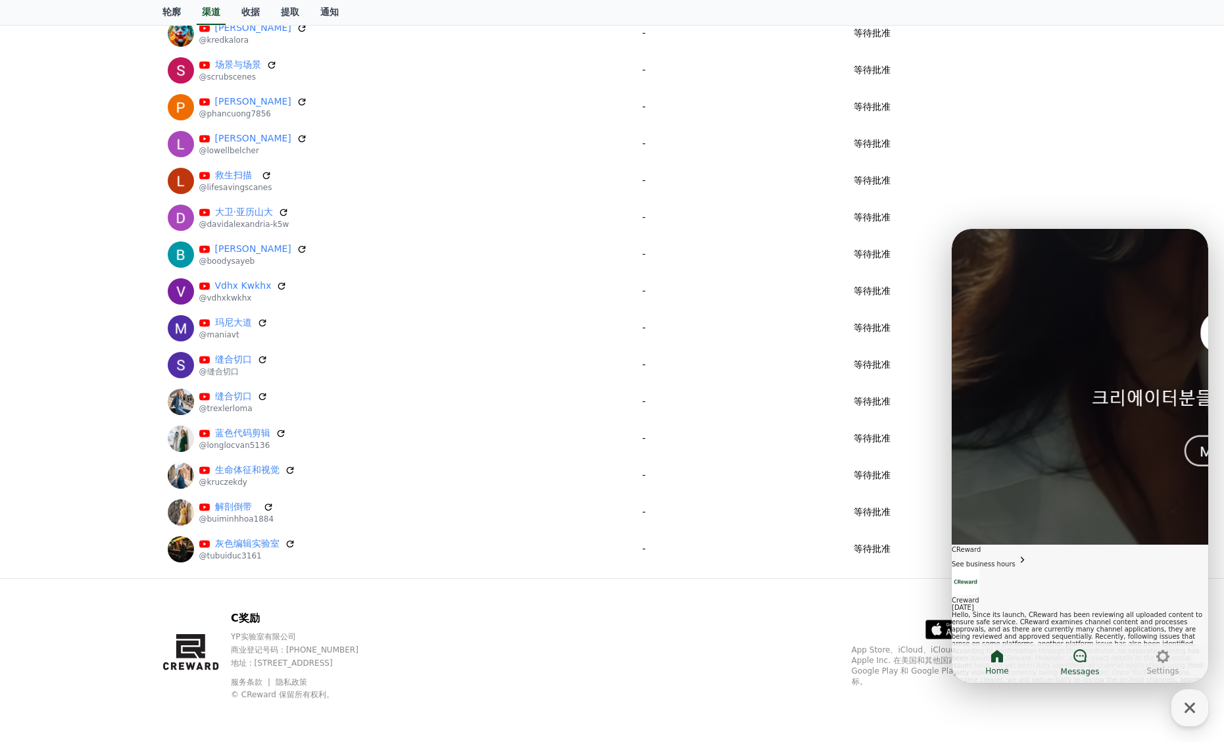
click at [1084, 665] on link "Messages" at bounding box center [1079, 662] width 83 height 33
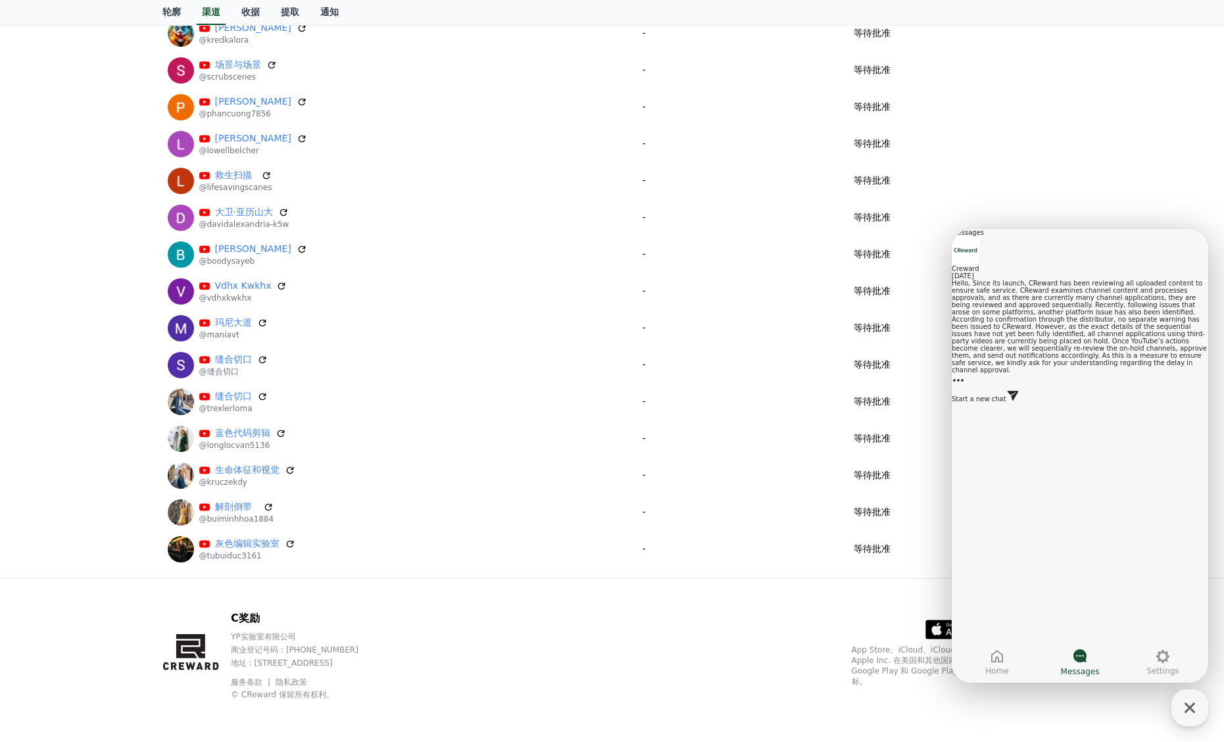
click at [1072, 299] on div "Hello, Since its launch, CReward has been reviewing all uploaded content to ens…" at bounding box center [1079, 326] width 256 height 94
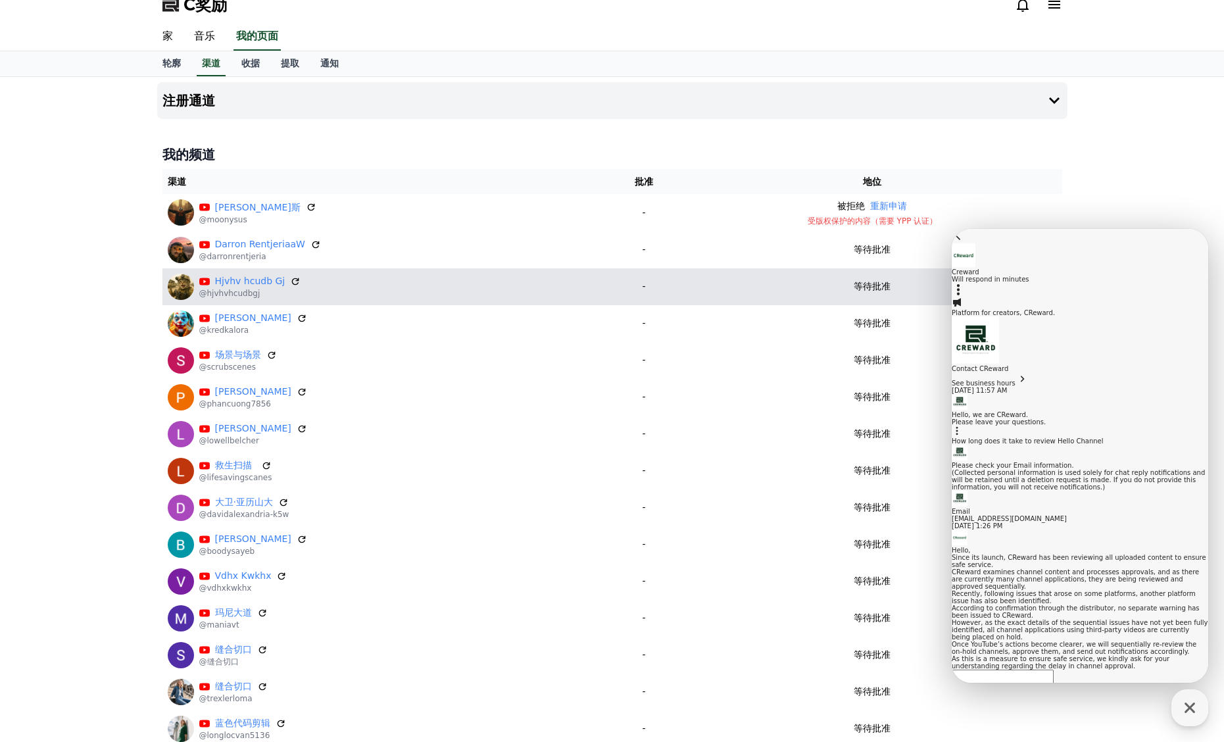
scroll to position [0, 0]
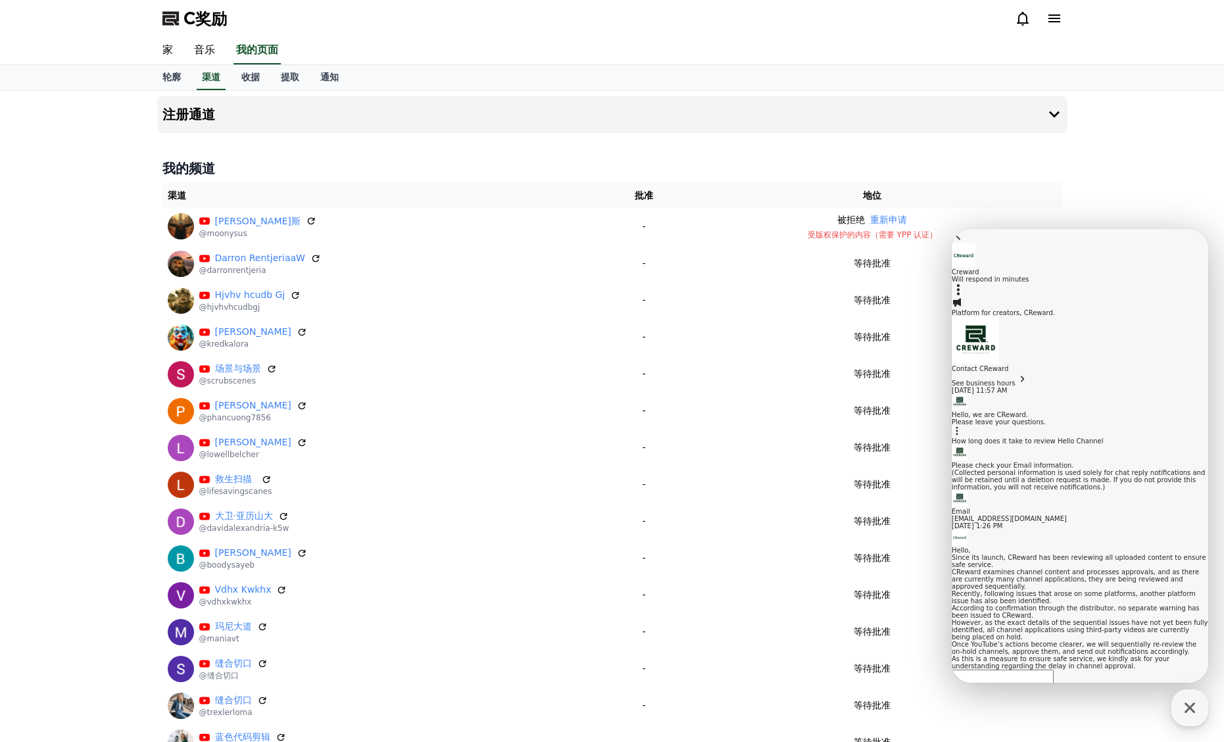
click at [1053, 696] on textarea "Messenger Input Textarea" at bounding box center [1002, 707] width 102 height 22
paste textarea "**********"
type textarea "**********"
click at [966, 741] on icon at bounding box center [959, 756] width 13 height 12
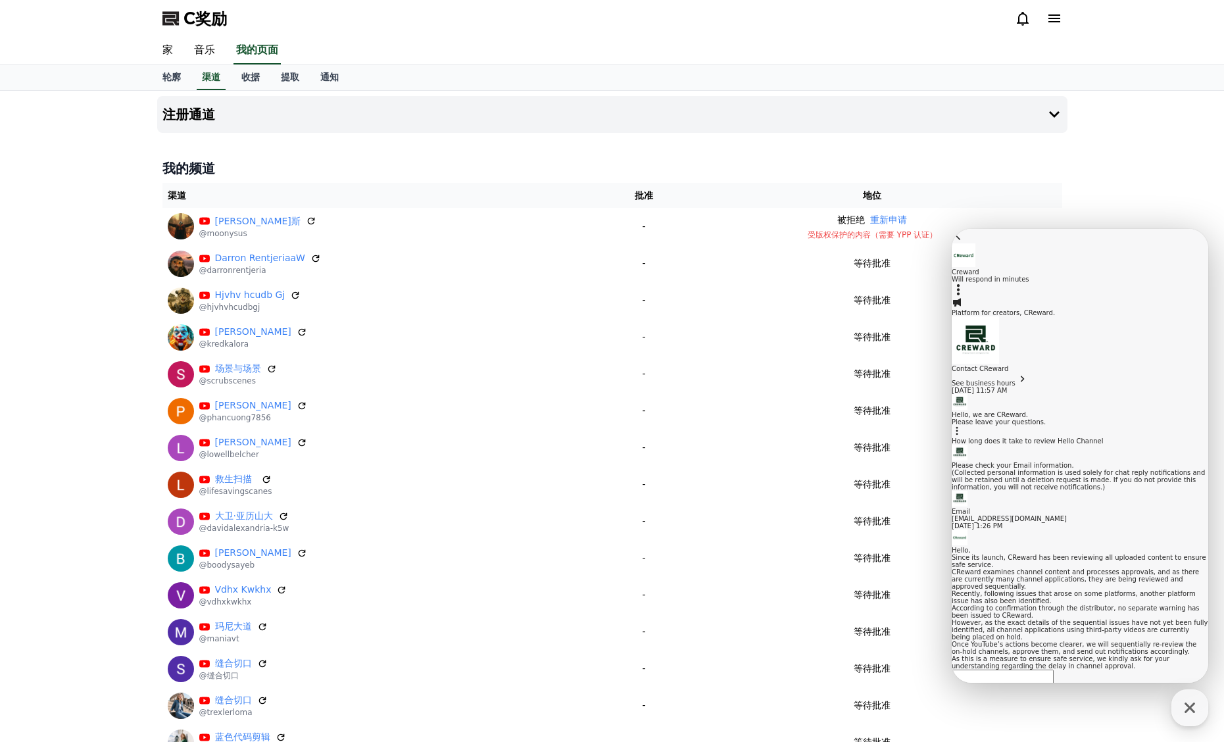
scroll to position [629, 0]
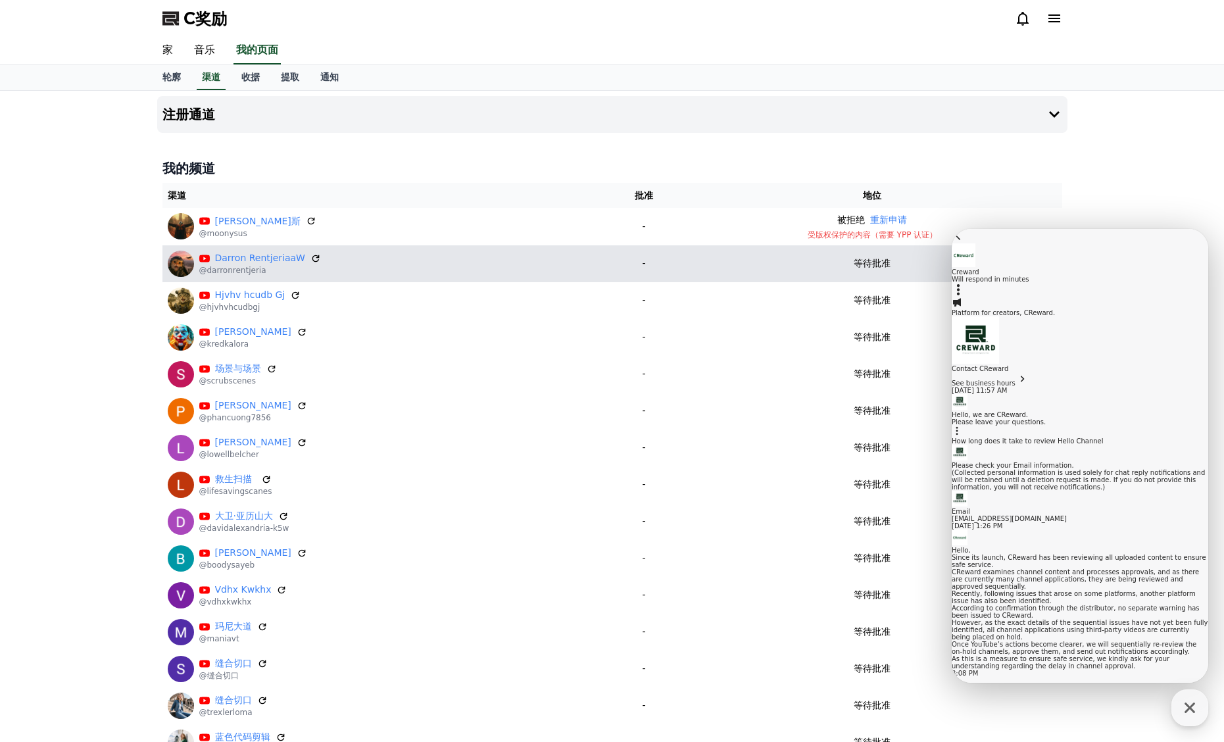
click at [903, 254] on td "等待批准" at bounding box center [871, 263] width 379 height 37
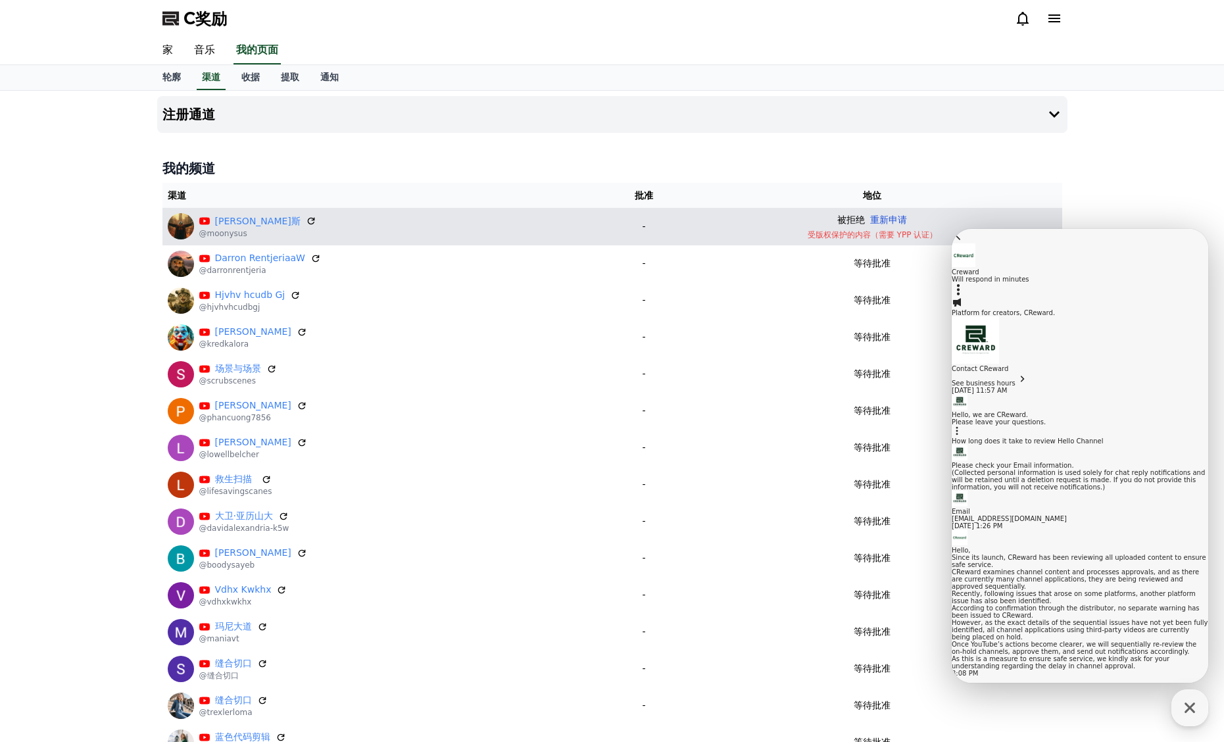
click at [892, 222] on font "重新申请" at bounding box center [888, 219] width 37 height 11
click at [305, 224] on icon at bounding box center [311, 221] width 12 height 12
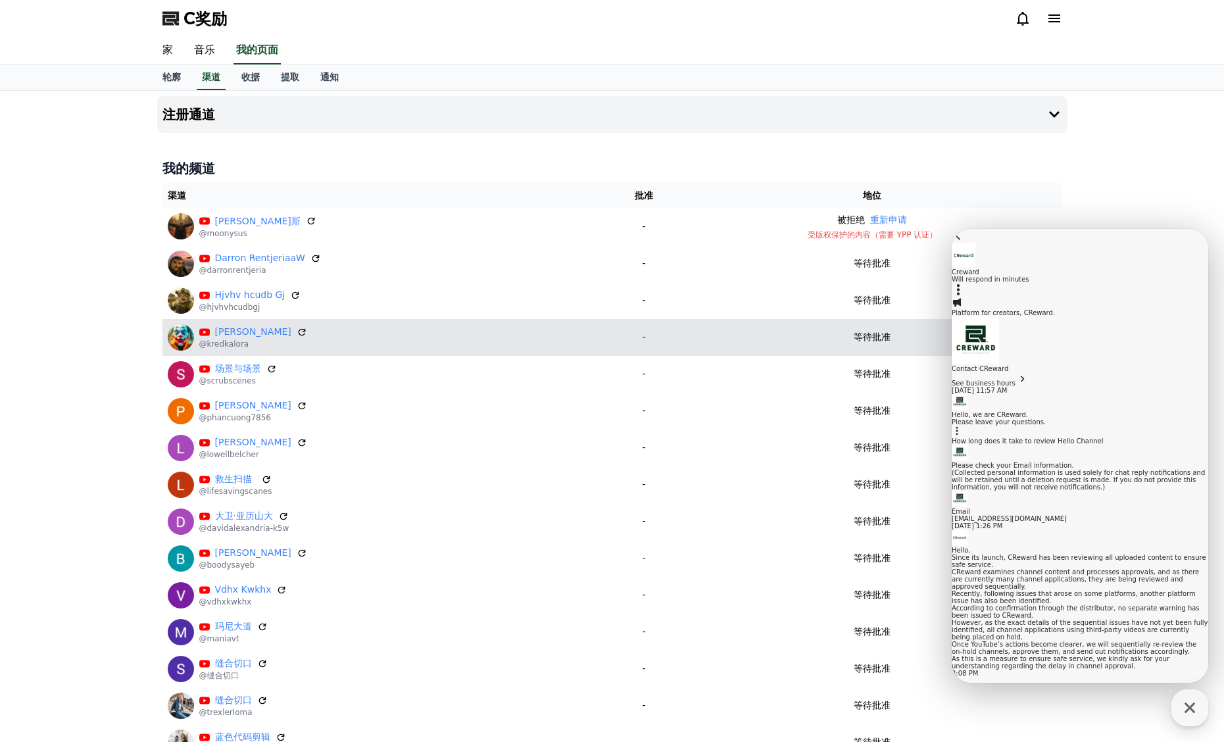
scroll to position [23, 0]
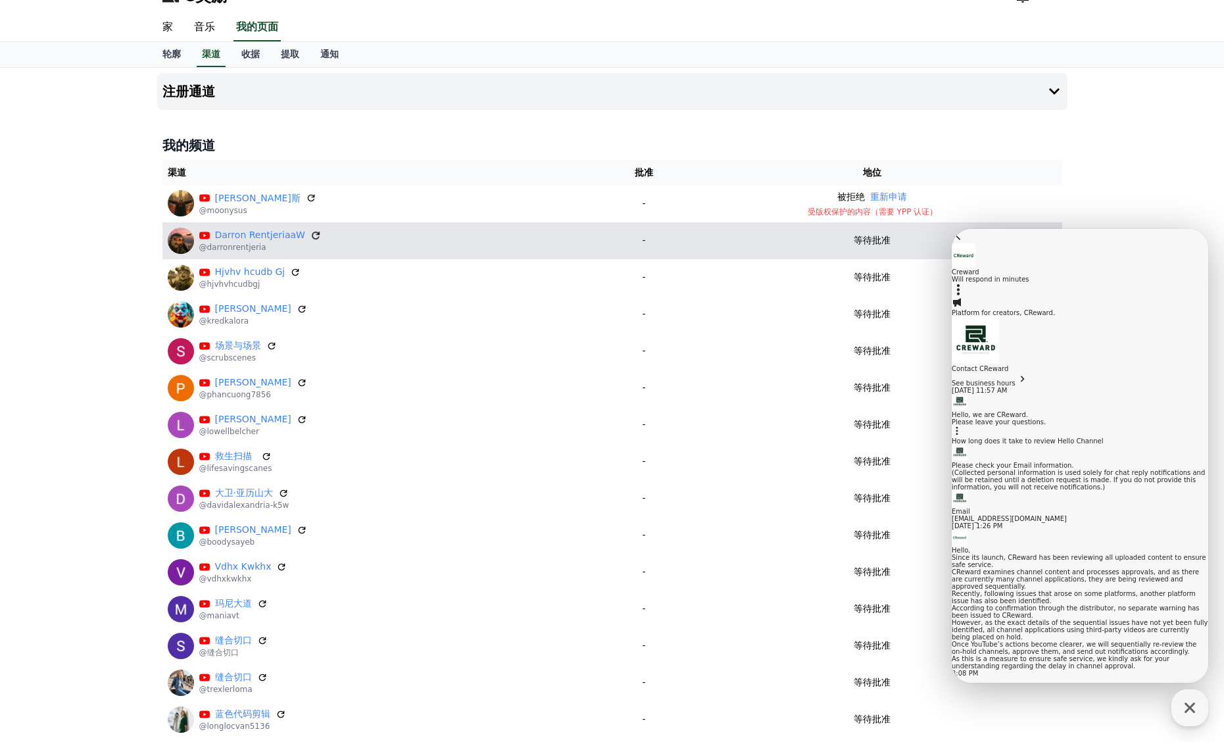
click at [310, 235] on icon at bounding box center [316, 235] width 12 height 12
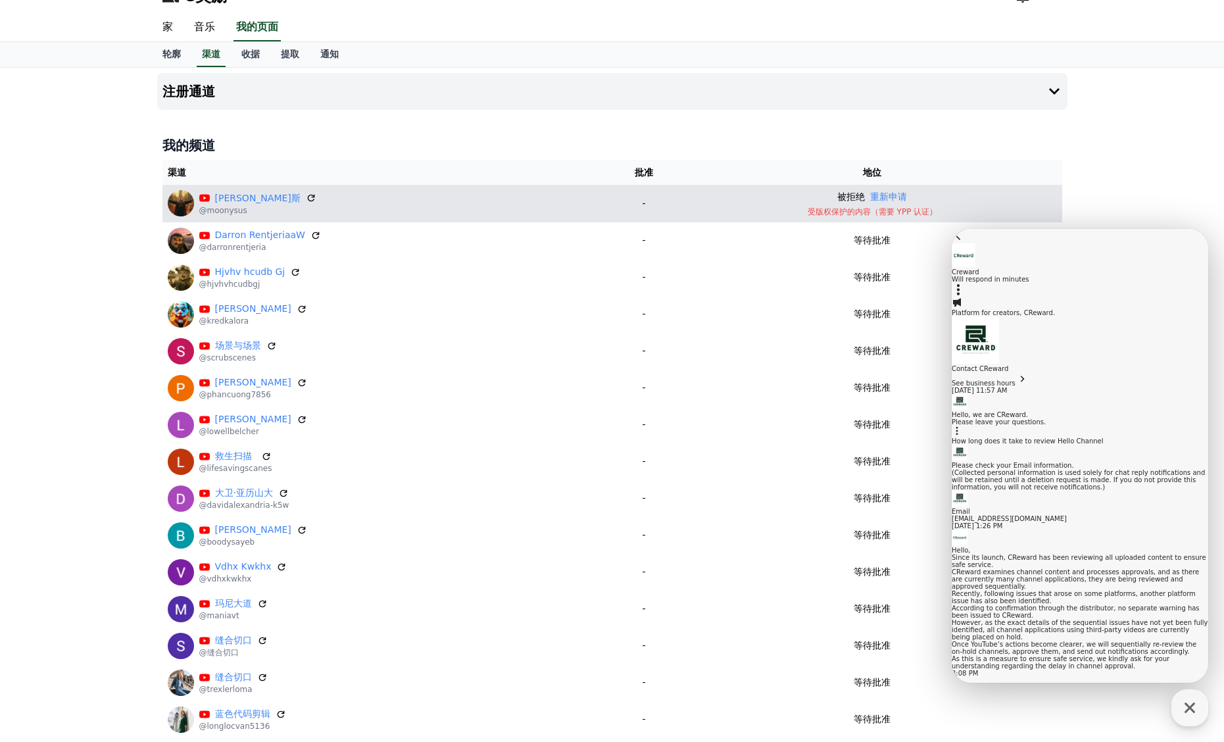
drag, startPoint x: 856, startPoint y: 212, endPoint x: 988, endPoint y: 212, distance: 132.2
click at [988, 212] on p "受版权保护的内容（需要 YPP 认证）" at bounding box center [872, 211] width 368 height 11
click at [990, 210] on p "受版权保护的内容（需要 YPP 认证）" at bounding box center [872, 211] width 368 height 11
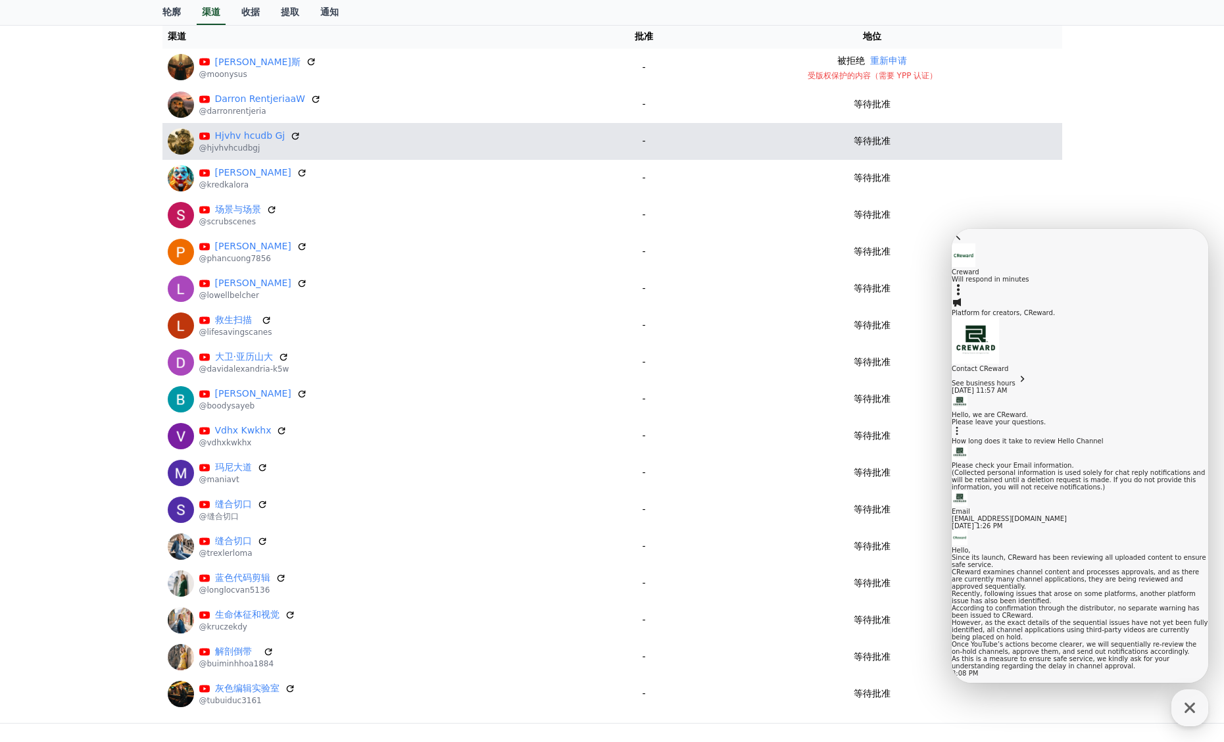
scroll to position [0, 0]
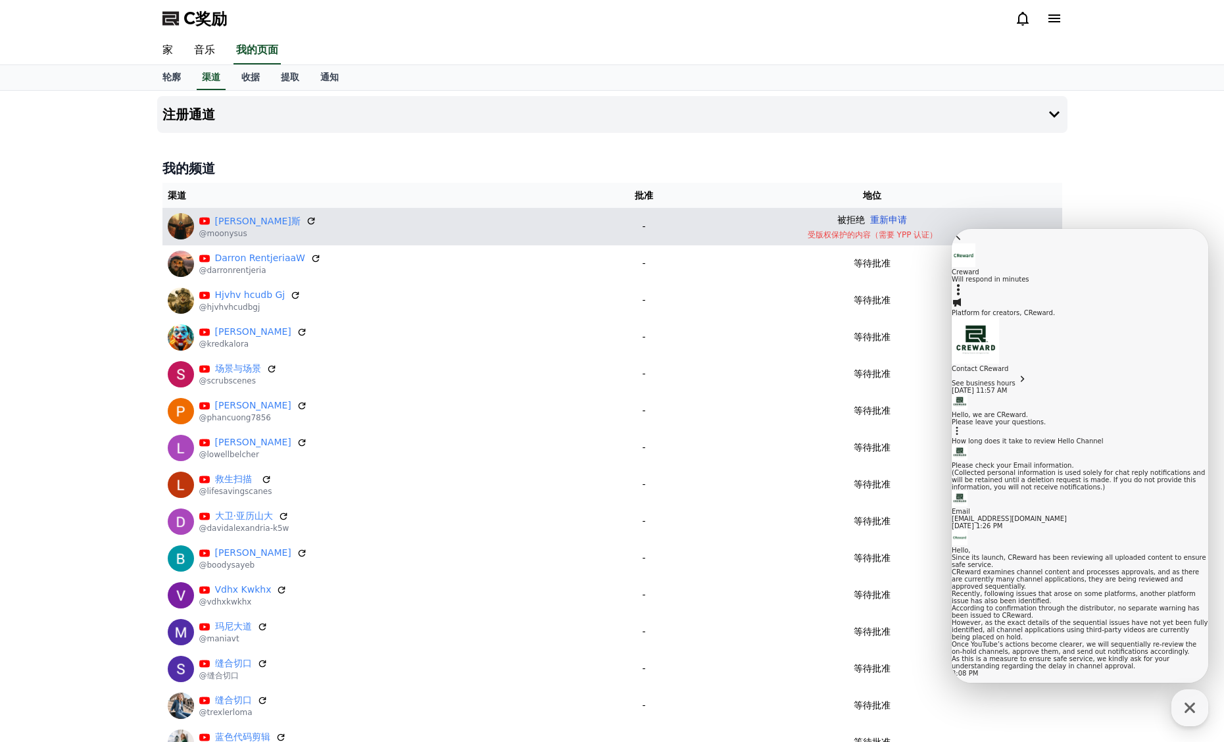
click at [894, 217] on font "重新申请" at bounding box center [888, 219] width 37 height 11
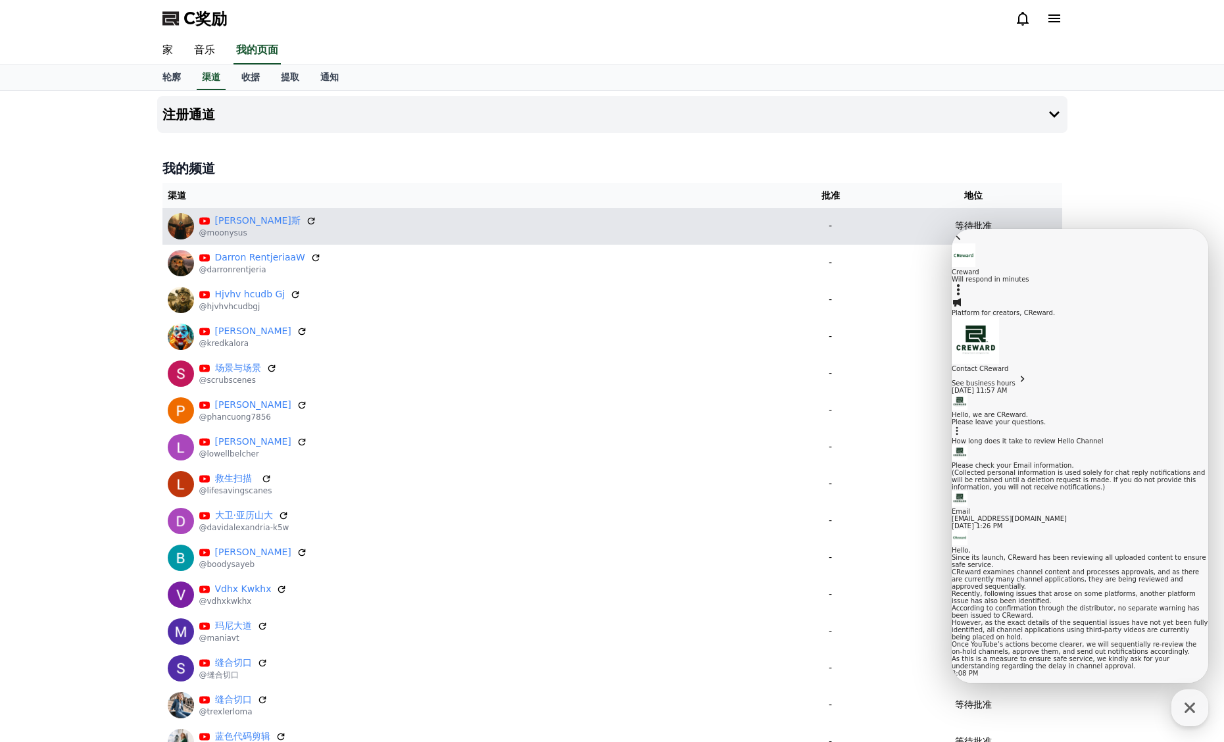
drag, startPoint x: 681, startPoint y: 225, endPoint x: 776, endPoint y: 241, distance: 96.6
click at [681, 225] on div "穆尼·苏斯 @moonysus" at bounding box center [470, 226] width 604 height 26
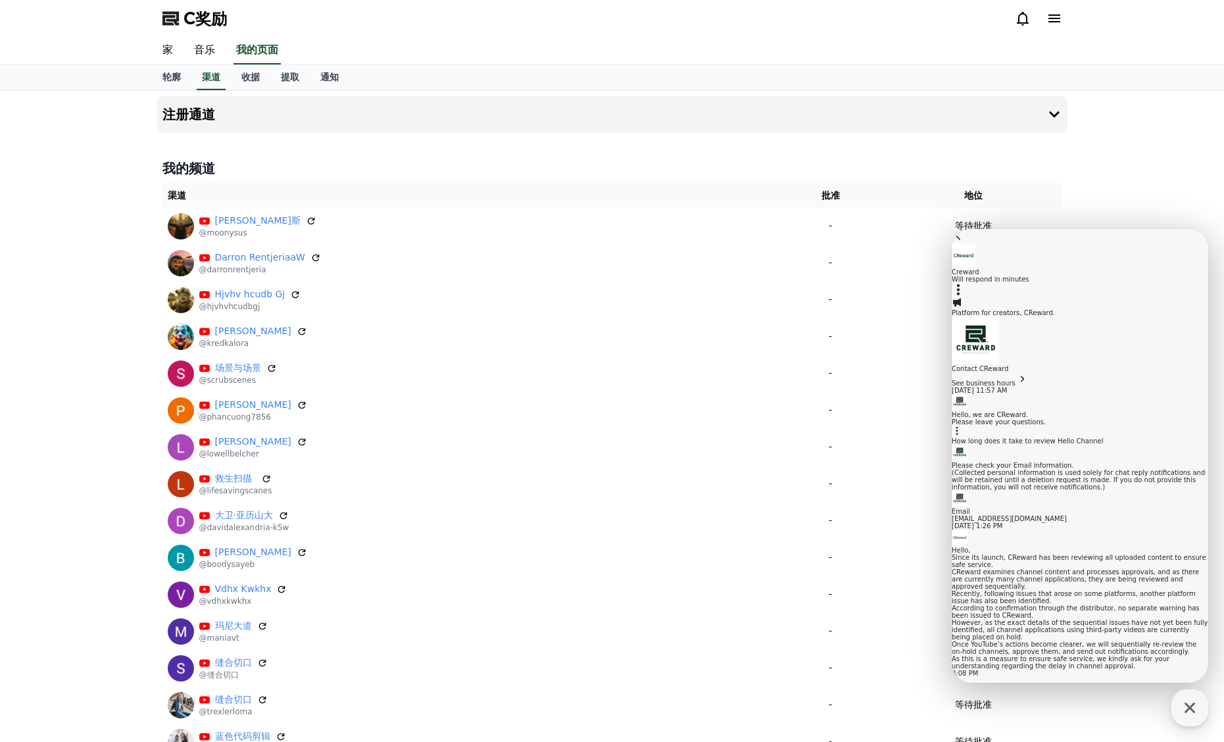
click at [1016, 180] on div "我的频道 渠道 批准 地位 穆尼·苏斯 @moonysus - 等待批准 Darron RentjeriaaW @darronrentjeria - 等待批准…" at bounding box center [612, 515] width 910 height 722
click at [623, 126] on button "注册通道" at bounding box center [612, 114] width 910 height 37
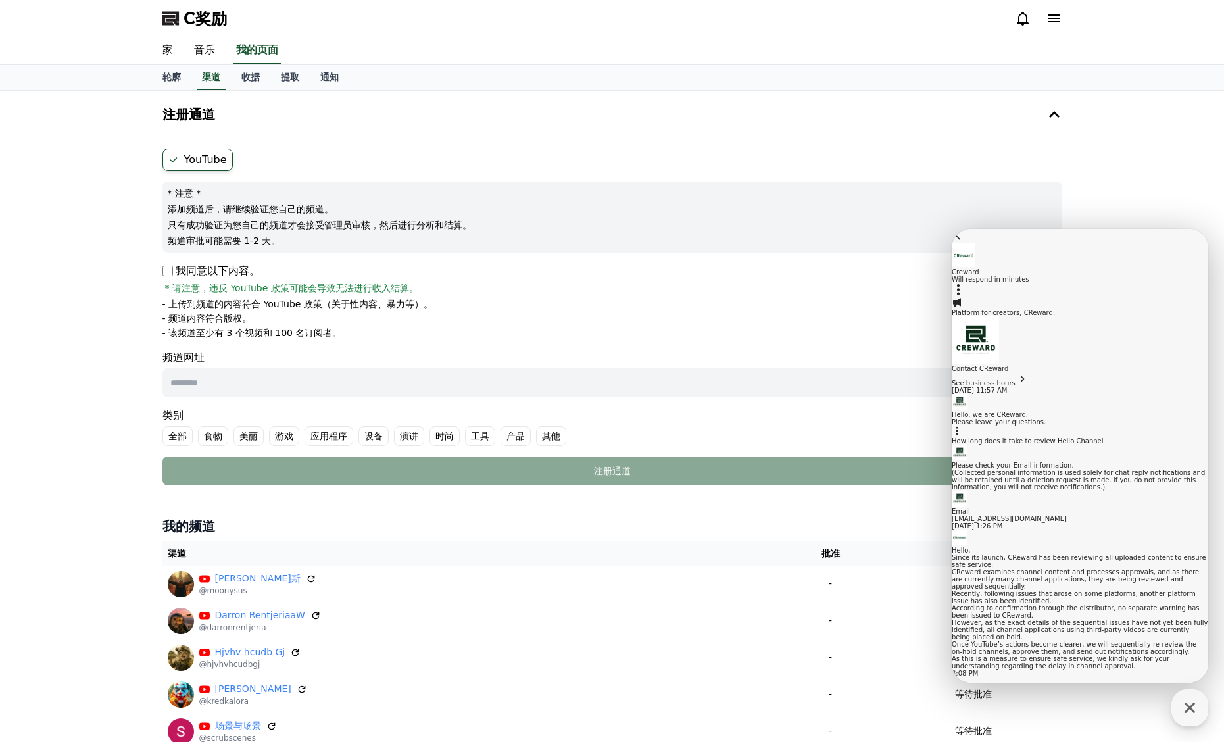
click at [687, 268] on div "我同意以下内容。 * 请注意，违反 YouTube 政策可能会导致无法进行收入结算。" at bounding box center [611, 279] width 899 height 32
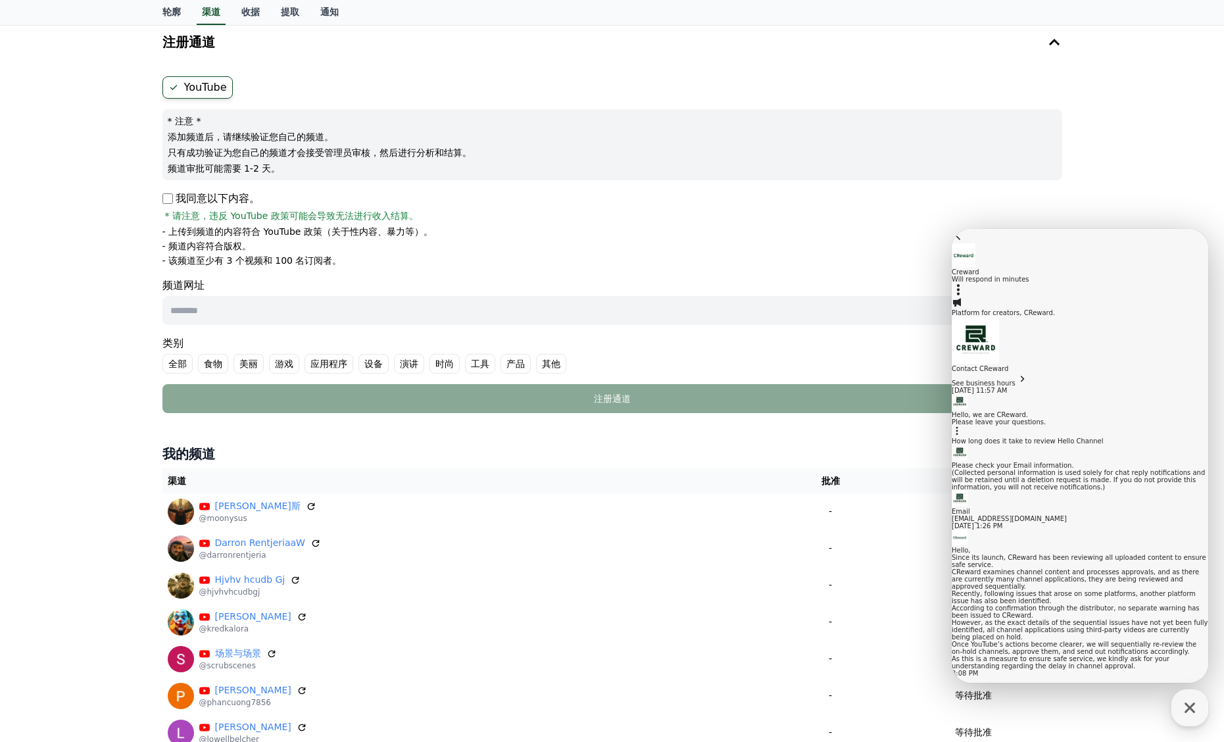
scroll to position [87, 0]
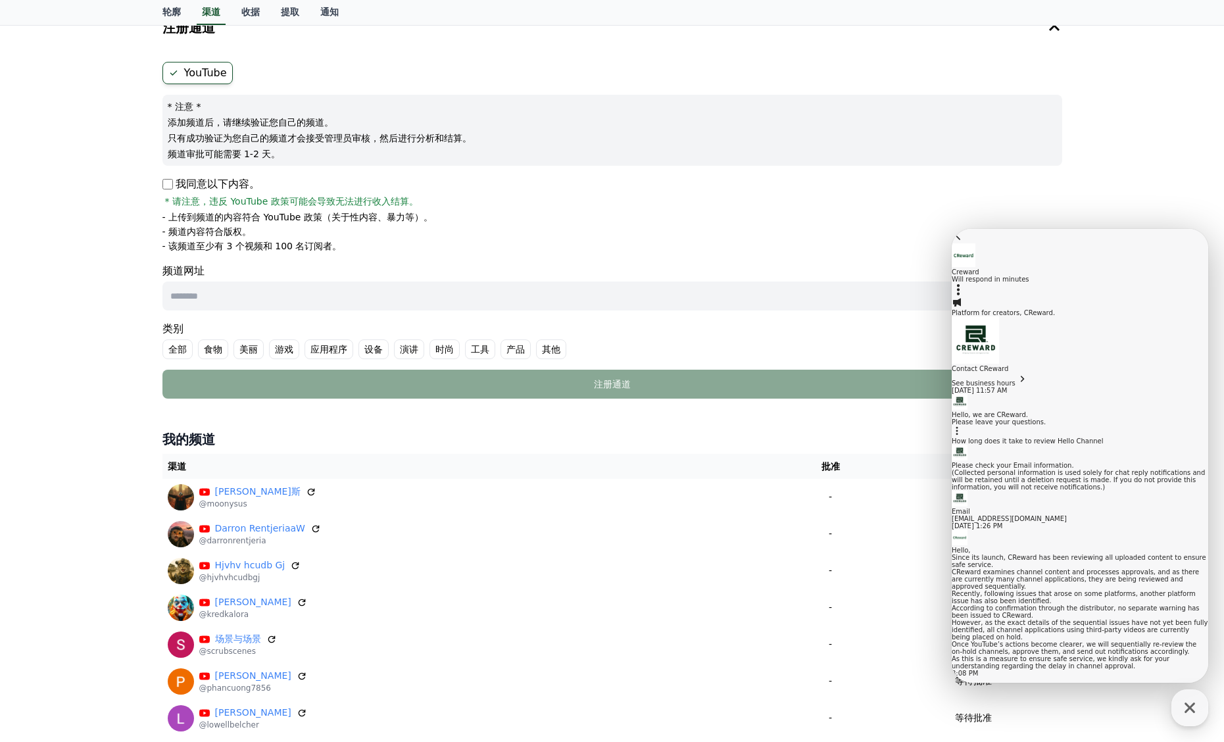
click at [247, 270] on font "频道网址" at bounding box center [611, 271] width 899 height 16
click at [158, 178] on div "YouTube * 注意 * 添加频道后，请继续验证您自己的频道。 只有成功验证为您自己的频道才会接受管理员审核，然后进行分析和结算。 频道审批可能需要 1-…" at bounding box center [612, 230] width 910 height 347
click at [272, 218] on font "- 上传到频道的内容符合 YouTube 政策（关于性内容、暴力等）。" at bounding box center [297, 217] width 270 height 11
drag, startPoint x: 258, startPoint y: 234, endPoint x: 91, endPoint y: 238, distance: 166.4
click at [91, 238] on div "注册通道 YouTube * 注意 * 添加频道后，请继续验证您自己的频道。 只有成功验证为您自己的频道才会接受管理员审核，然后进行分析和结算。 频道审批可能…" at bounding box center [612, 578] width 1224 height 1148
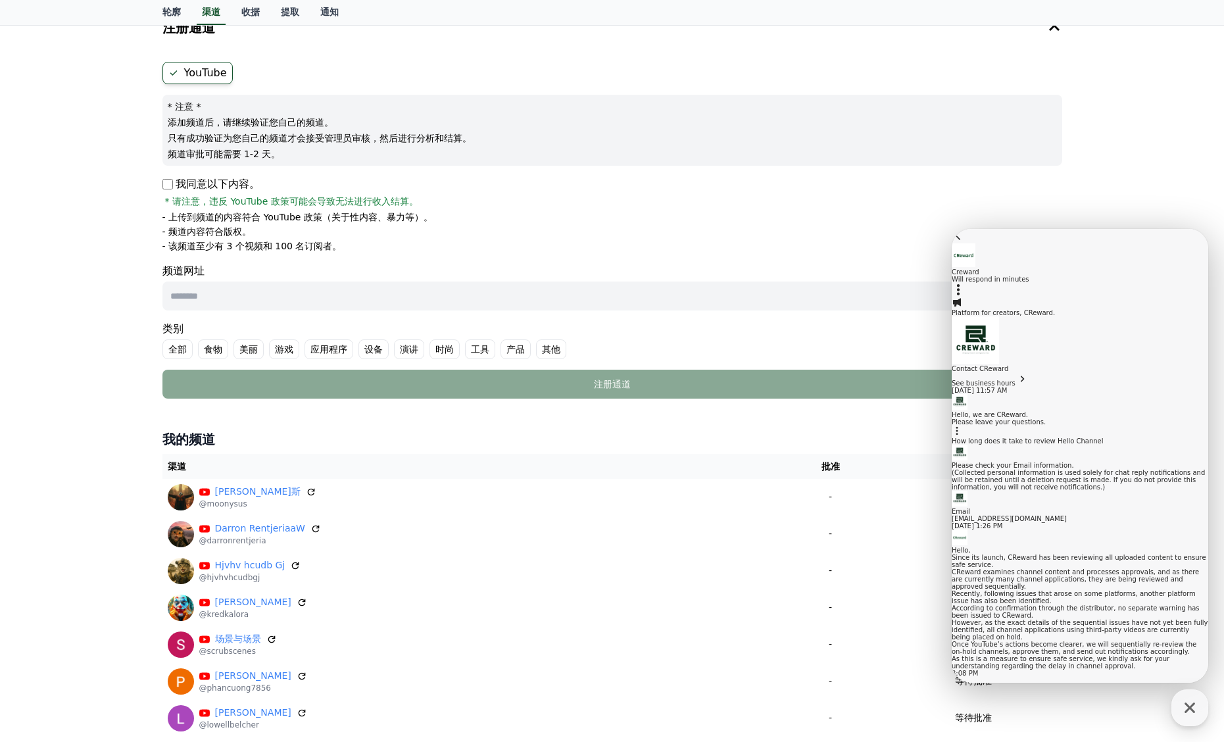
drag, startPoint x: 322, startPoint y: 247, endPoint x: 123, endPoint y: 241, distance: 198.6
click at [123, 241] on div "注册通道 YouTube * 注意 * 添加频道后，请继续验证您自己的频道。 只有成功验证为您自己的频道才会接受管理员审核，然后进行分析和结算。 频道审批可能…" at bounding box center [612, 578] width 1224 height 1148
click at [343, 274] on font "频道网址" at bounding box center [611, 271] width 899 height 16
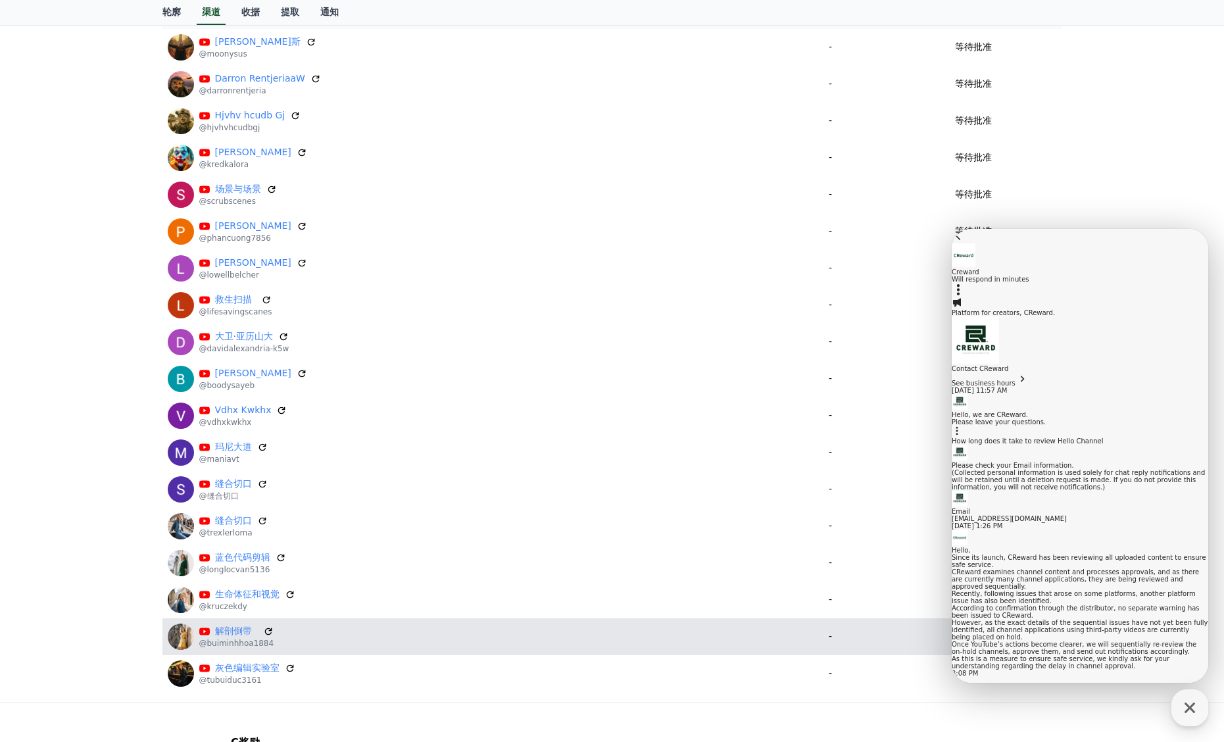
scroll to position [662, 0]
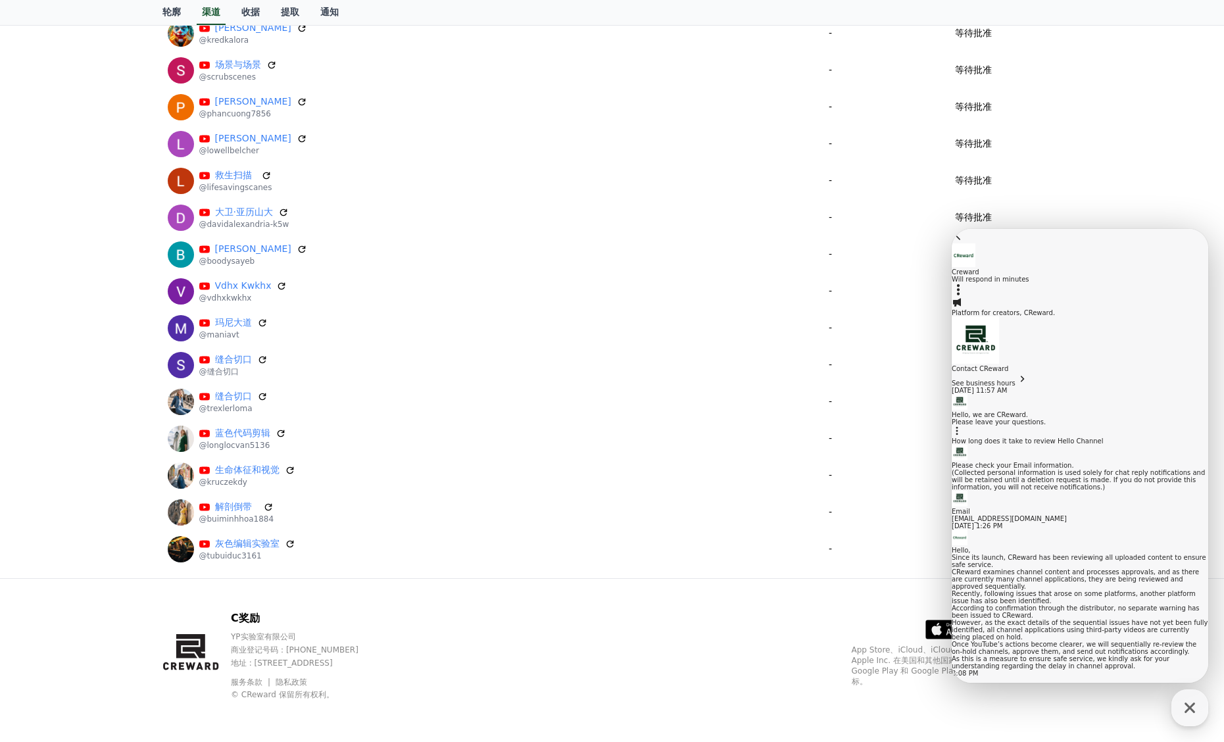
click at [965, 242] on icon at bounding box center [957, 235] width 13 height 13
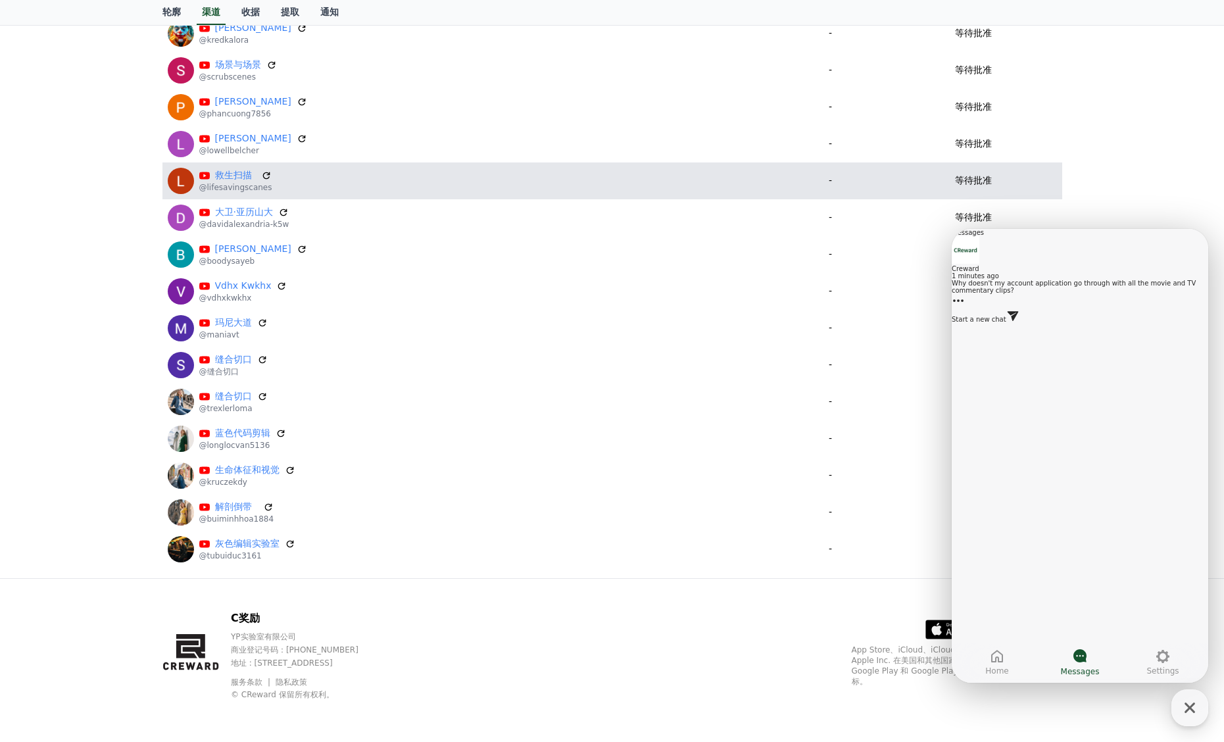
click at [1036, 178] on div "等待批准" at bounding box center [973, 181] width 167 height 14
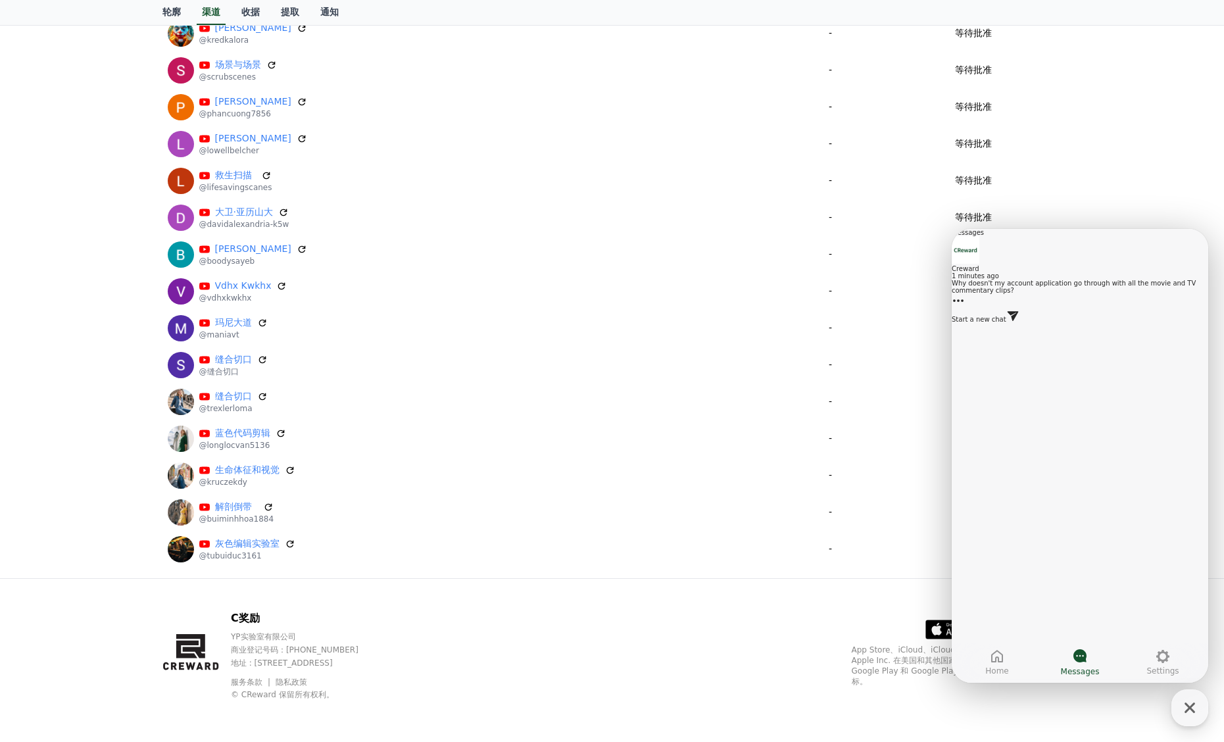
click at [648, 632] on div "C奖励 YP实验室有限公司 商业登记号码：655-81-03655 地址 : 京畿道金浦市阳村邑安国路495号3楼305-BI16室 服务条款 隐私政策 © …" at bounding box center [612, 660] width 920 height 163
click at [1058, 279] on div "1 minutes ago" at bounding box center [1079, 275] width 256 height 7
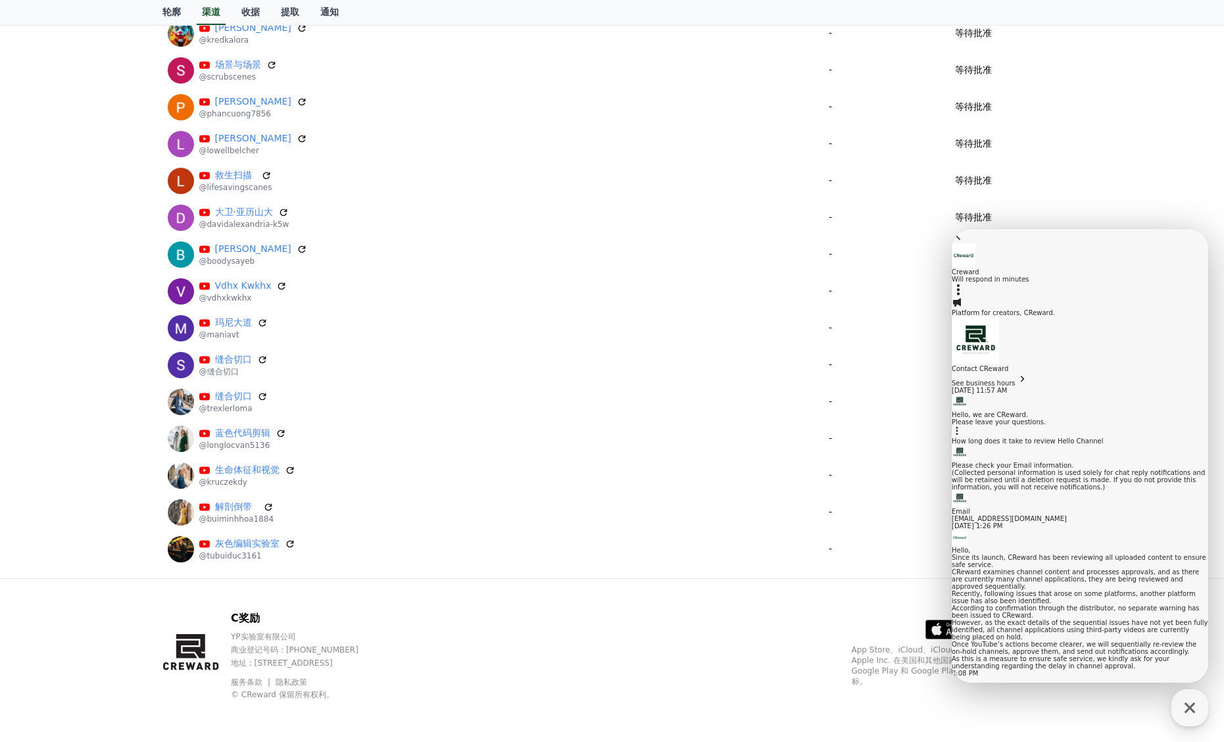
click at [556, 601] on div "C奖励 YP实验室有限公司 商业登记号码：655-81-03655 地址 : 京畿道金浦市阳村邑安国路495号3楼305-BI16室 服务条款 隐私政策 © …" at bounding box center [612, 660] width 920 height 163
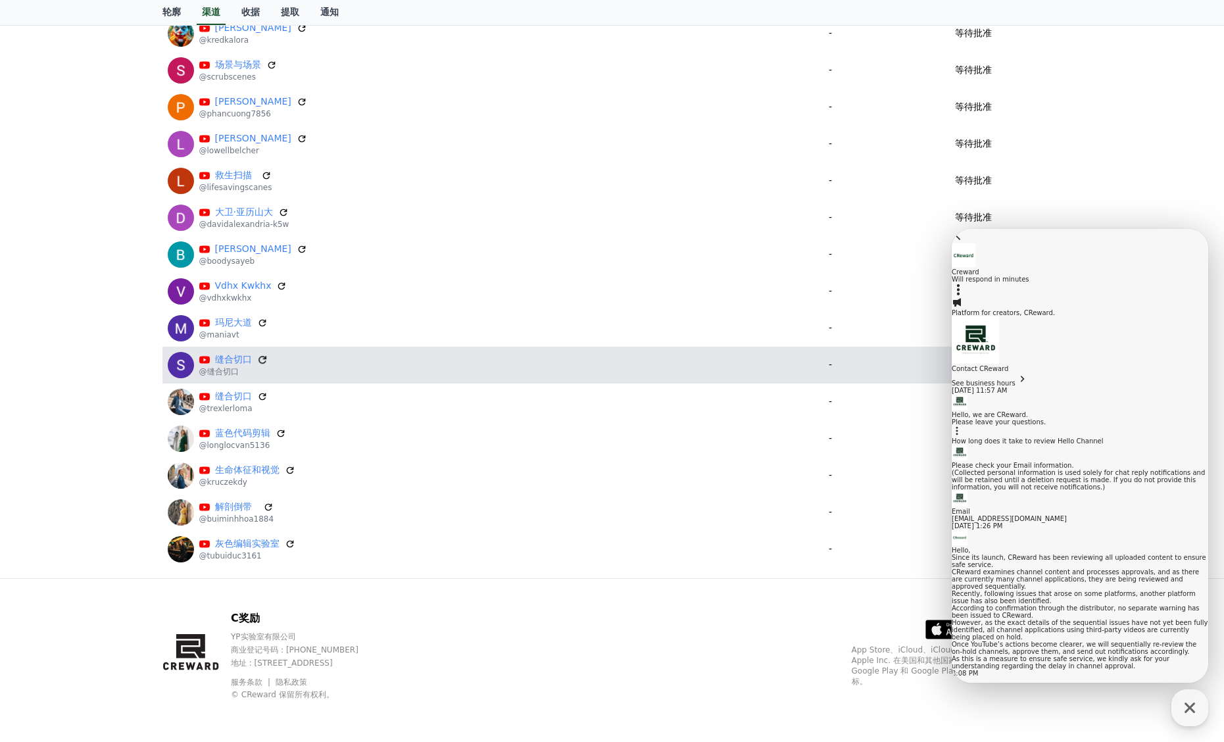
click at [262, 361] on icon at bounding box center [262, 360] width 12 height 12
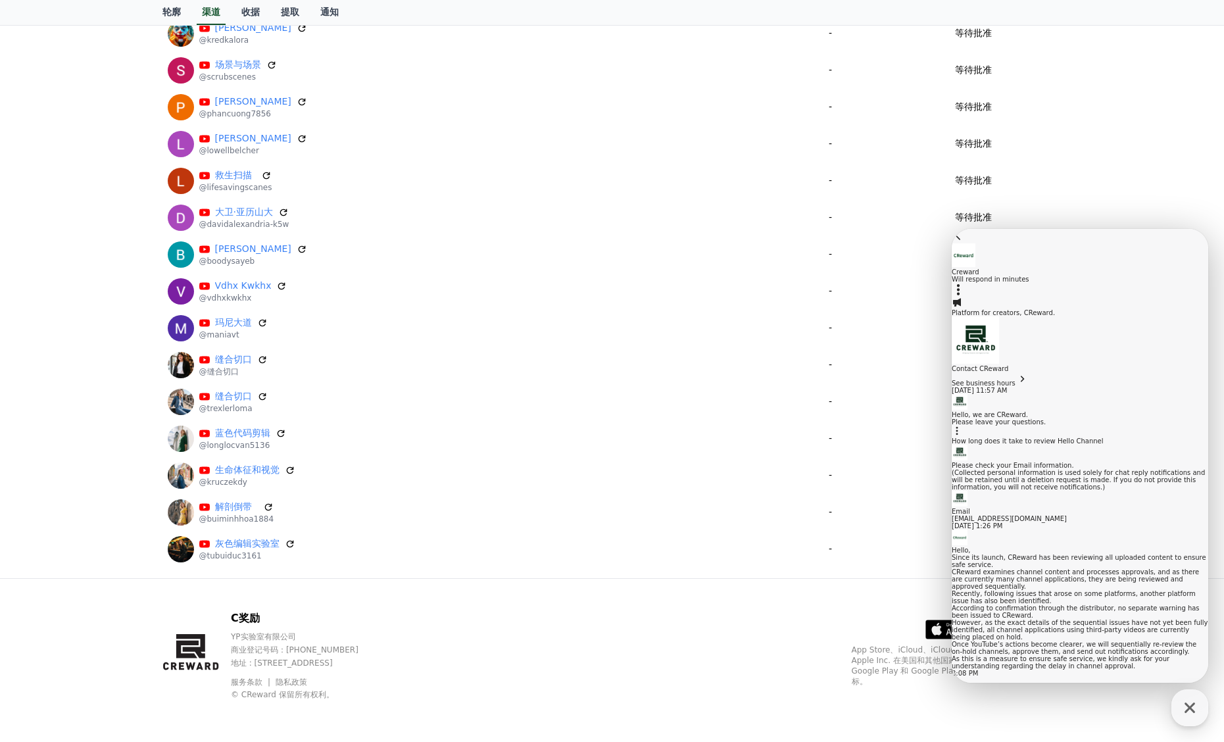
click at [965, 242] on icon at bounding box center [957, 235] width 13 height 13
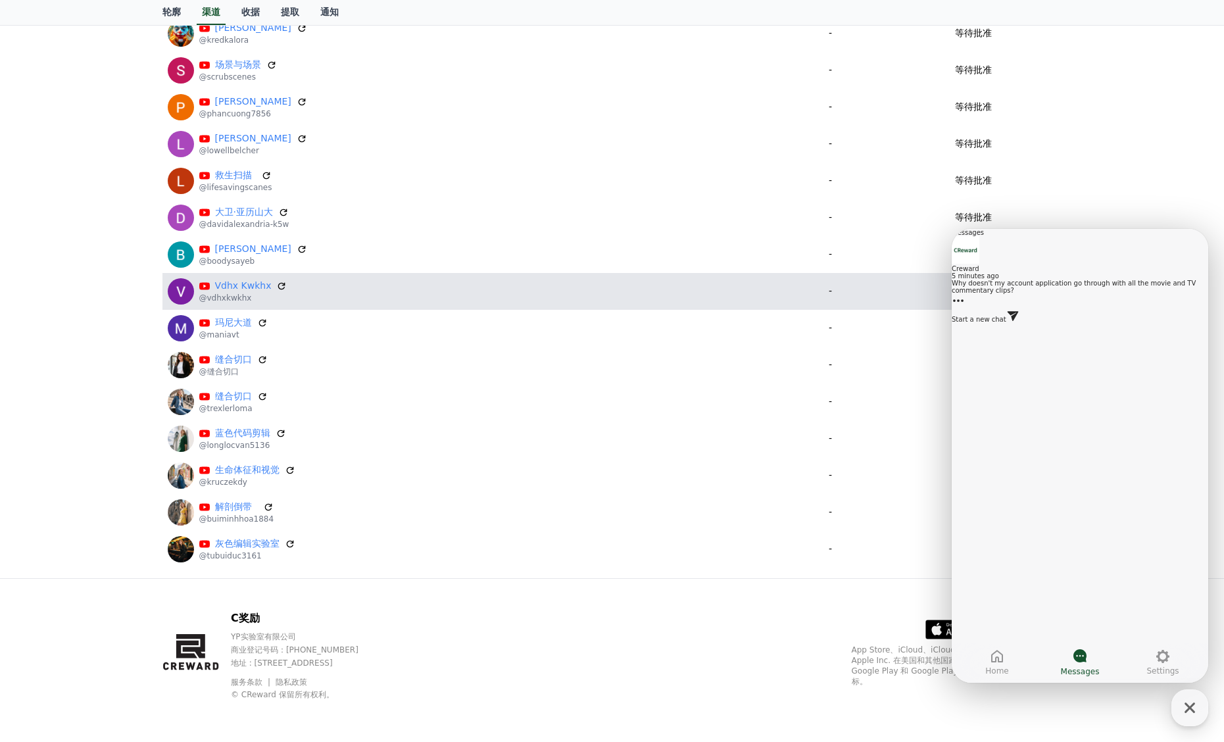
click at [905, 289] on div "等待批准" at bounding box center [973, 291] width 167 height 14
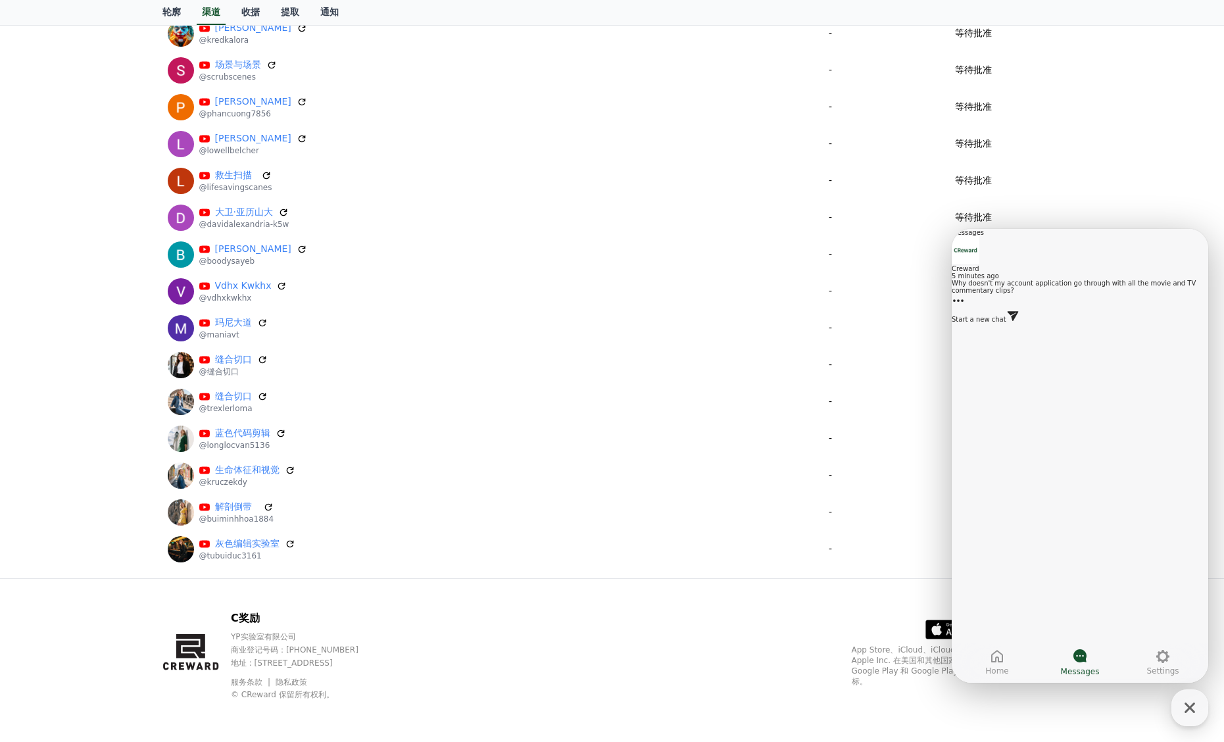
click at [1036, 711] on div "C奖励 YP实验室有限公司 商业登记号码：655-81-03655 地址 : 京畿道金浦市阳村邑安国路495号3楼305-BI16室 服务条款 隐私政策 © …" at bounding box center [612, 660] width 920 height 163
click at [1195, 711] on icon "button" at bounding box center [1190, 708] width 24 height 24
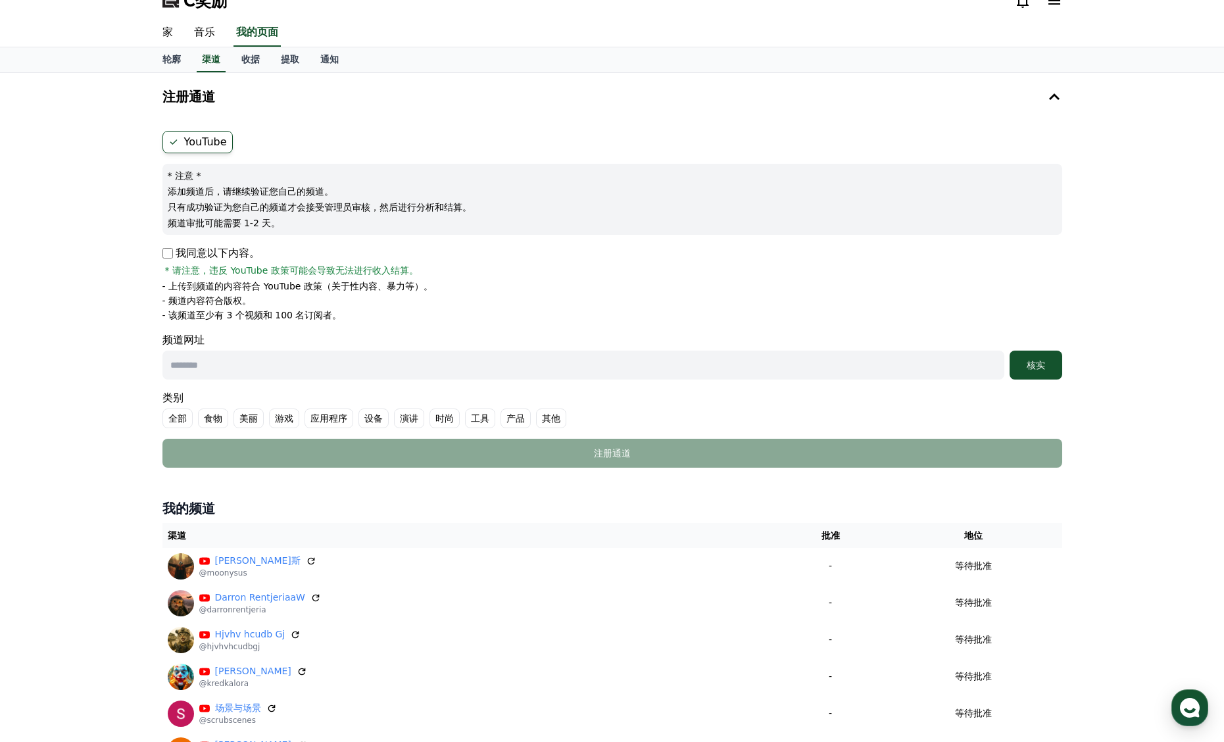
scroll to position [21, 0]
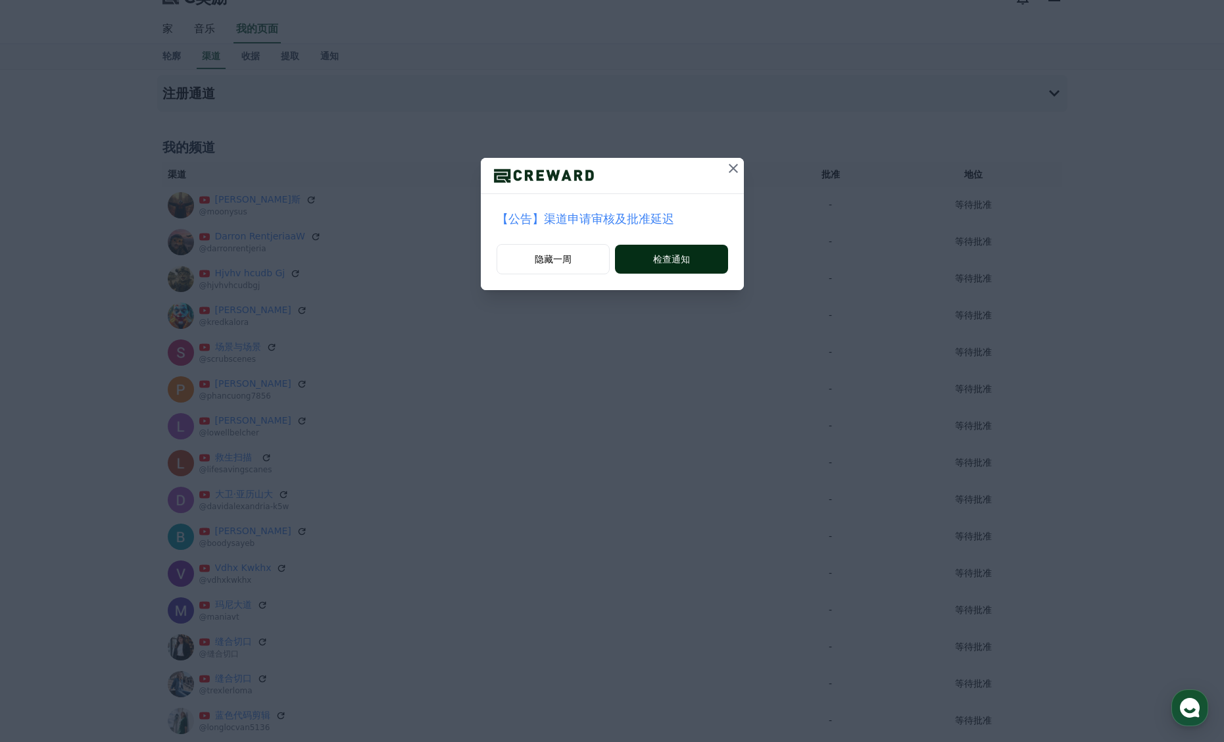
click at [660, 262] on font "检查通知" at bounding box center [671, 259] width 37 height 11
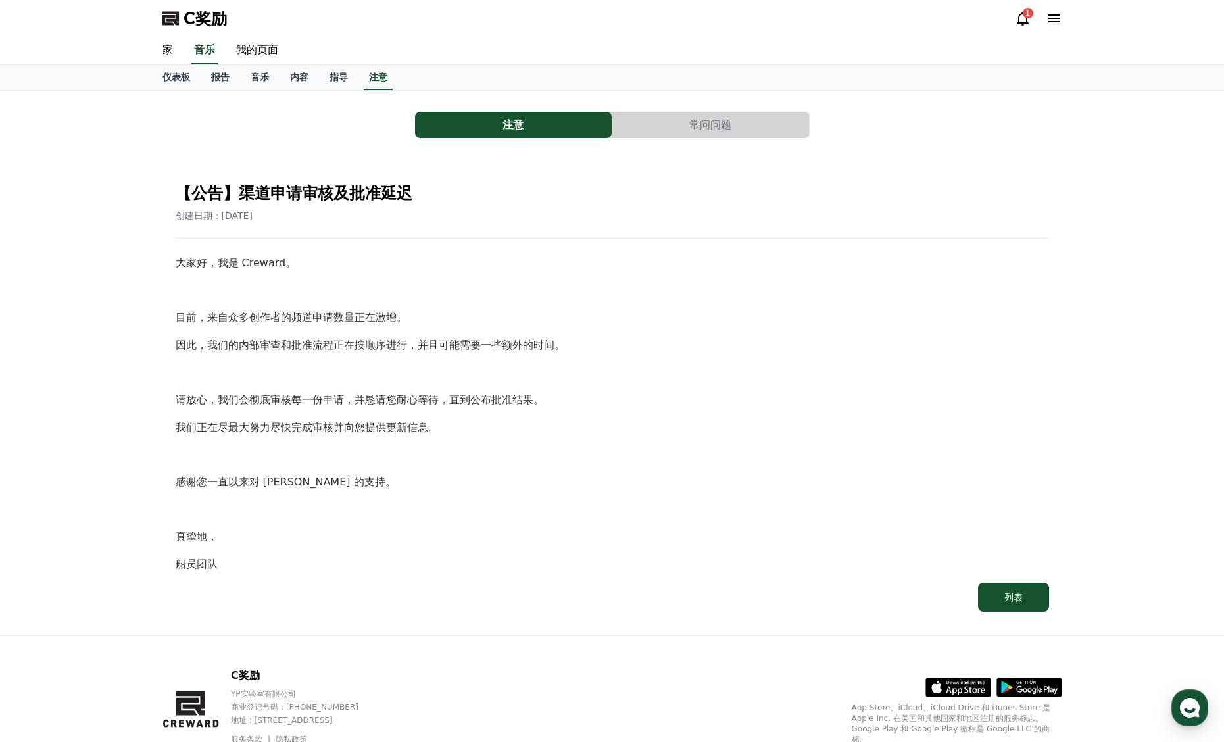
click at [1026, 28] on div "1" at bounding box center [1038, 18] width 47 height 21
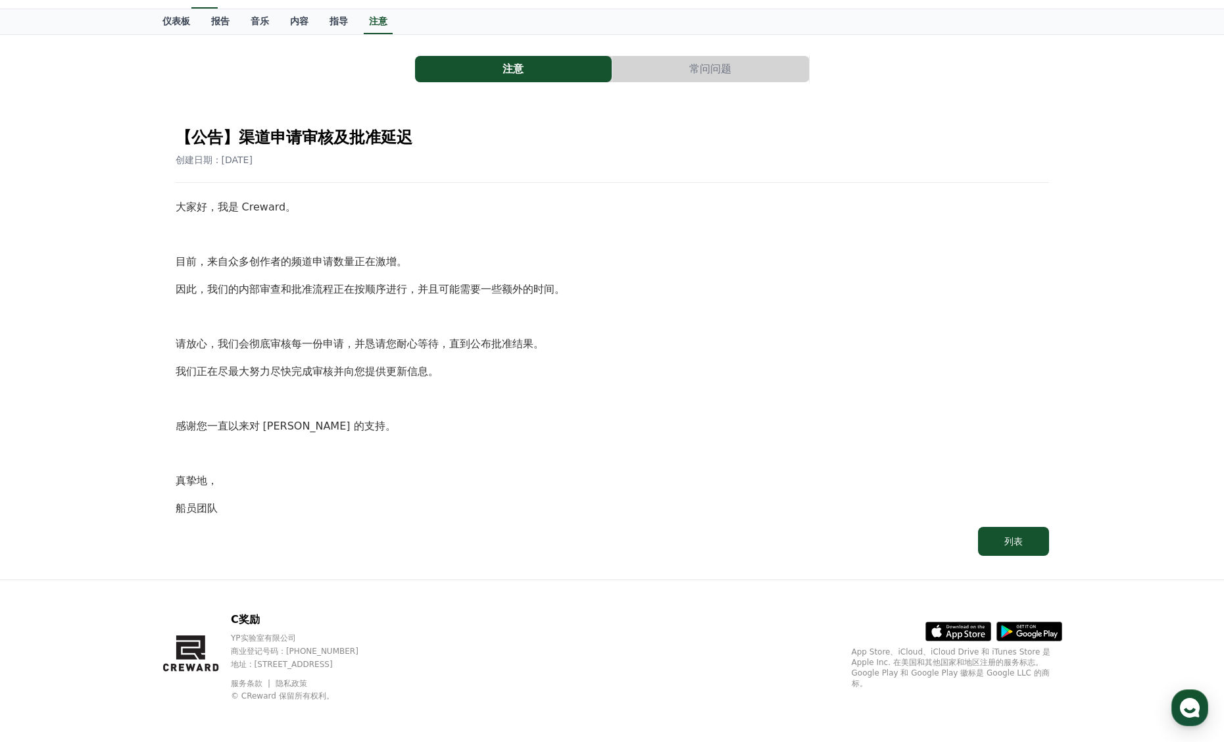
scroll to position [57, 0]
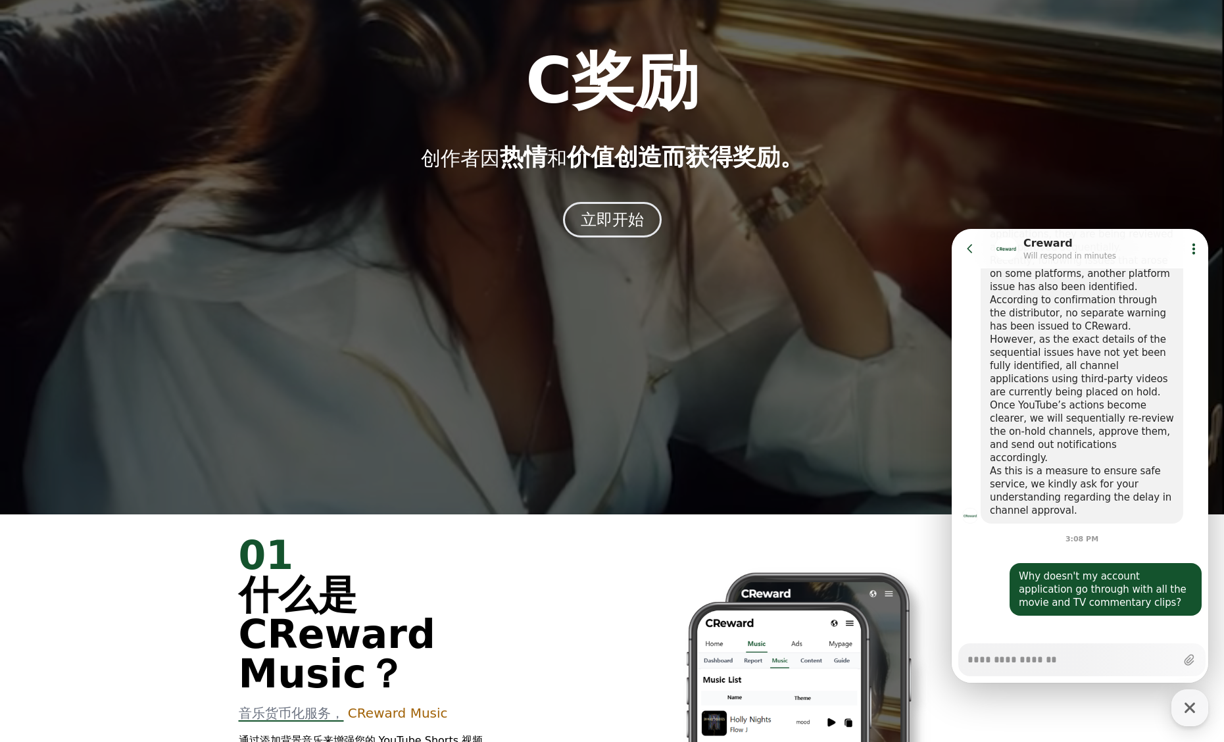
scroll to position [369, 0]
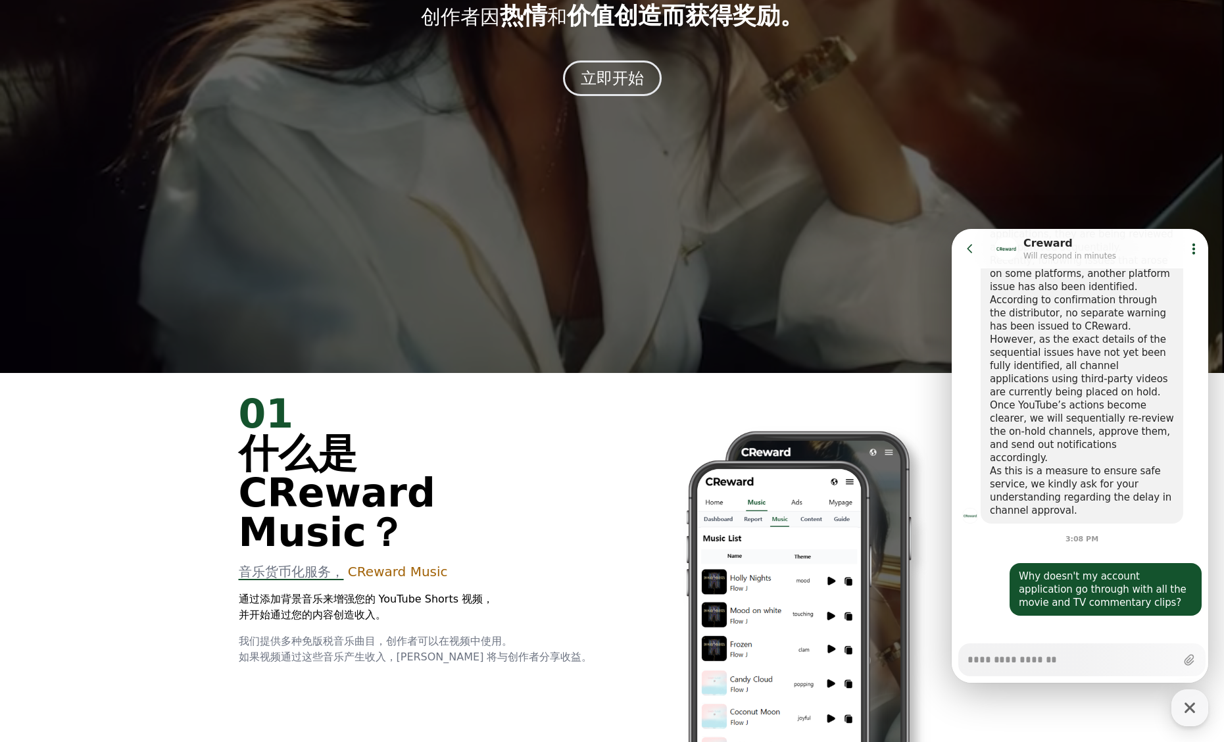
type textarea "*"
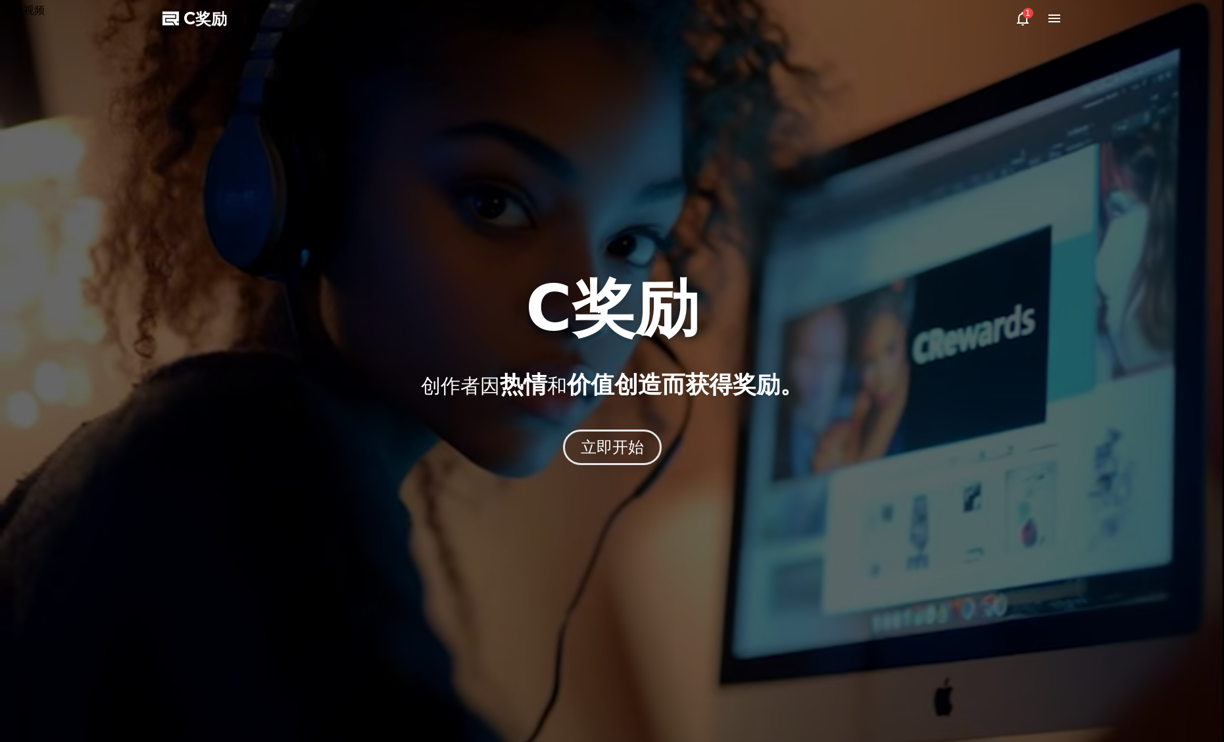
click at [1053, 17] on icon at bounding box center [1054, 19] width 16 height 16
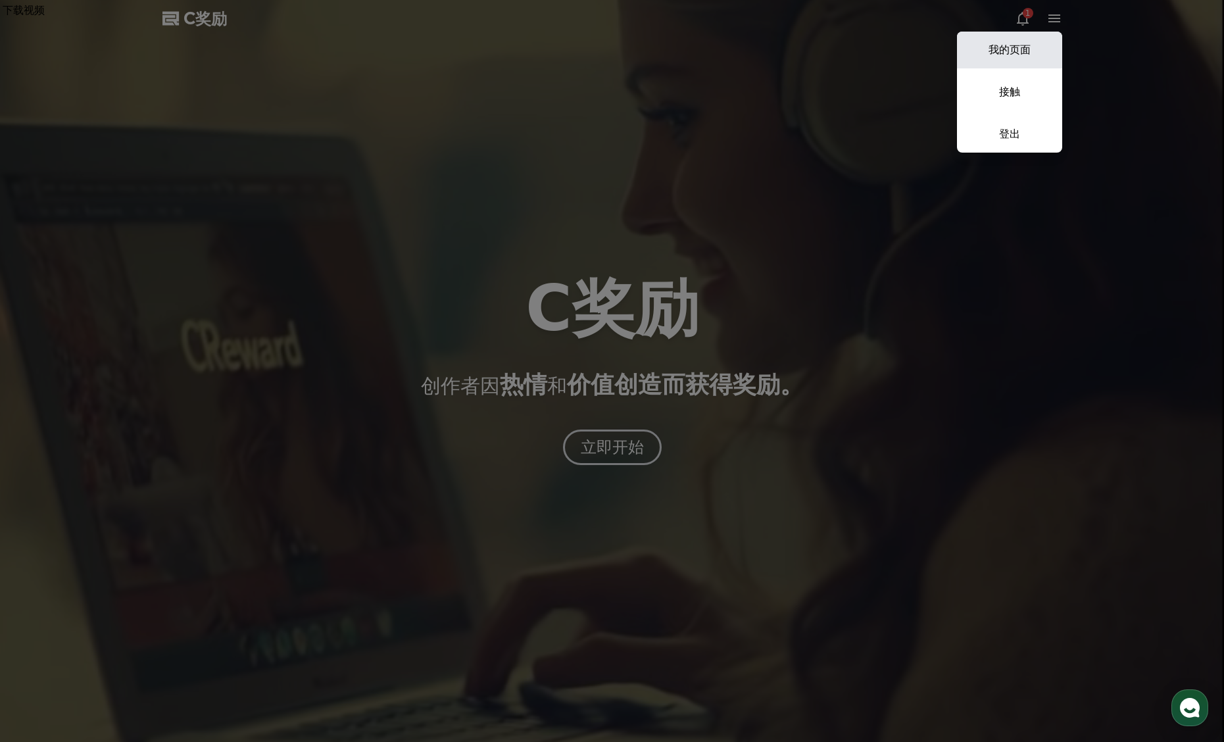
drag, startPoint x: 1028, startPoint y: 43, endPoint x: 1022, endPoint y: 51, distance: 10.8
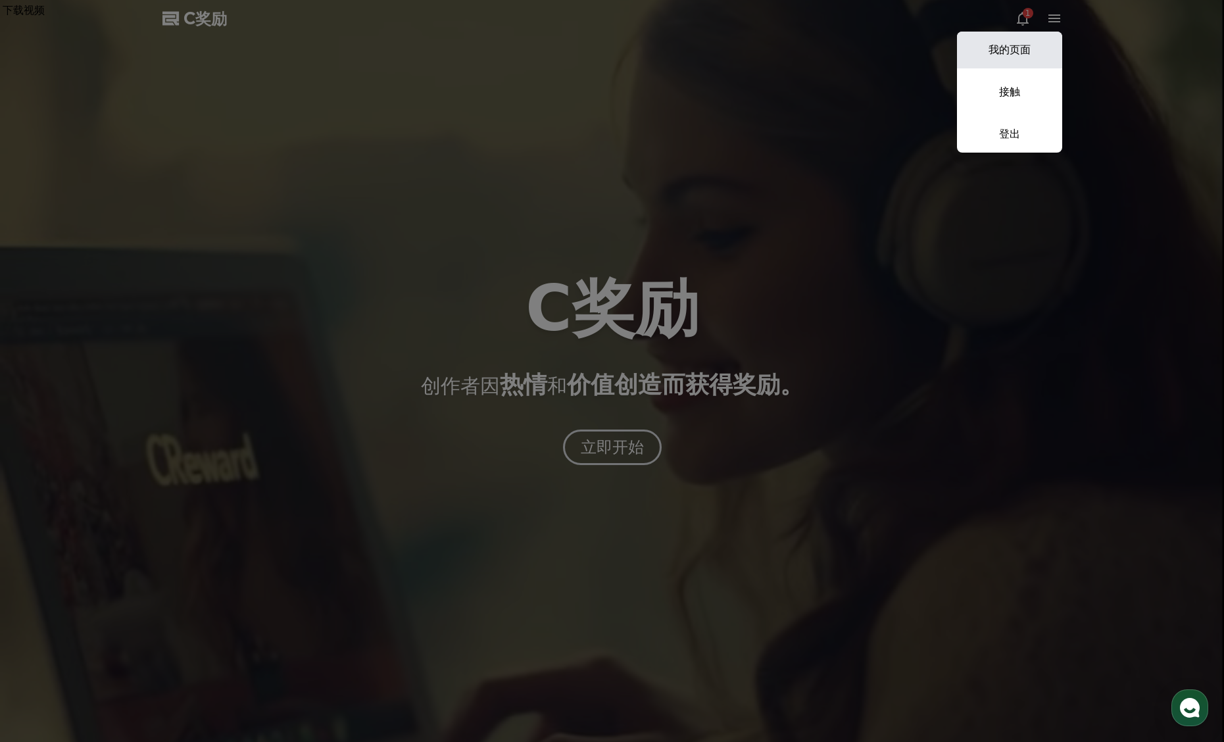
click at [1022, 51] on font "我的页面" at bounding box center [1009, 49] width 42 height 12
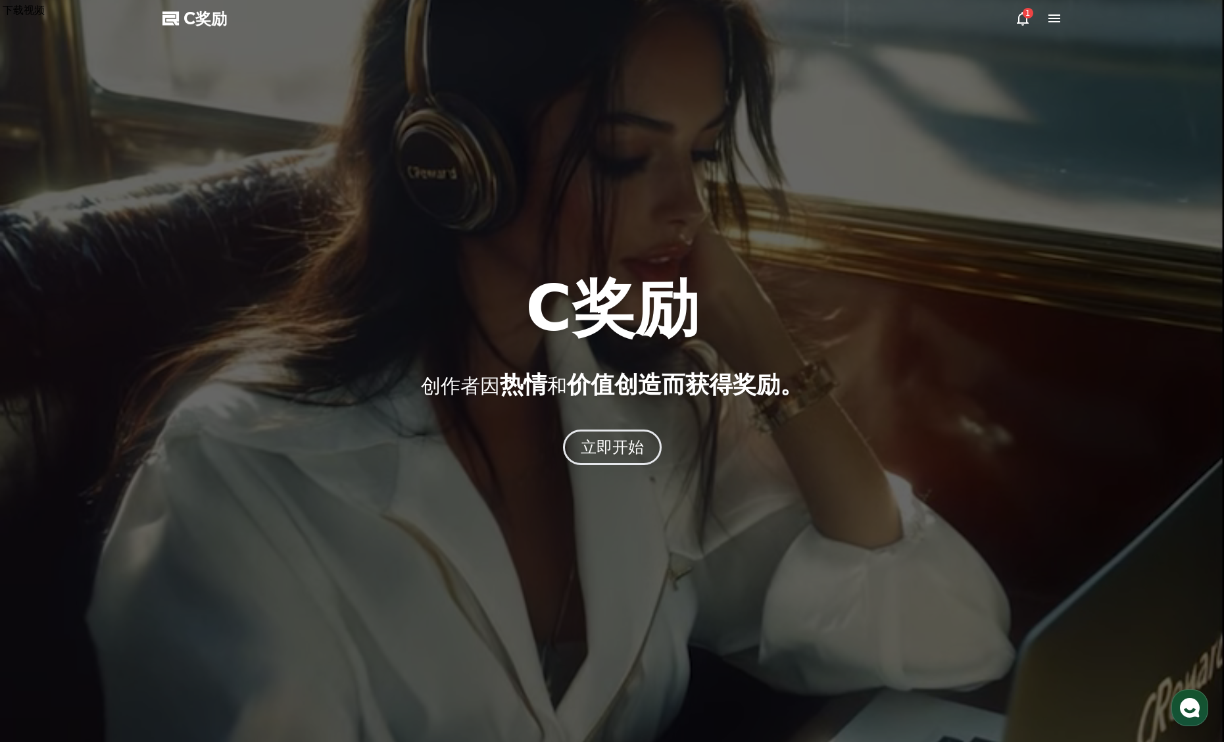
select select "**********"
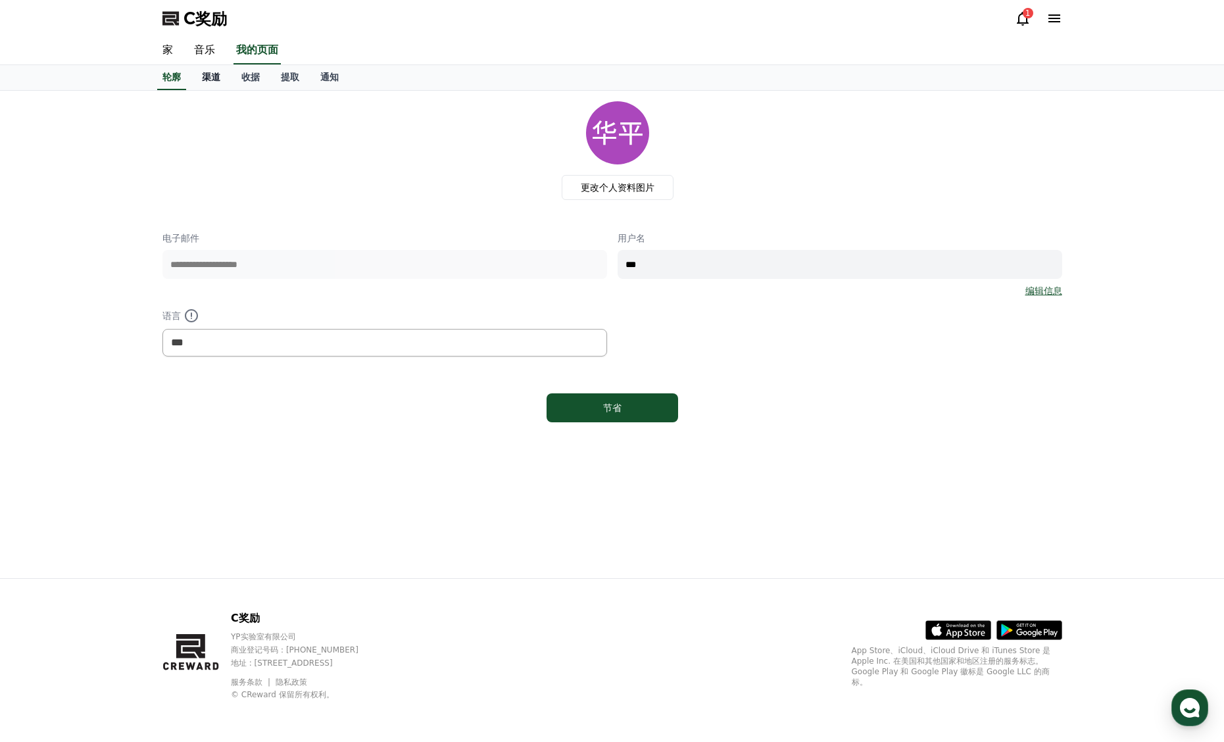
click at [222, 74] on link "渠道" at bounding box center [210, 77] width 39 height 25
